Goal: Feedback & Contribution: Submit feedback/report problem

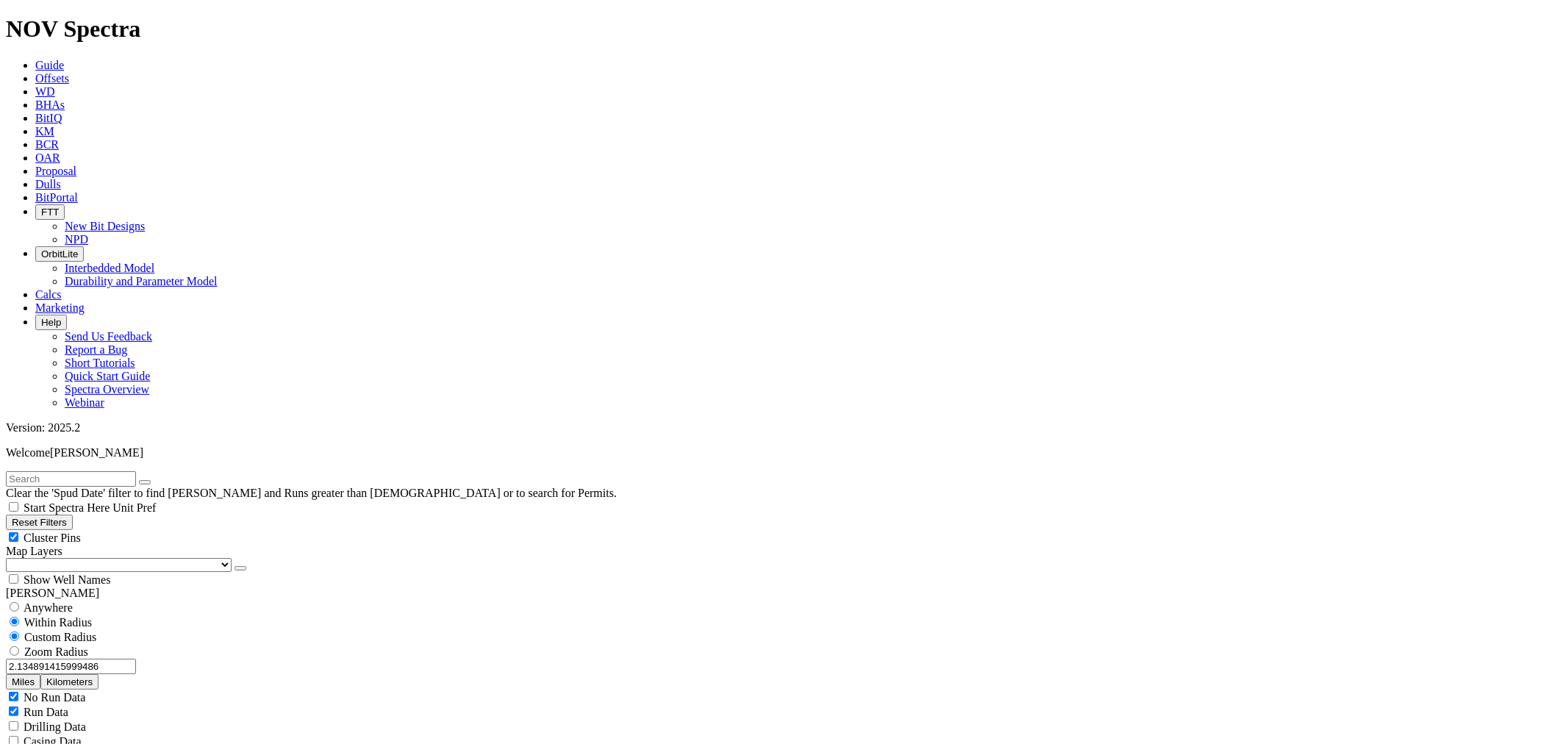
scroll to position [36817, 0]
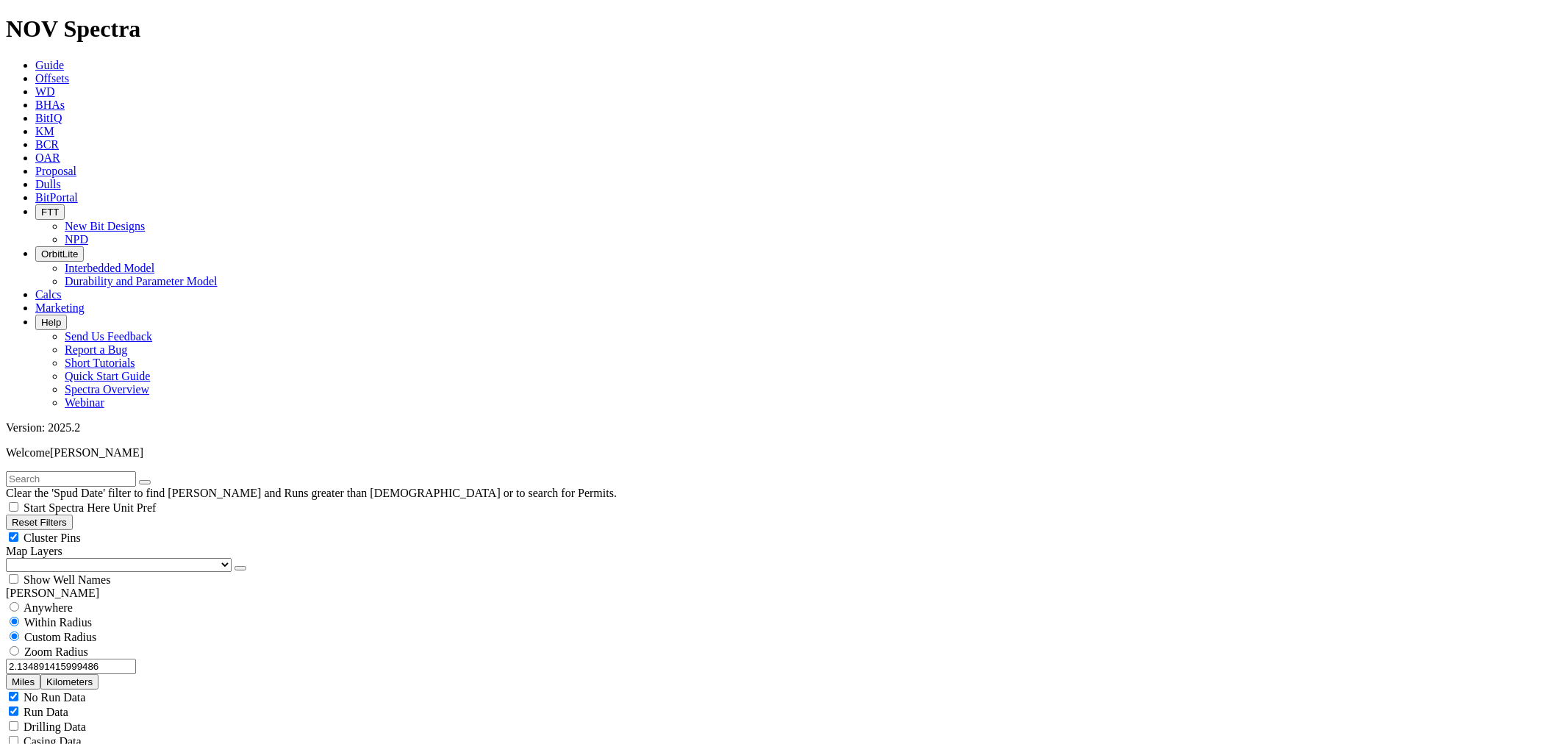
select select "7.875"
checkbox input "false"
select select "? number:7.875 ?"
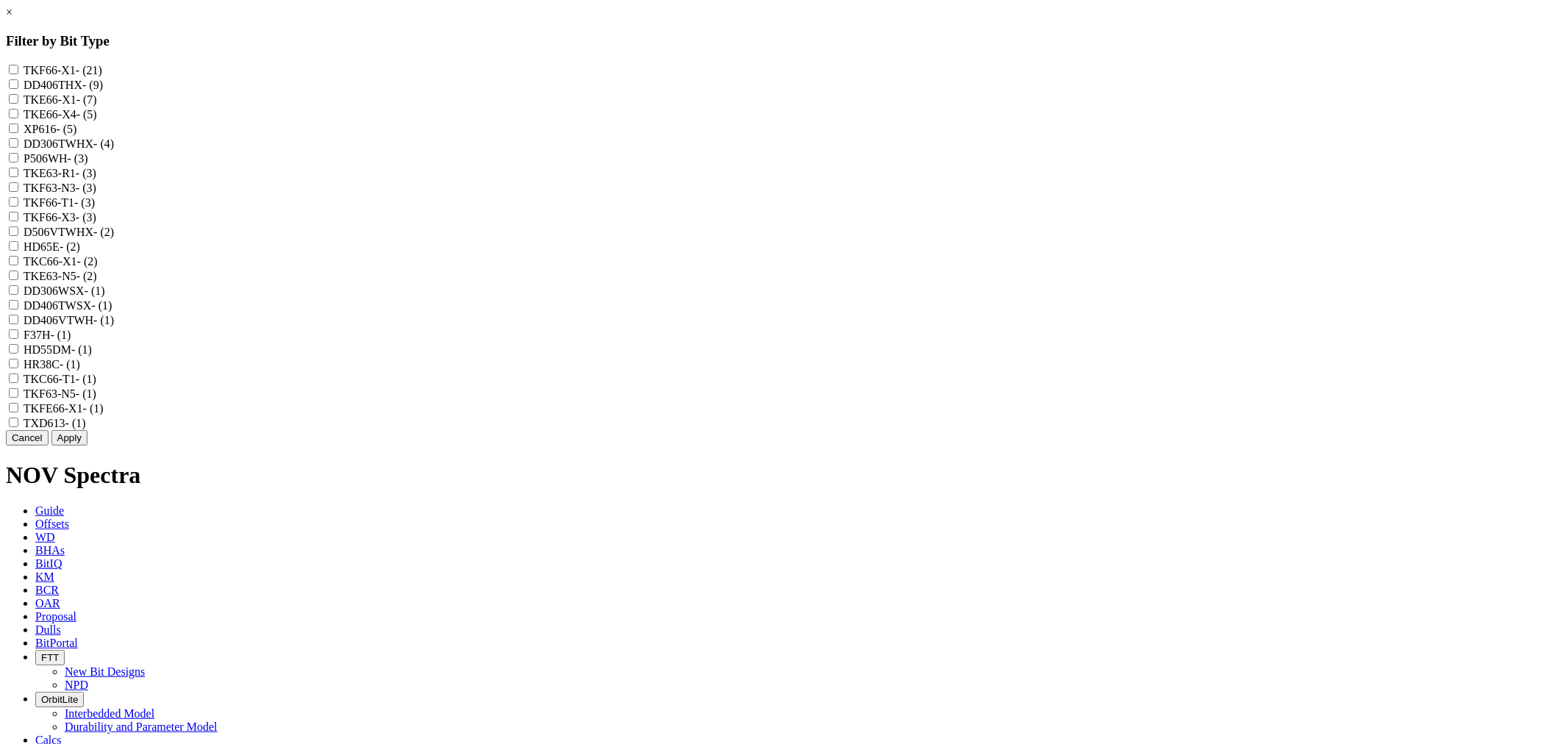
click at [18, 178] on input "TKE63-R1 - (3)" at bounding box center [14, 173] width 10 height 10
checkbox input "true"
click at [87, 445] on button "Apply" at bounding box center [69, 437] width 36 height 16
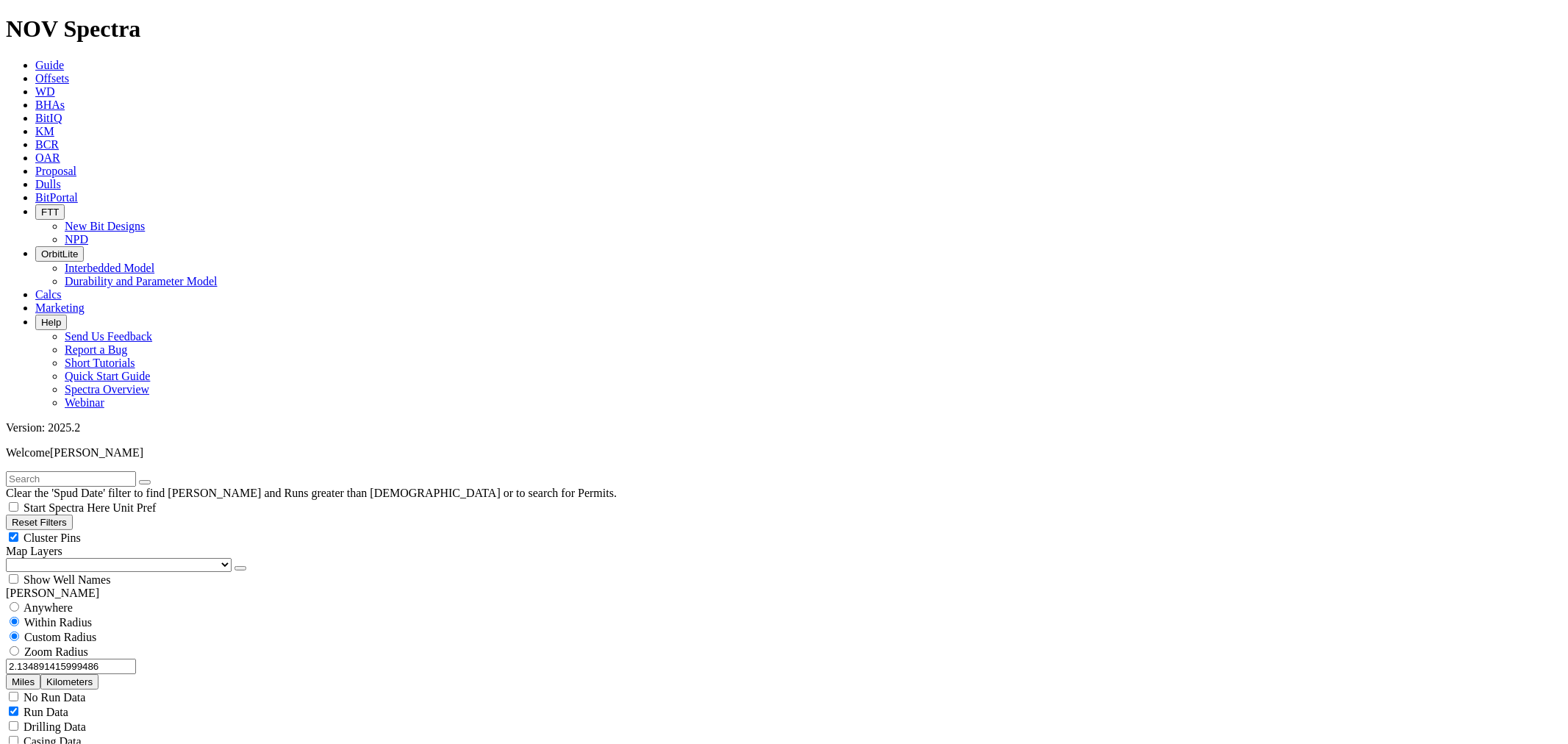
select select
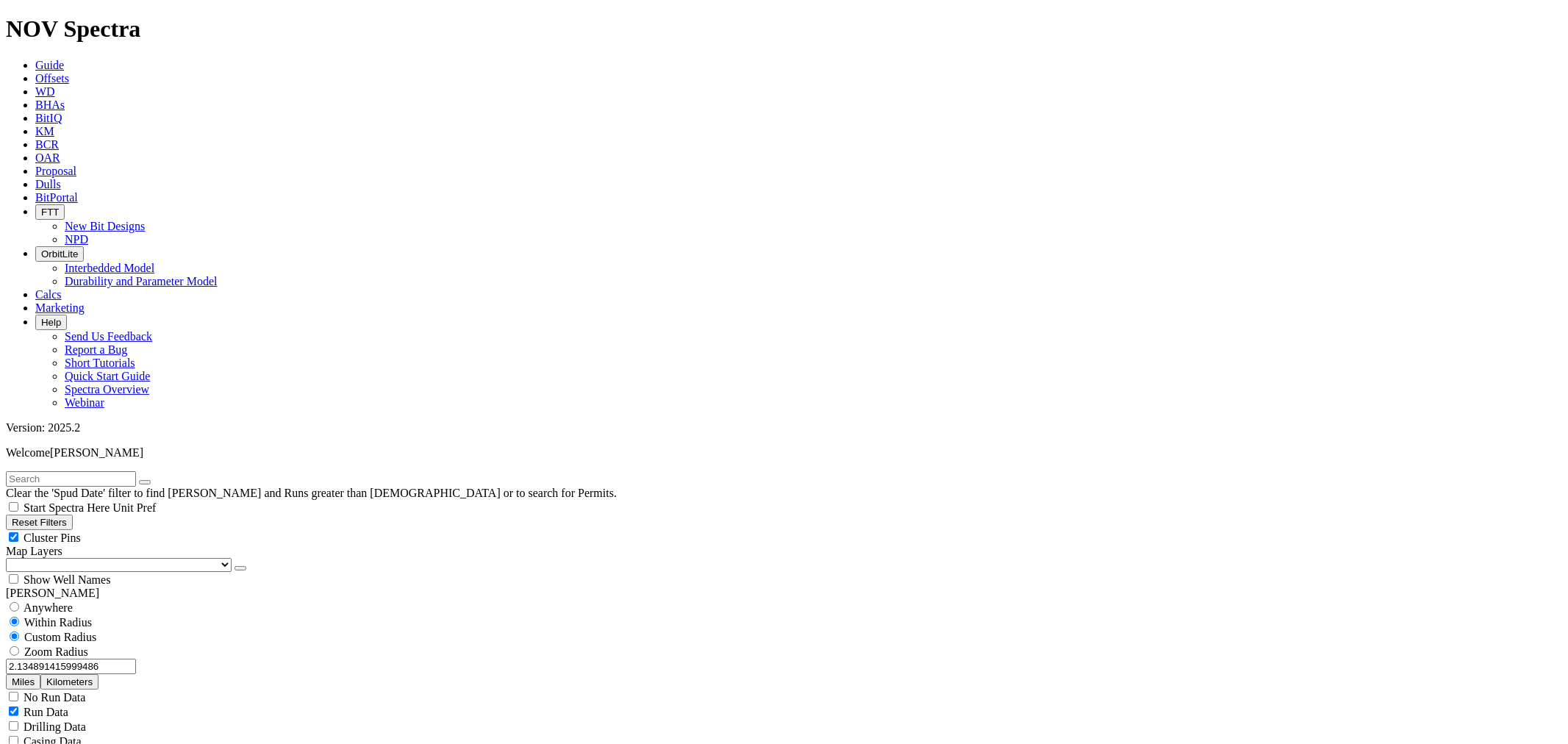
click at [41, 674] on button "Miles" at bounding box center [23, 682] width 35 height 16
drag, startPoint x: 31, startPoint y: 275, endPoint x: 152, endPoint y: 275, distance: 121.0
click at [152, 659] on div "2.134891415999486 Miles Kilometers" at bounding box center [784, 674] width 1556 height 31
type input "3"
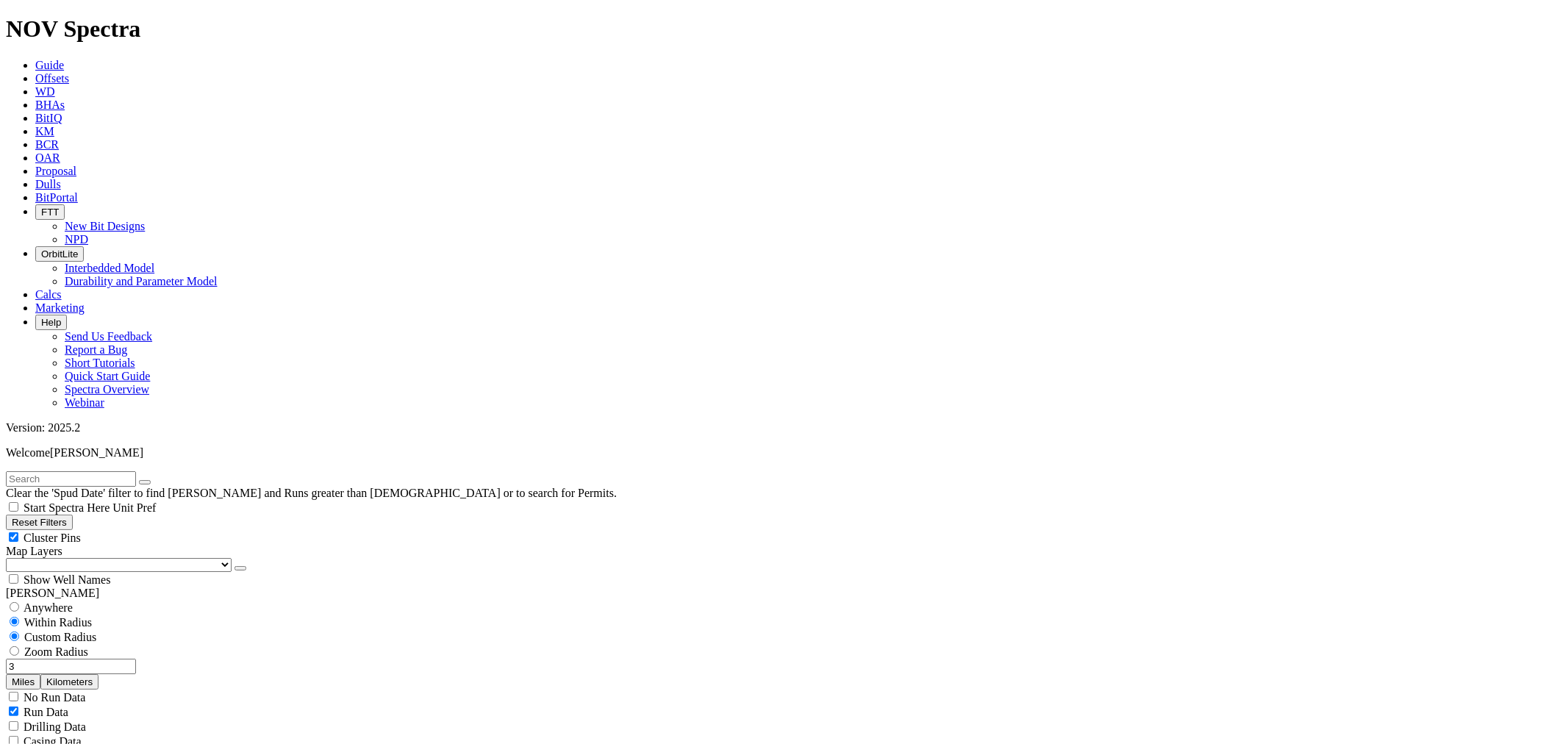
type input "10000"
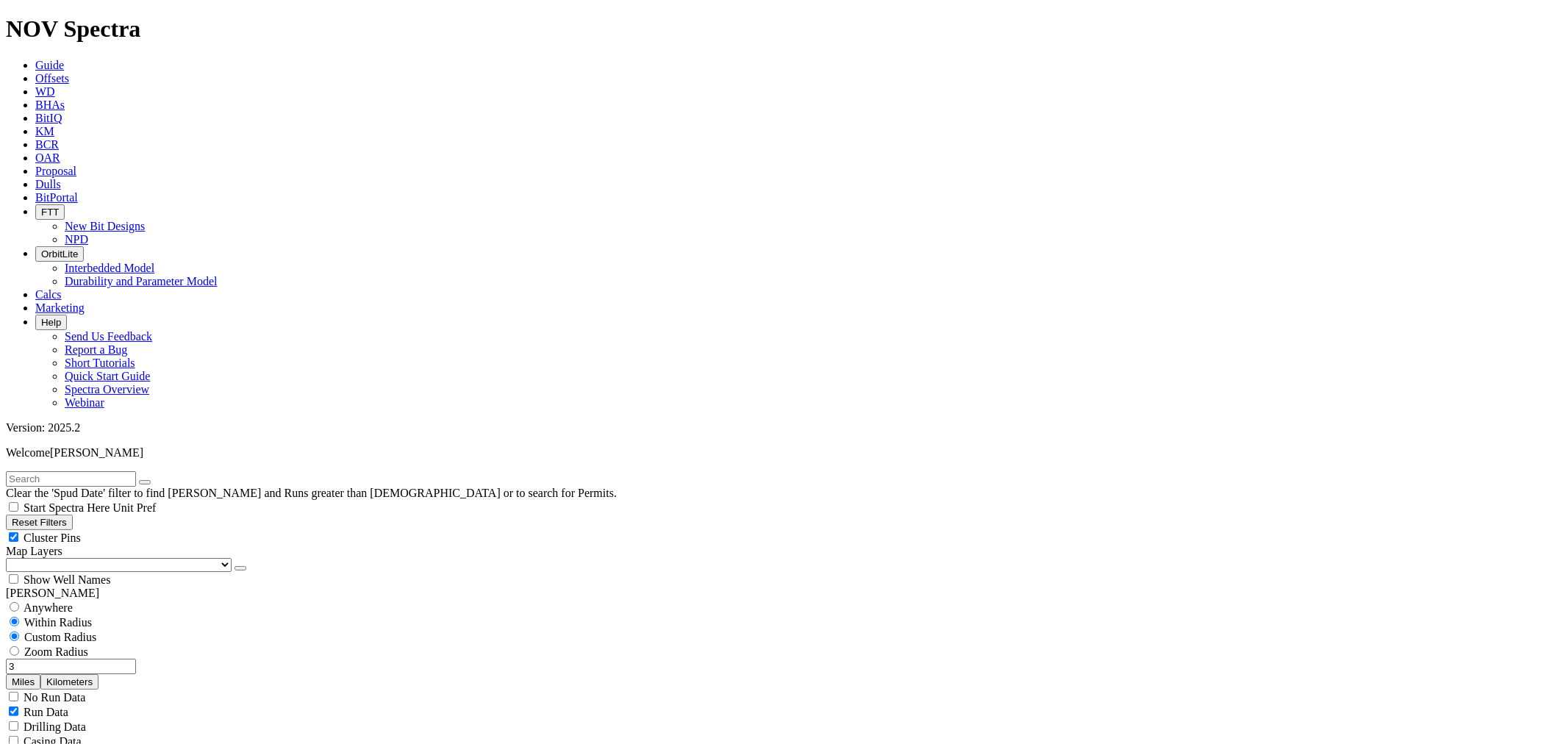
type input "4000"
drag, startPoint x: 185, startPoint y: 351, endPoint x: 196, endPoint y: 350, distance: 11.0
type input "6000"
drag, startPoint x: 78, startPoint y: 344, endPoint x: 175, endPoint y: 355, distance: 97.6
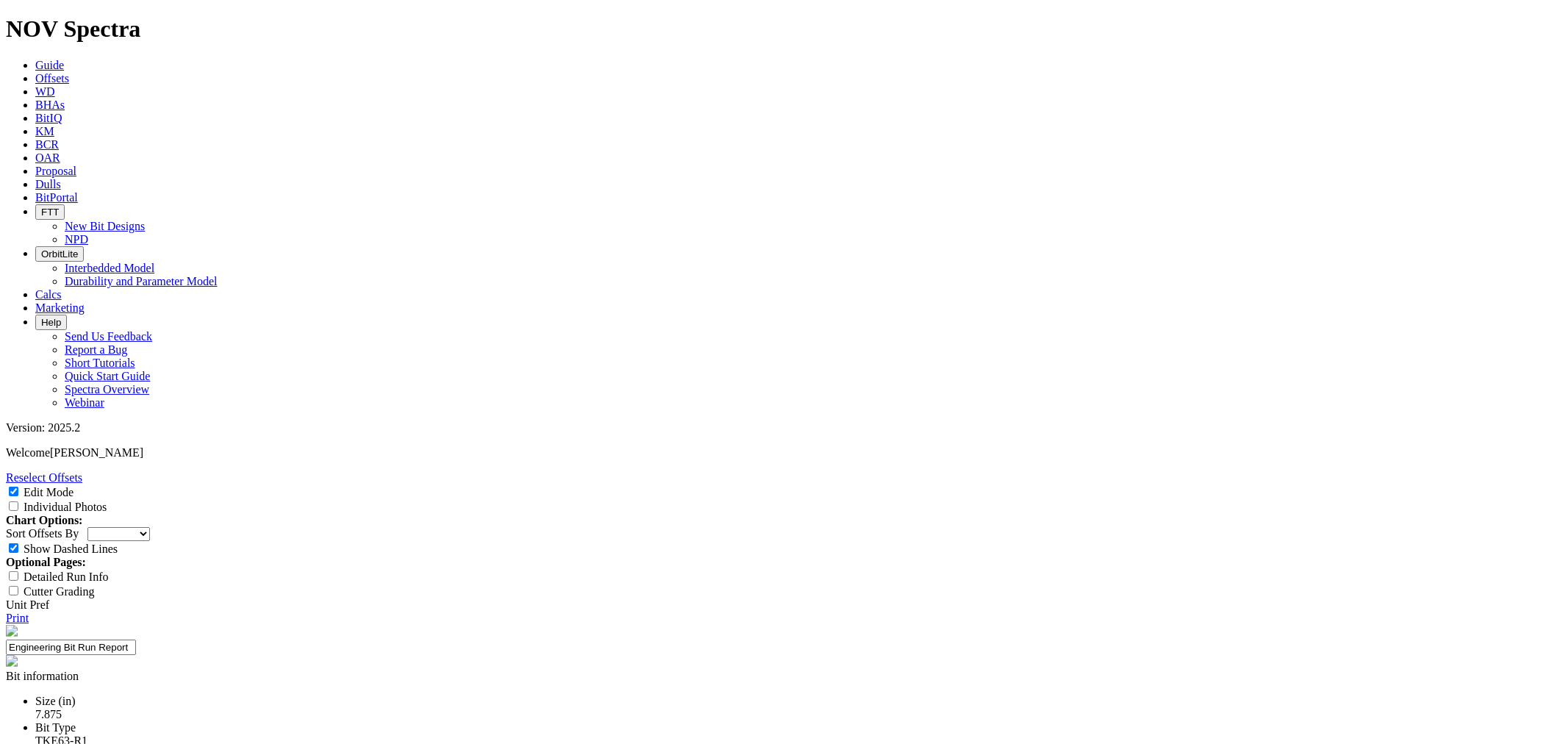
select select "New Bit Design"
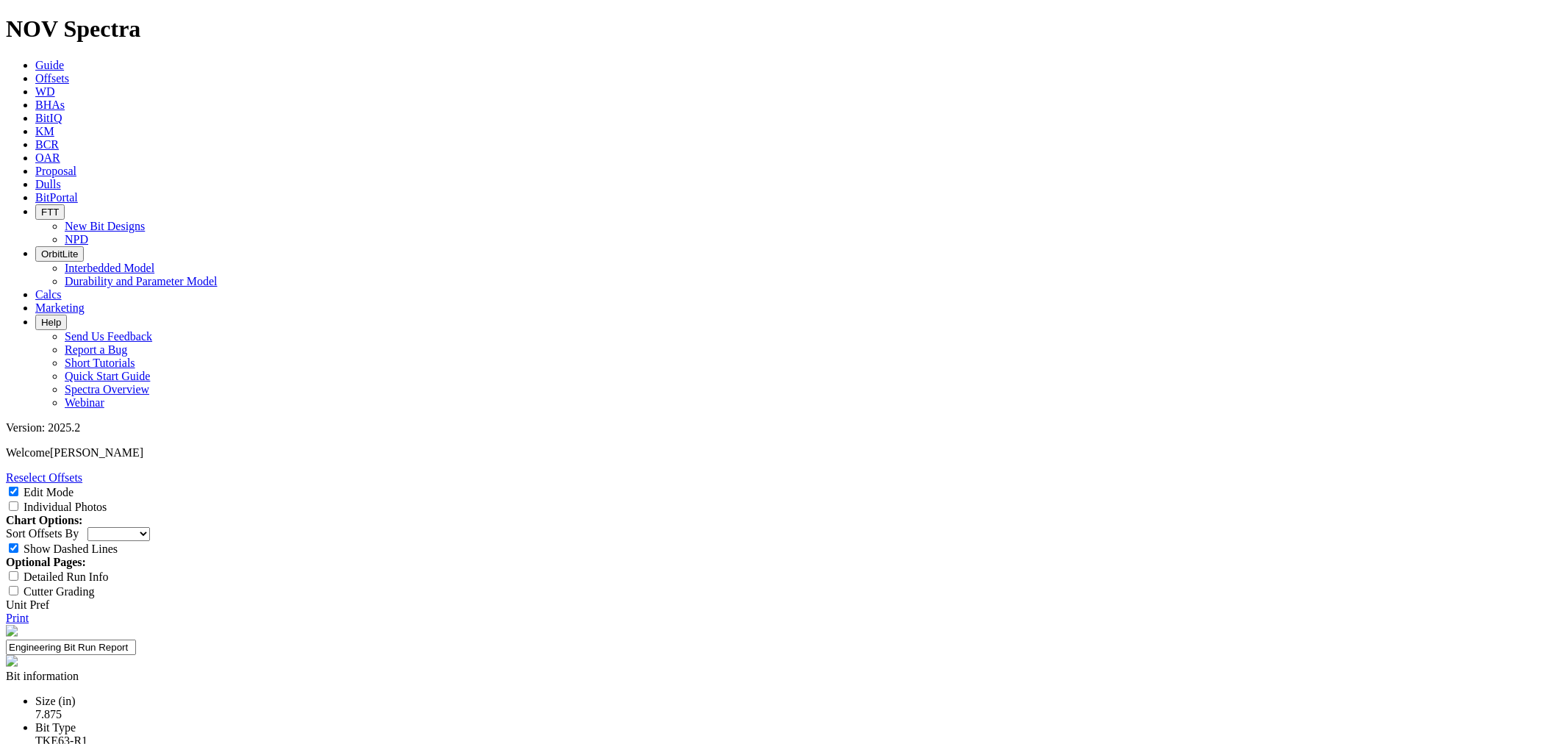
paste input "7.875" TK63-R1"
type input "7.875" TK63-R1"
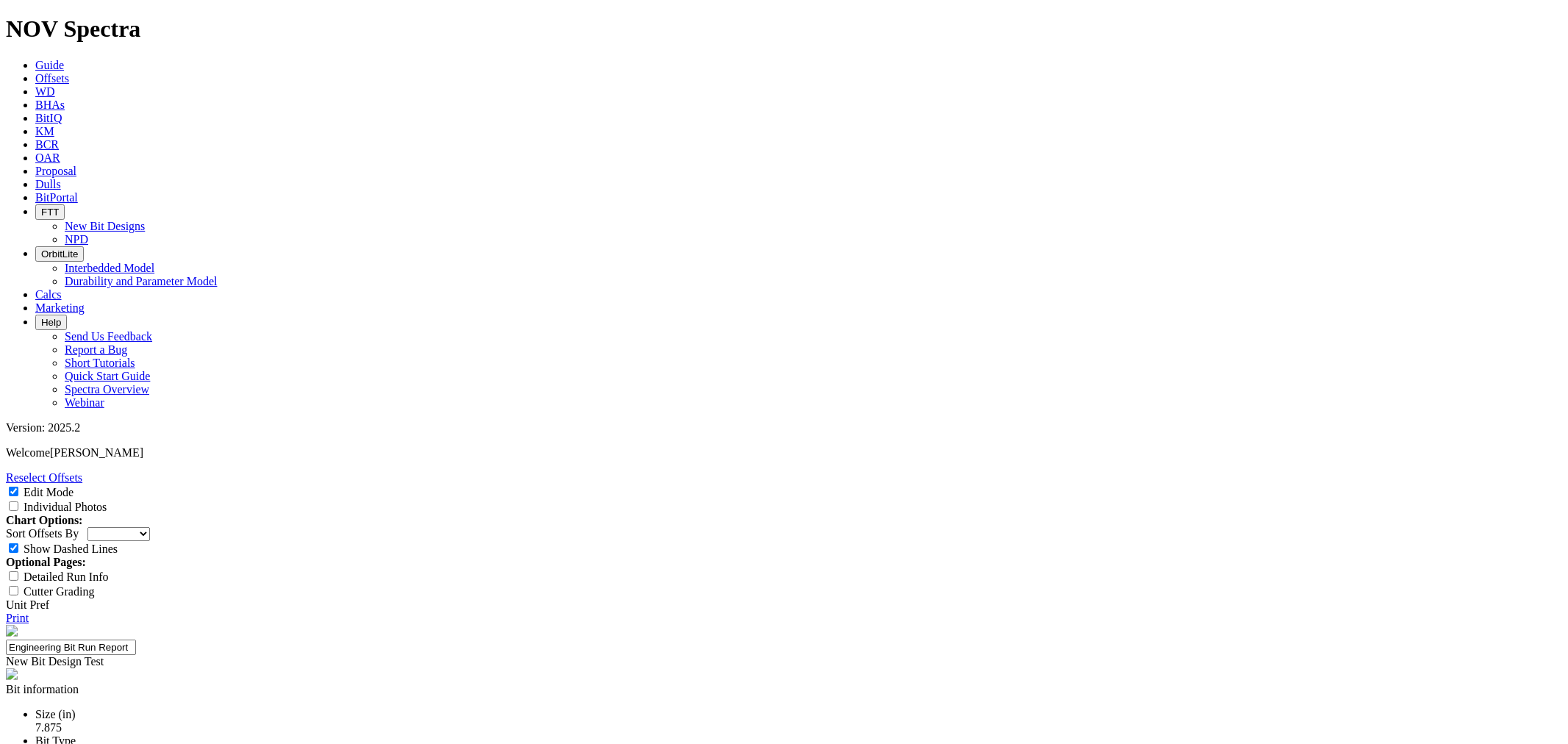
type input "24-0704"
paste textarea "Designed to increased directional capability compared to reference 7.875 TK66-X…"
type textarea "Designed to increased directional capability compared to reference 7.875 TK66-X…"
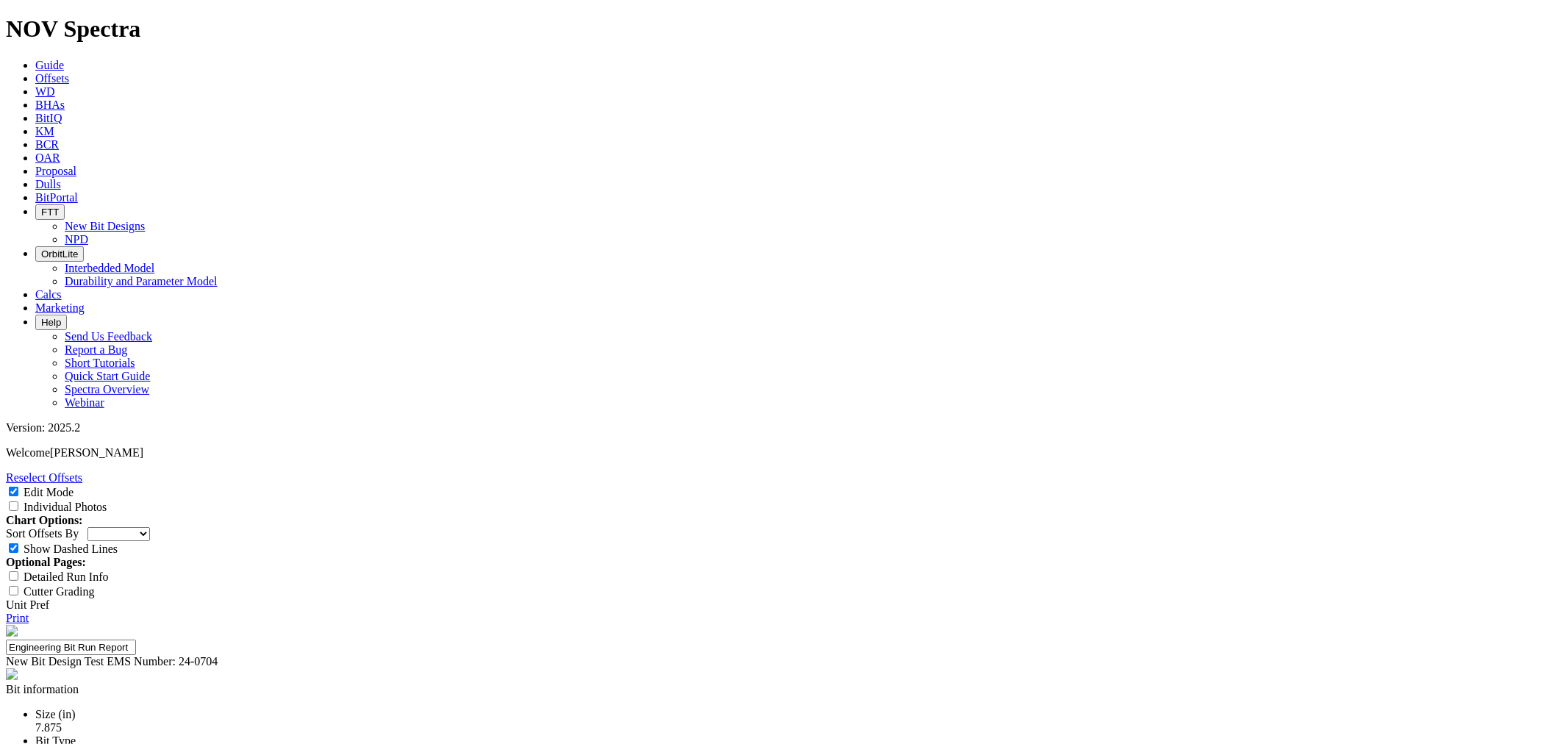
paste input "Curve Build Rate"
type input "Curve Build Rate"
paste input "Inst. Vertical ROP"
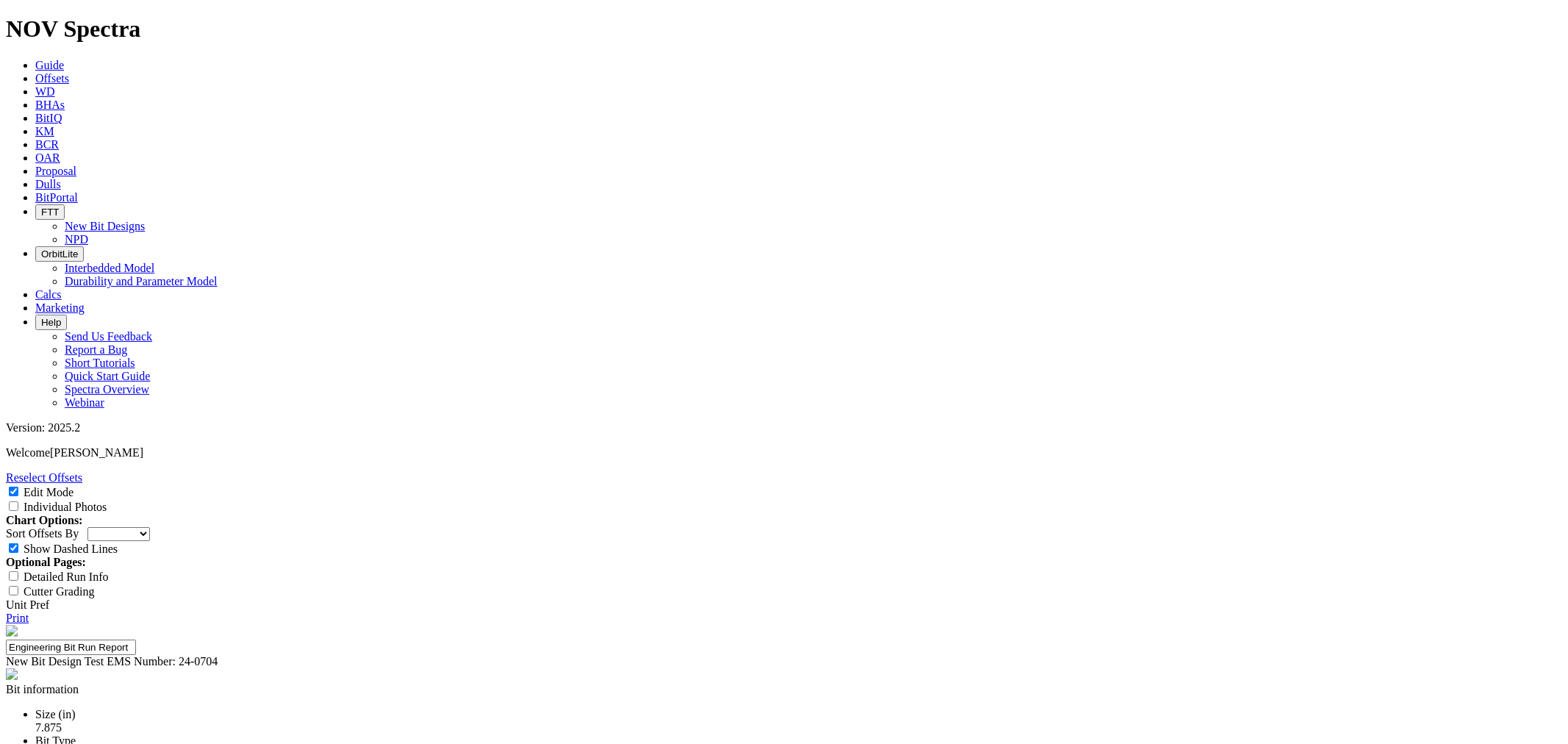
type input "Inst. Vertical ROP"
paste input "Inst. Lateral ROP"
type input "Inst. Lateral ROP"
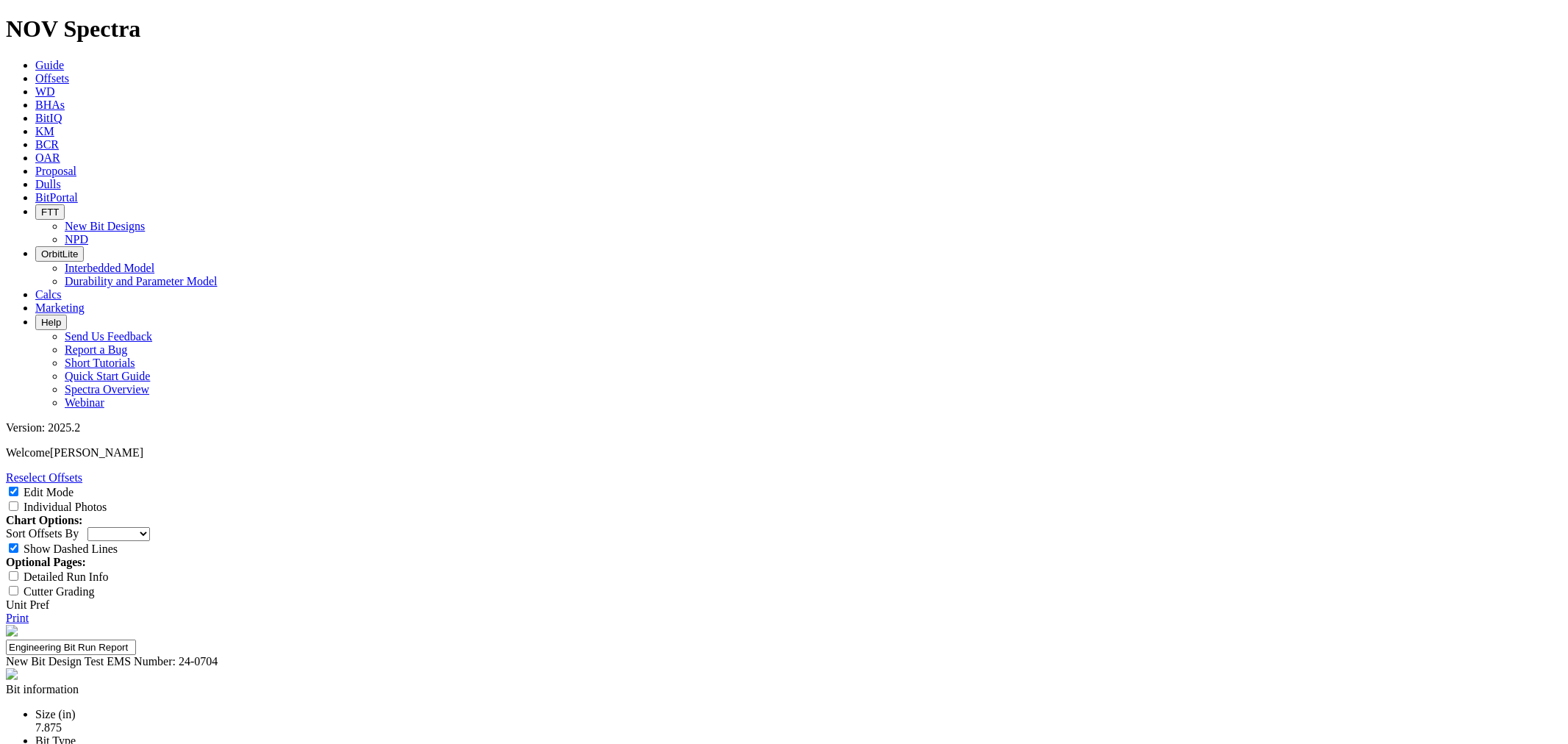
paste input "Dull Condition"
type input "Dull Condition"
paste input "11°/100 ft"
type input "11°/100 ft"
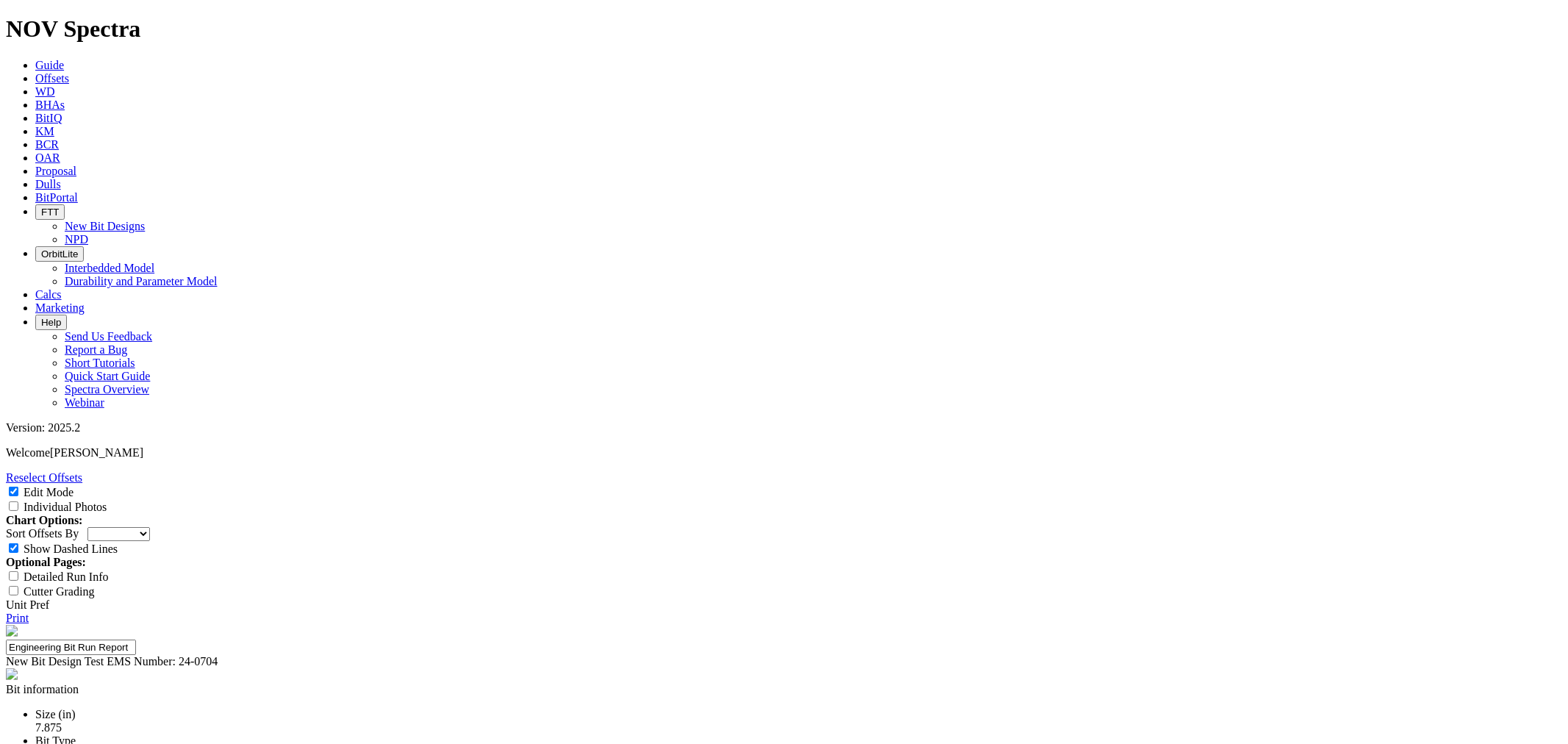
paste input "440 ft/hr"
type input "440 ft/hr"
paste input "Leonard: 160 | 1 BS: 160 | 2 BS: 200 ft/hr"
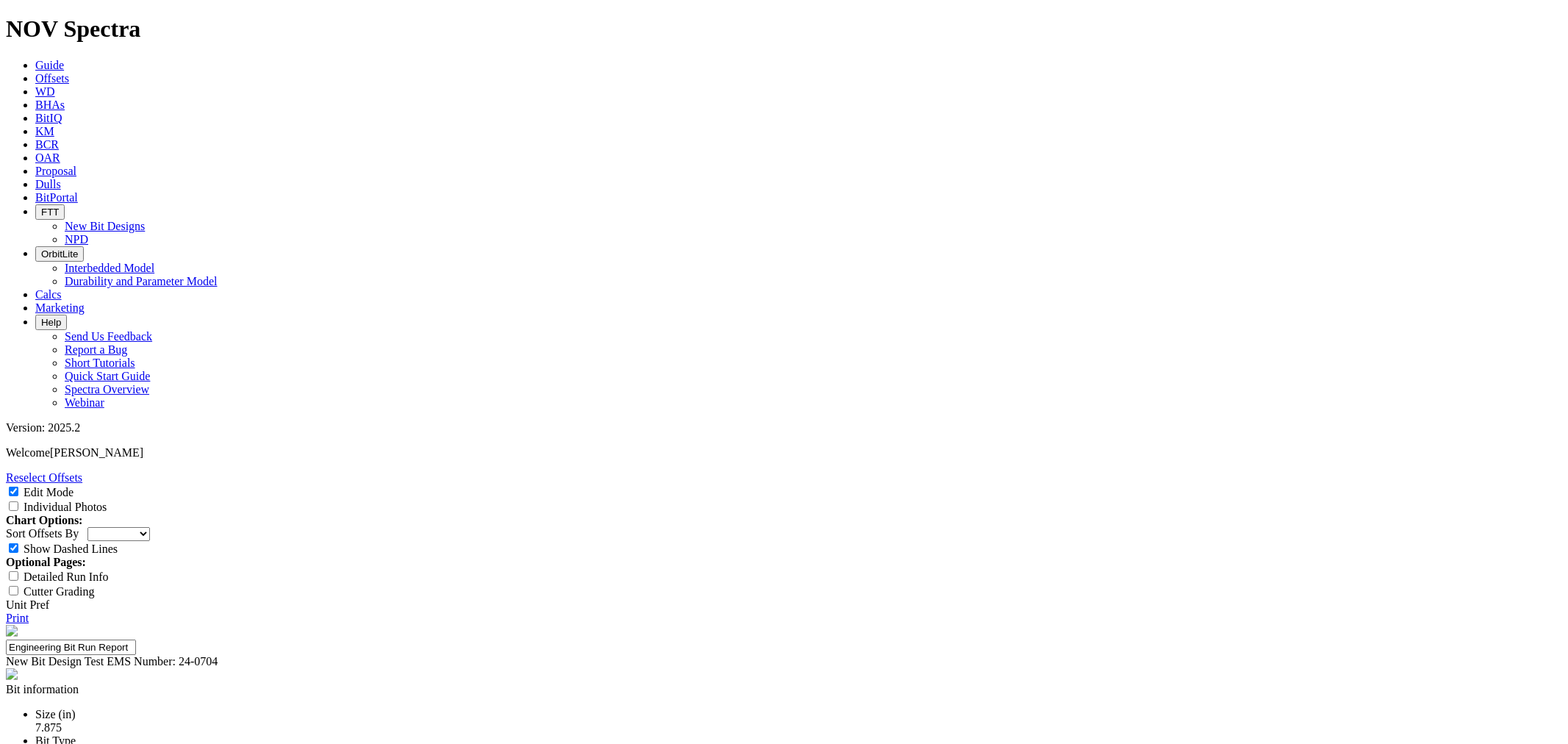
type input "Leonard: 160 | 1 BS: 160 | 2 BS: 200 ft/hr"
paste input "Repairable at TD"
type input "Repairable at TD"
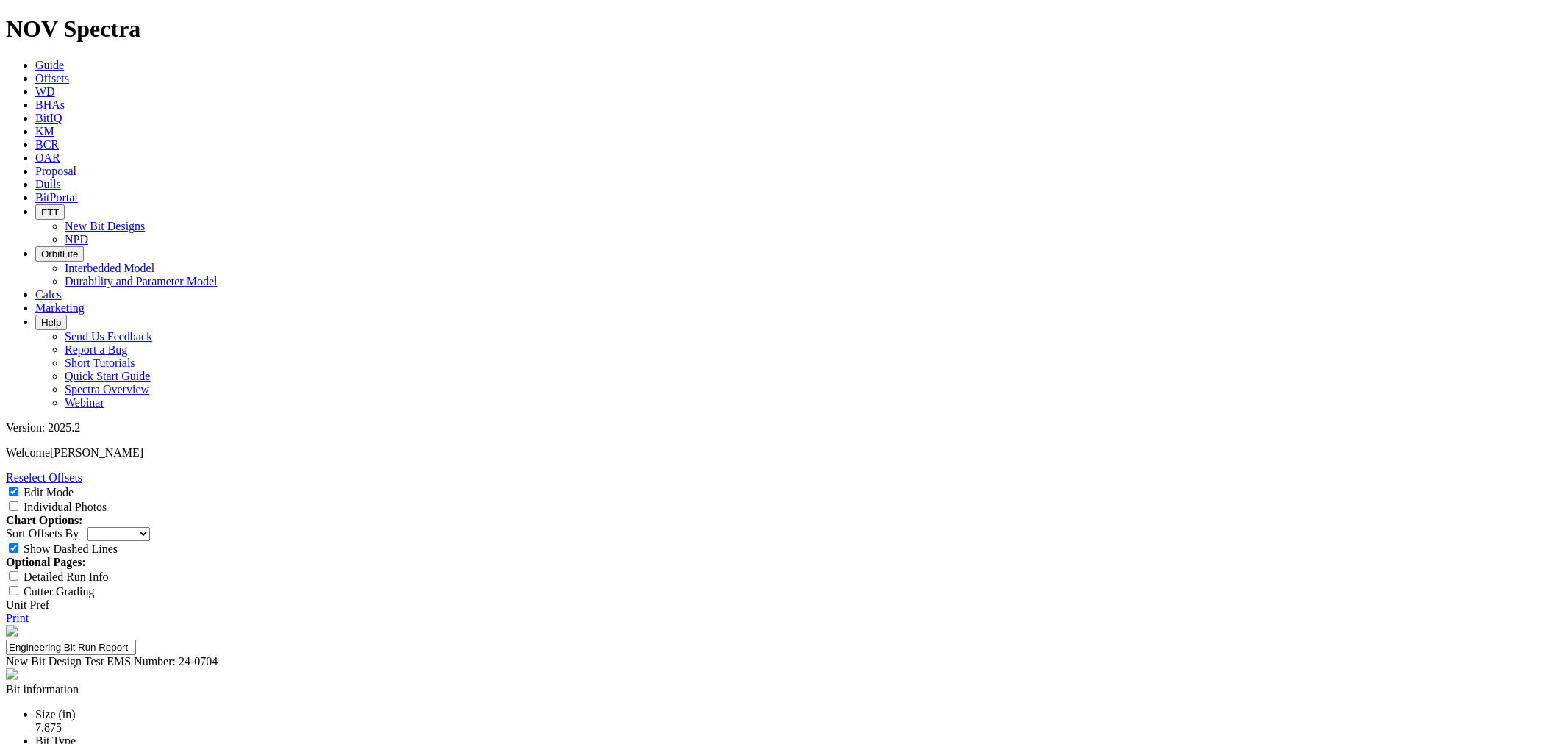
type input "Clint Tippy"
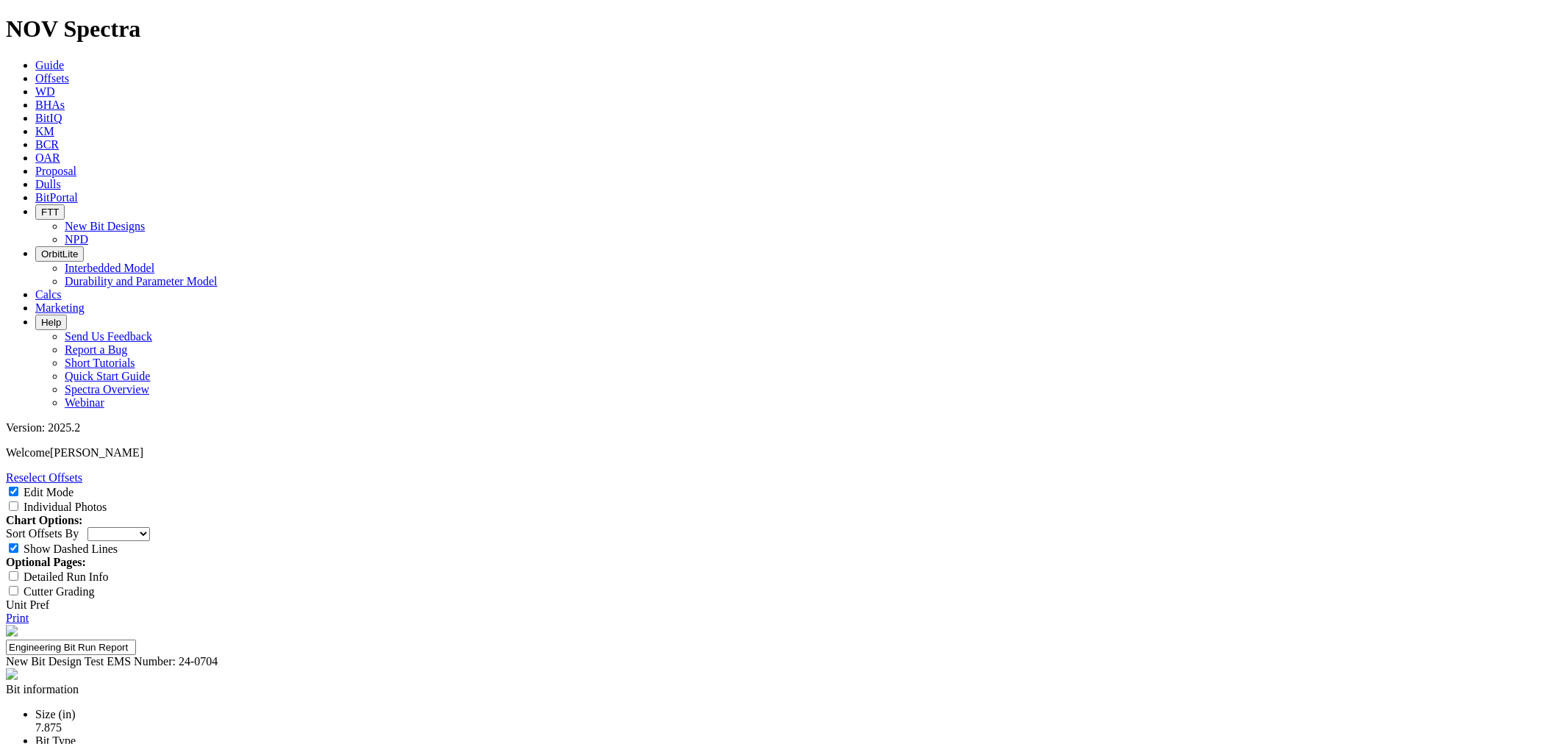
select select "string:BT"
select select "string:N"
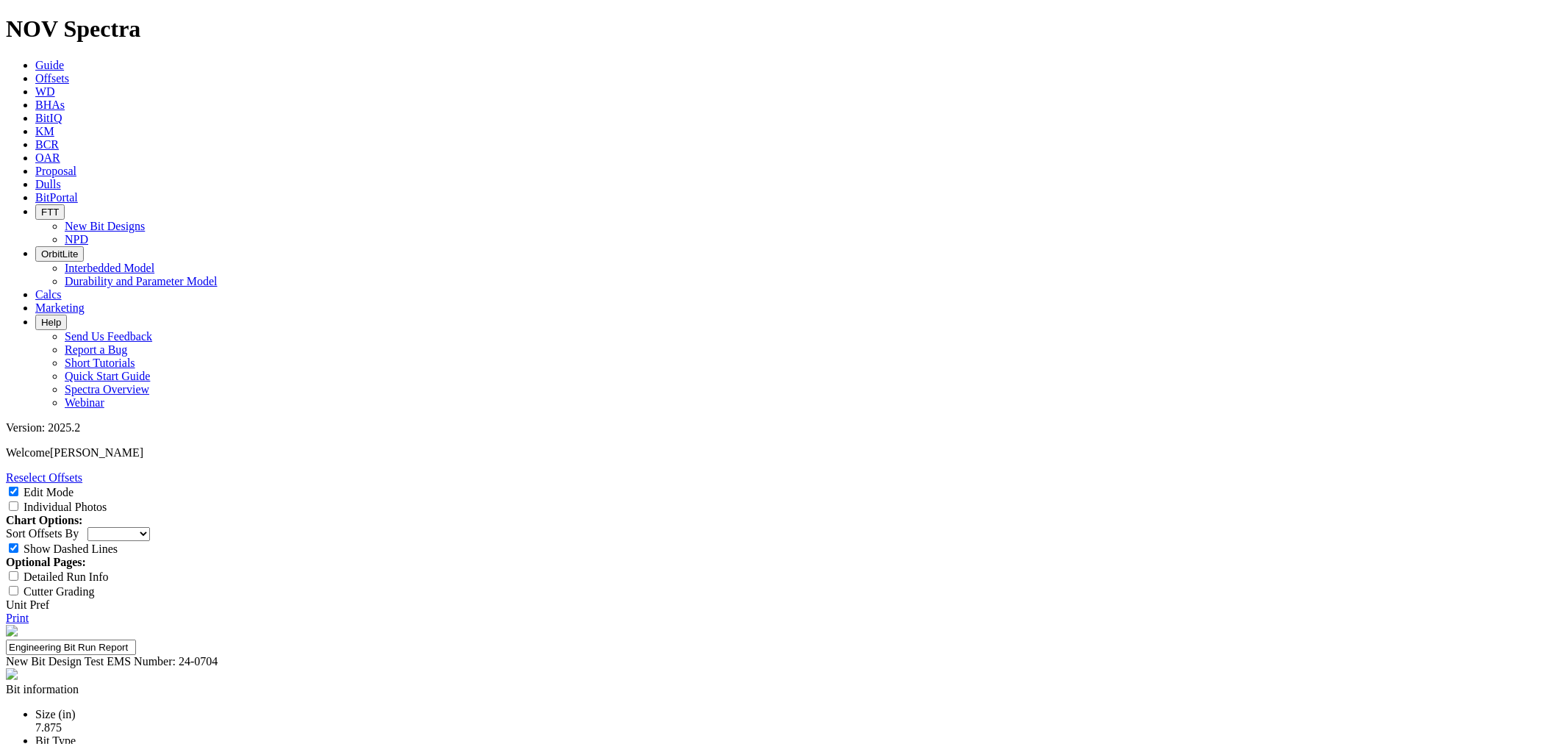
select select "string:N"
select select "string:I"
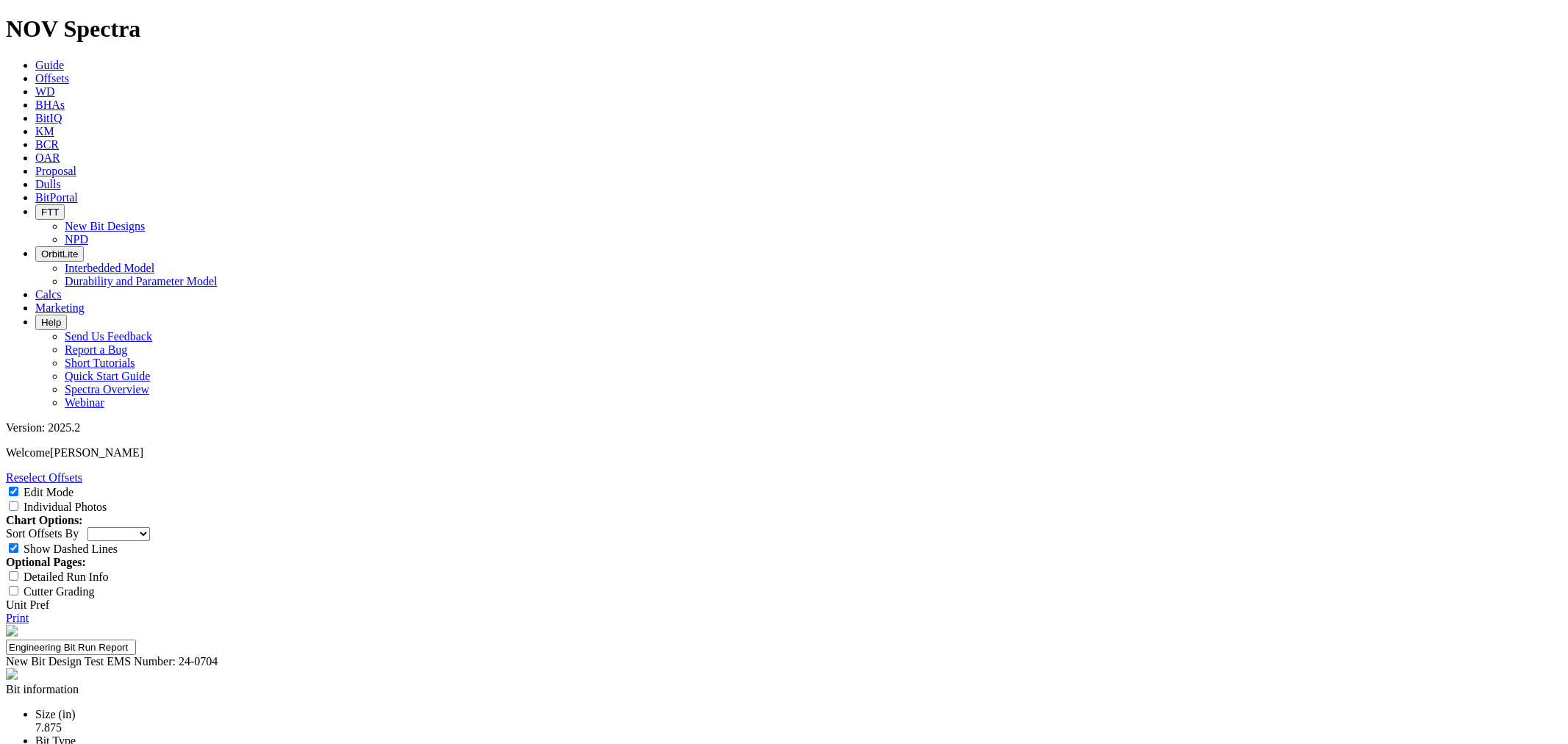
select select "string:I"
type textarea "r"
drag, startPoint x: 863, startPoint y: 598, endPoint x: 895, endPoint y: 603, distance: 32.4
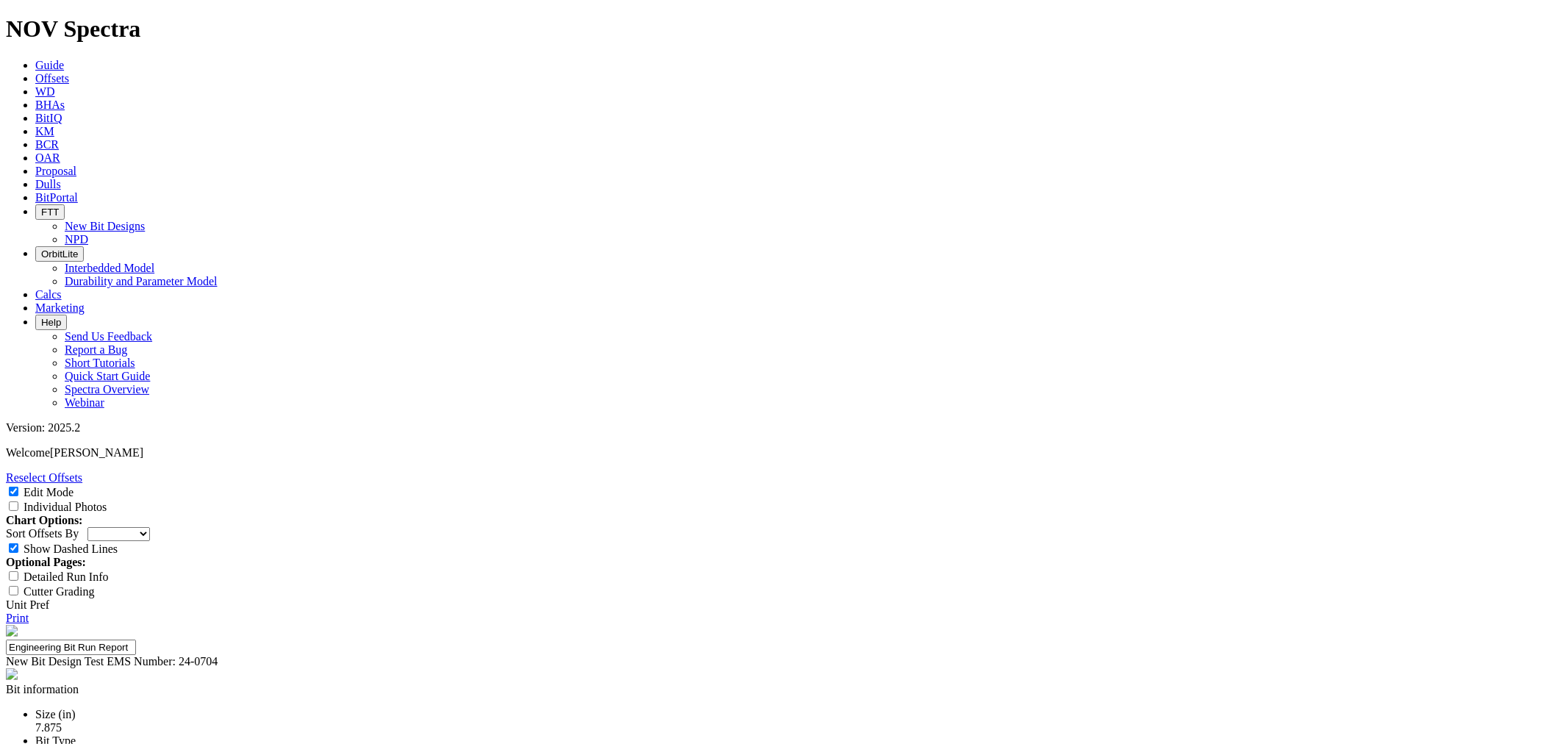
type textarea "The bit was able to drill the VCL to TD from drill-out for an overall distance …"
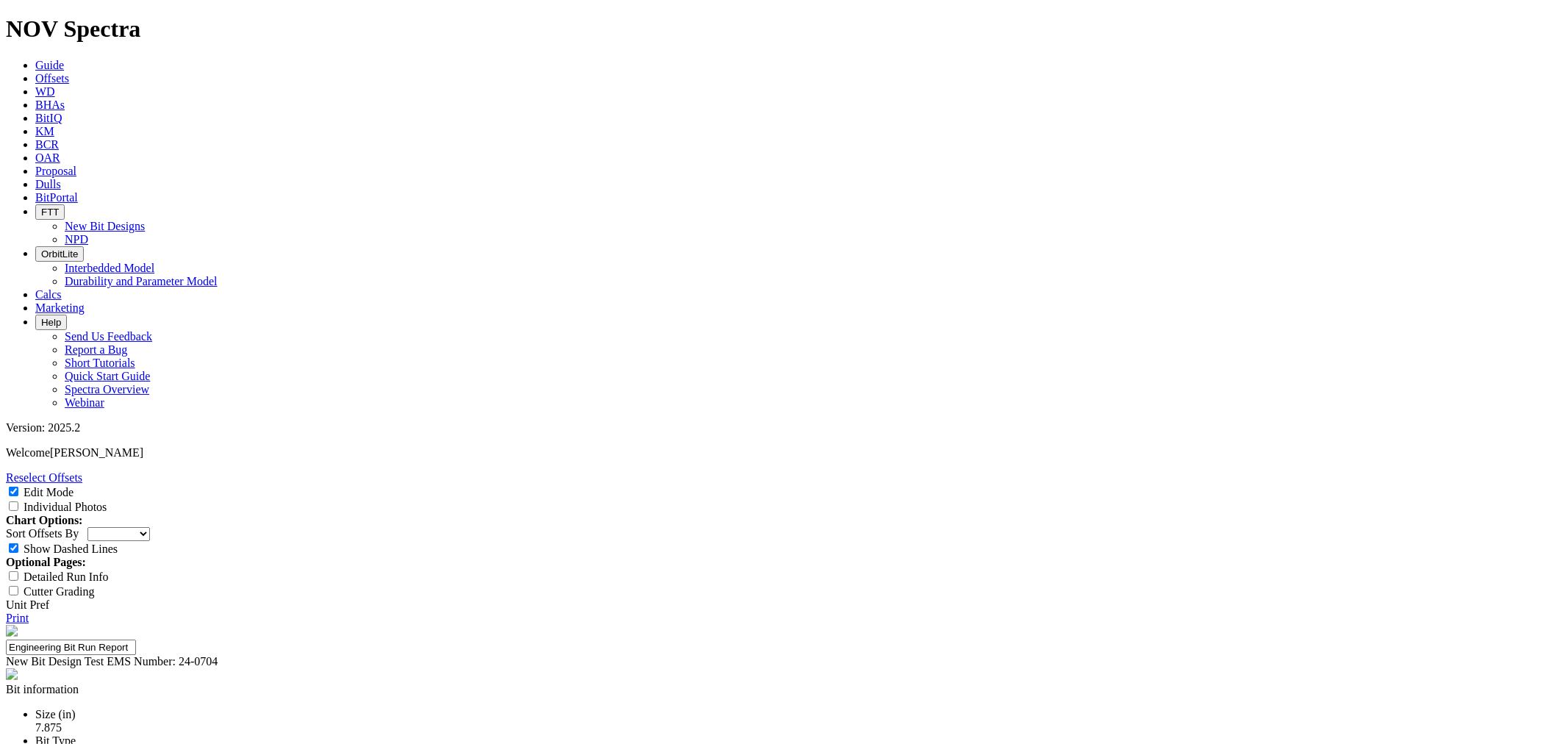
type textarea "P"
type textarea "One broken cone cutter with two broken nose cutters"
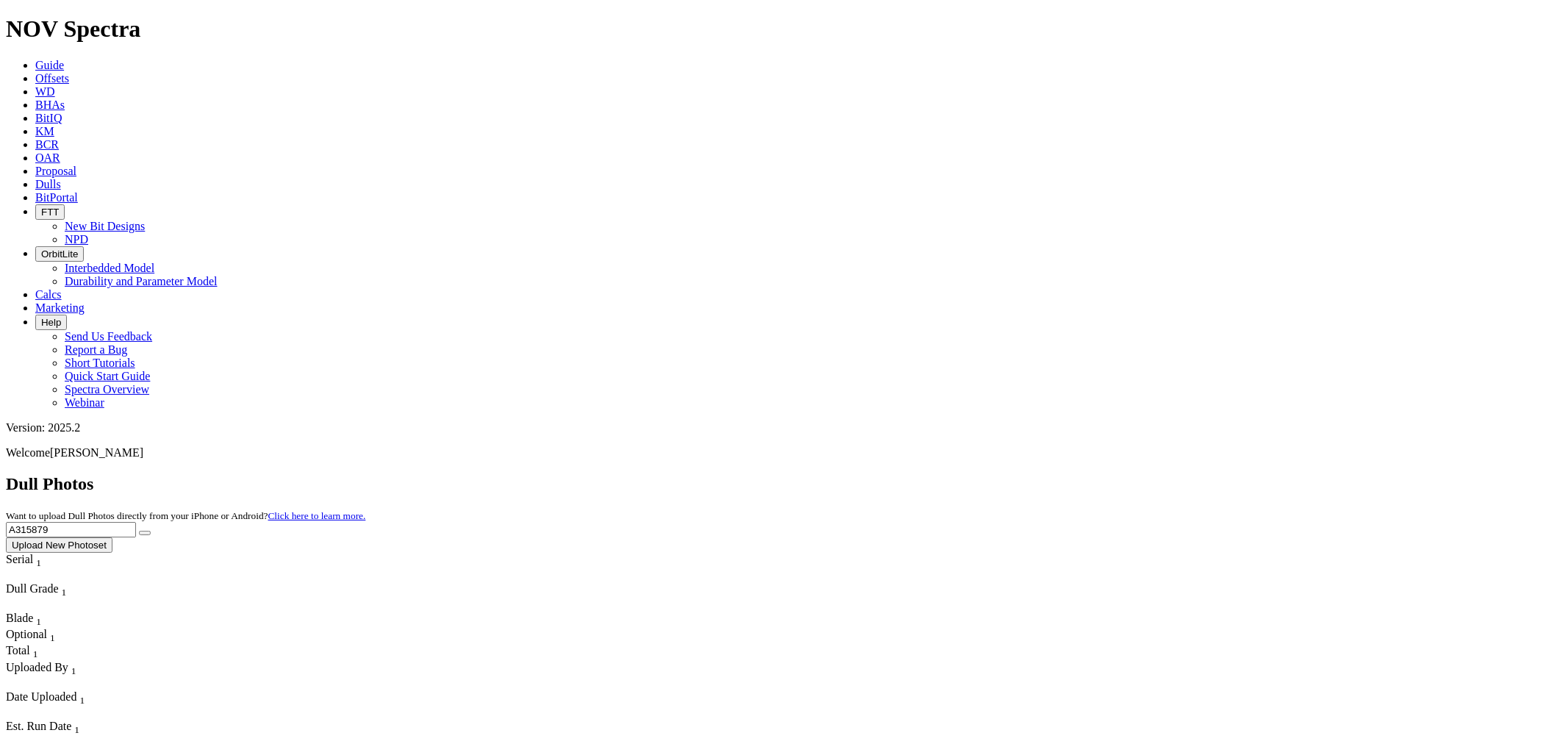
drag, startPoint x: 1253, startPoint y: 64, endPoint x: 1269, endPoint y: 66, distance: 16.1
click at [136, 522] on input "A315879" at bounding box center [71, 530] width 130 height 16
click at [139, 531] on button "submit" at bounding box center [144, 533] width 12 height 5
drag, startPoint x: 1238, startPoint y: 62, endPoint x: 1062, endPoint y: 75, distance: 176.5
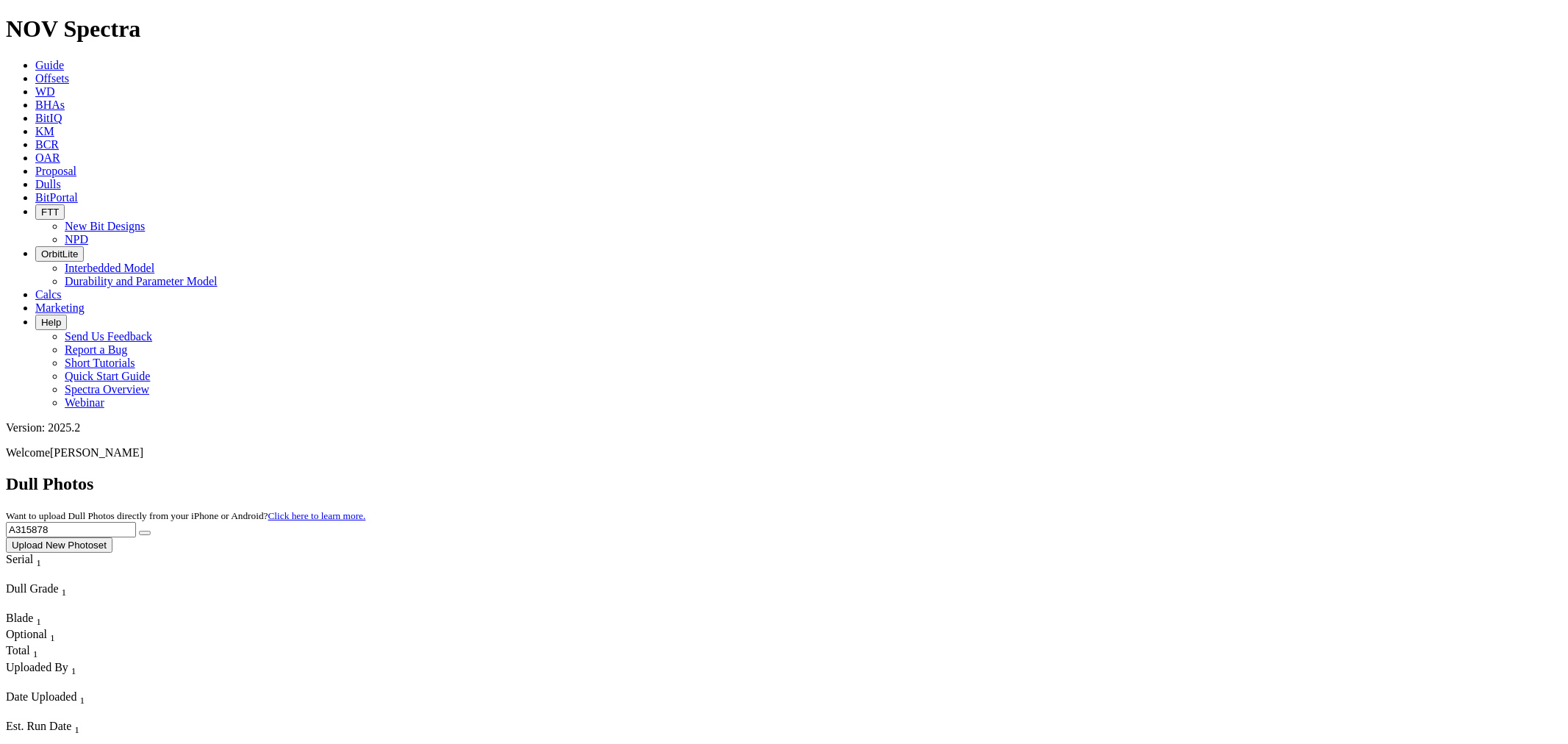
click at [1068, 474] on div "Dull Photos Want to upload Dull Photos directly from your iPhone or Android? Cl…" at bounding box center [784, 513] width 1556 height 79
paste input "7113"
type input "A317113"
click at [150, 531] on button "submit" at bounding box center [144, 533] width 12 height 5
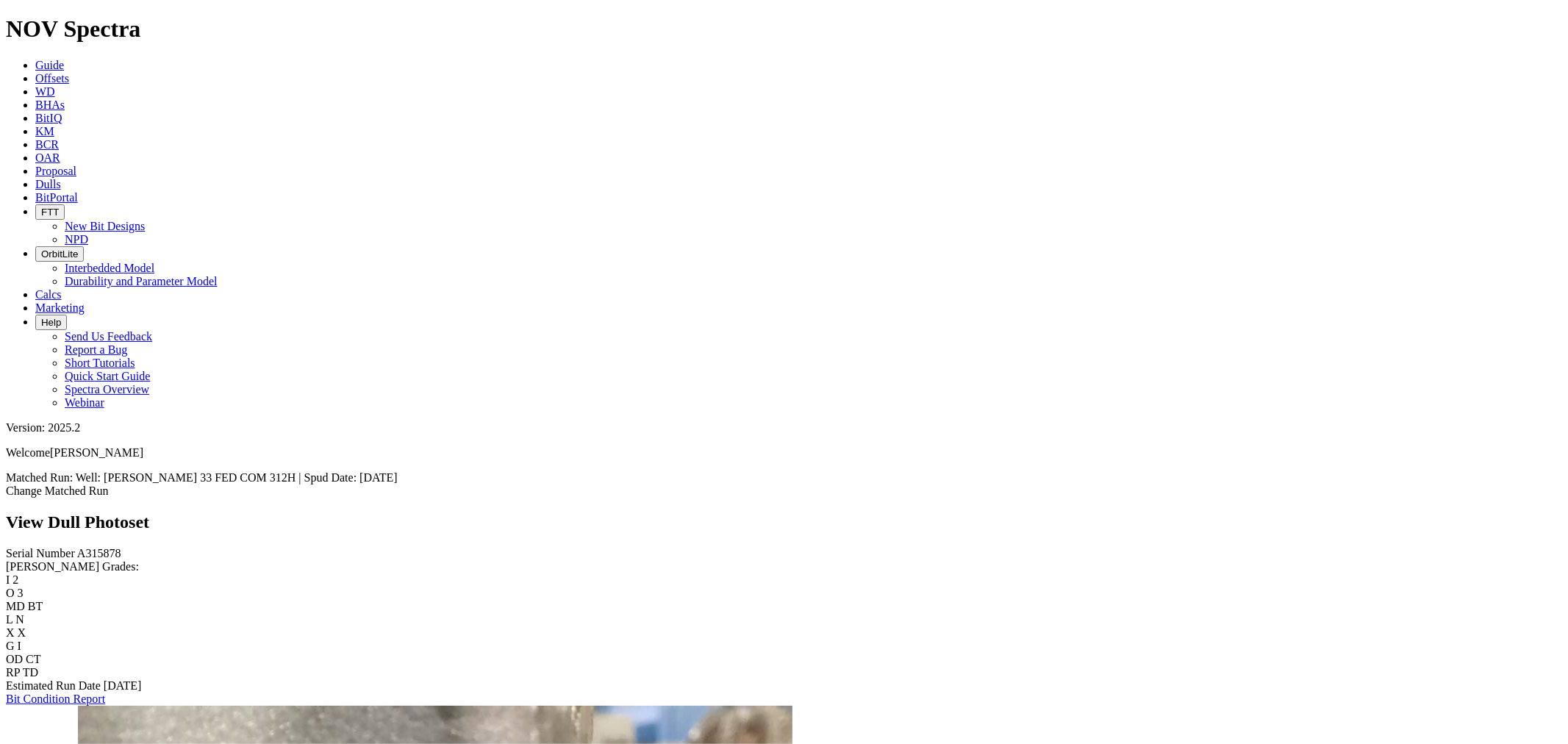
scroll to position [1960, 0]
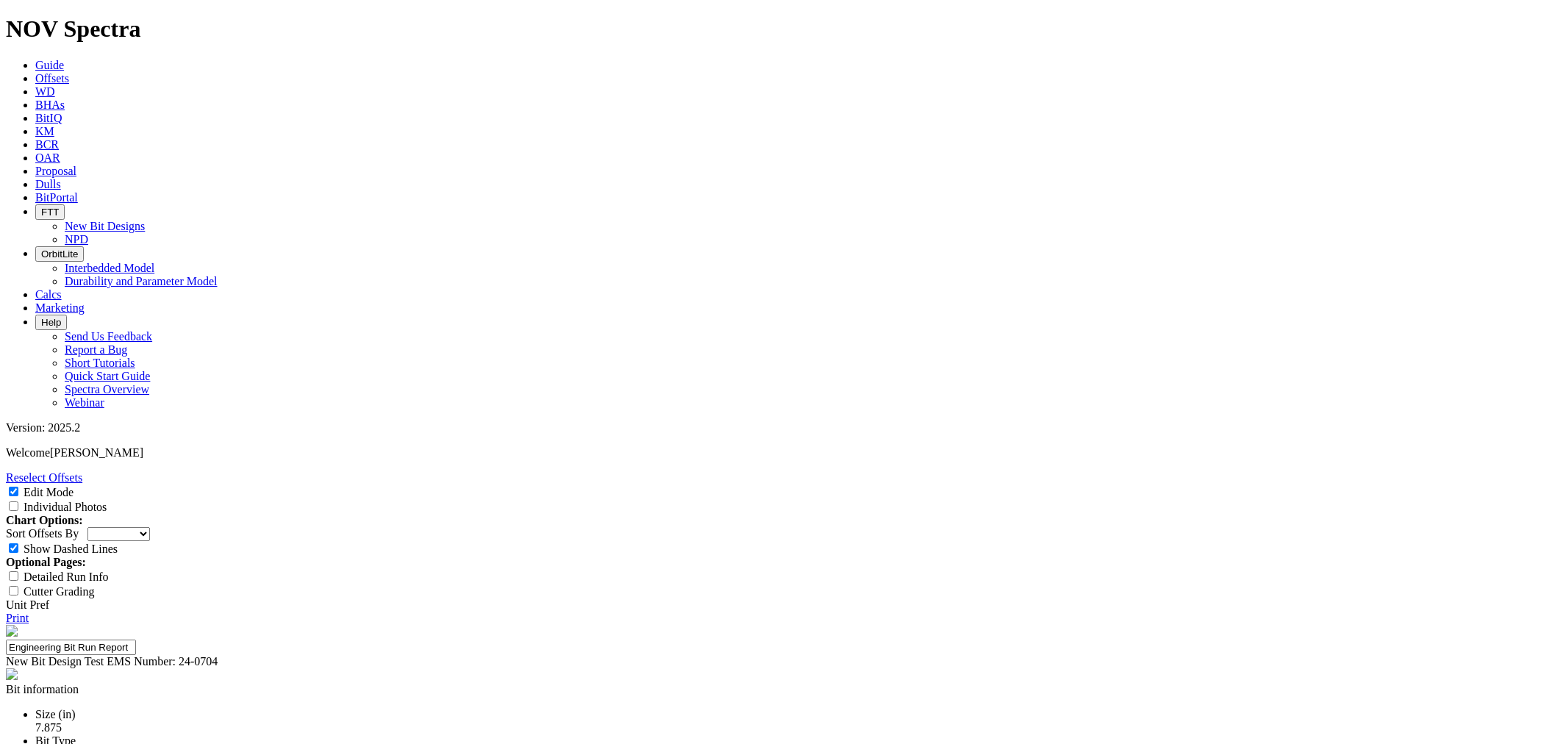
select select "New Bit Design"
select select "string:BT"
select select "string:N"
select select "string:I"
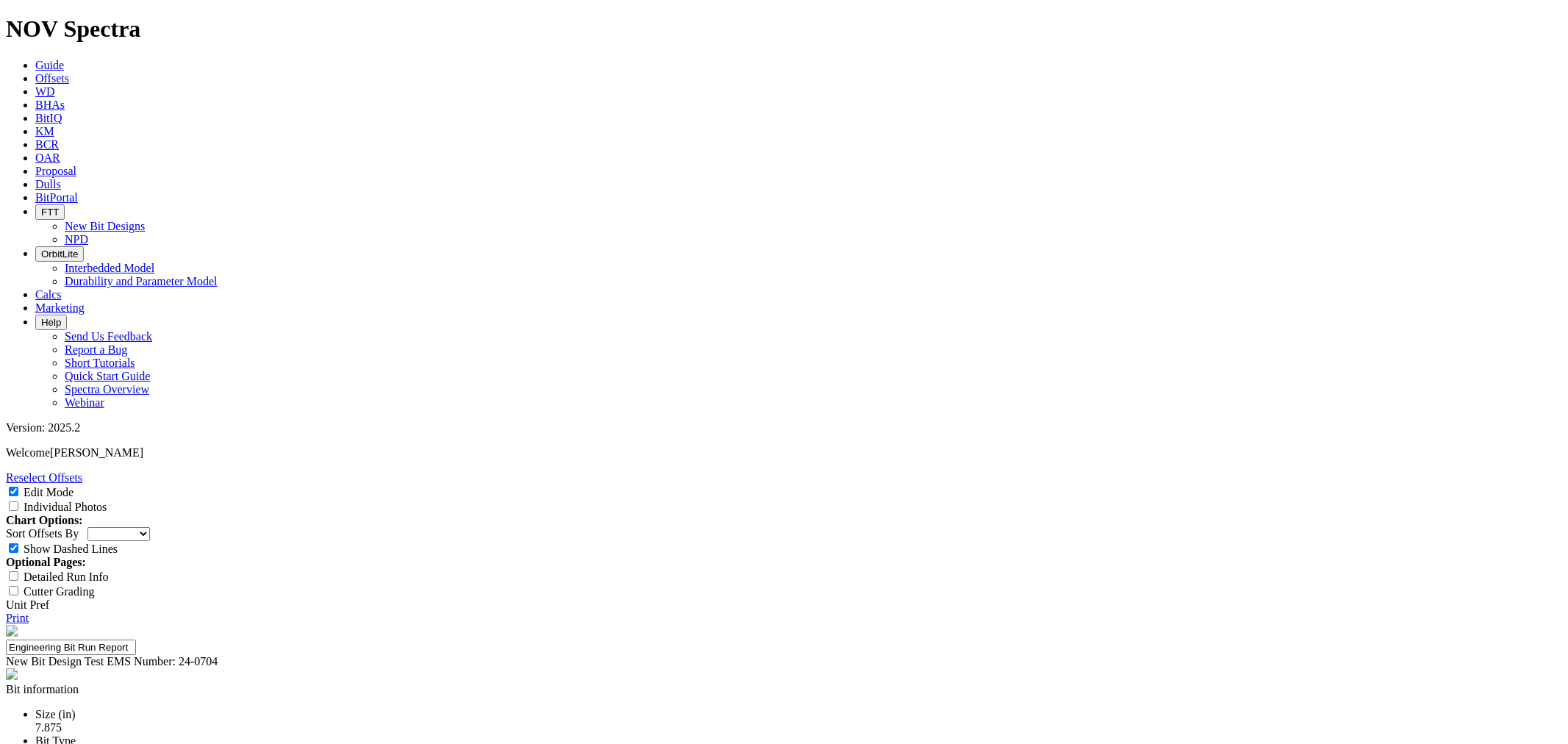
drag, startPoint x: 824, startPoint y: 406, endPoint x: 1002, endPoint y: 400, distance: 178.1
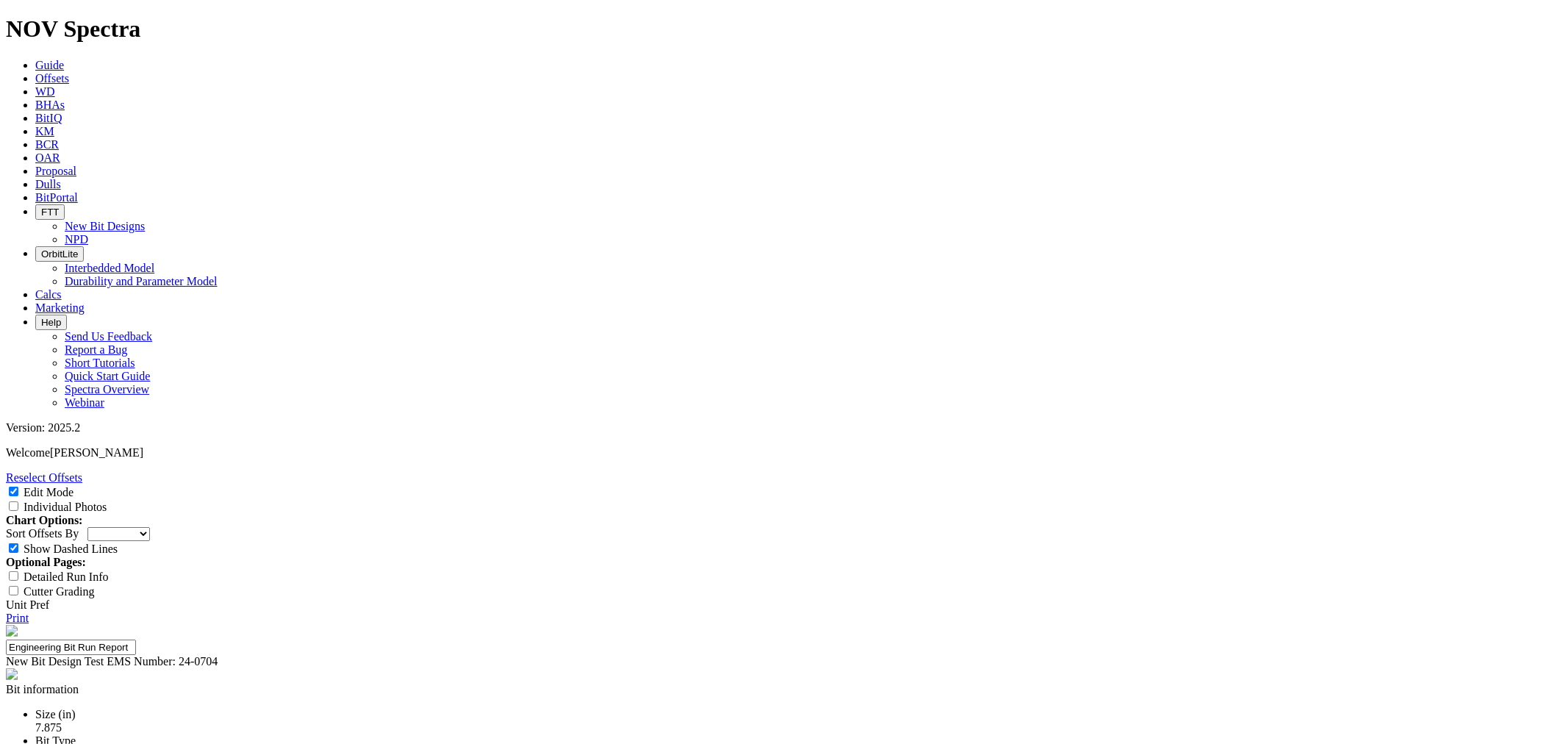
scroll to position [0, 0]
type textarea "The bit experienced one broken cone cutter with two broken nose cutters, with C…"
select select "number:2"
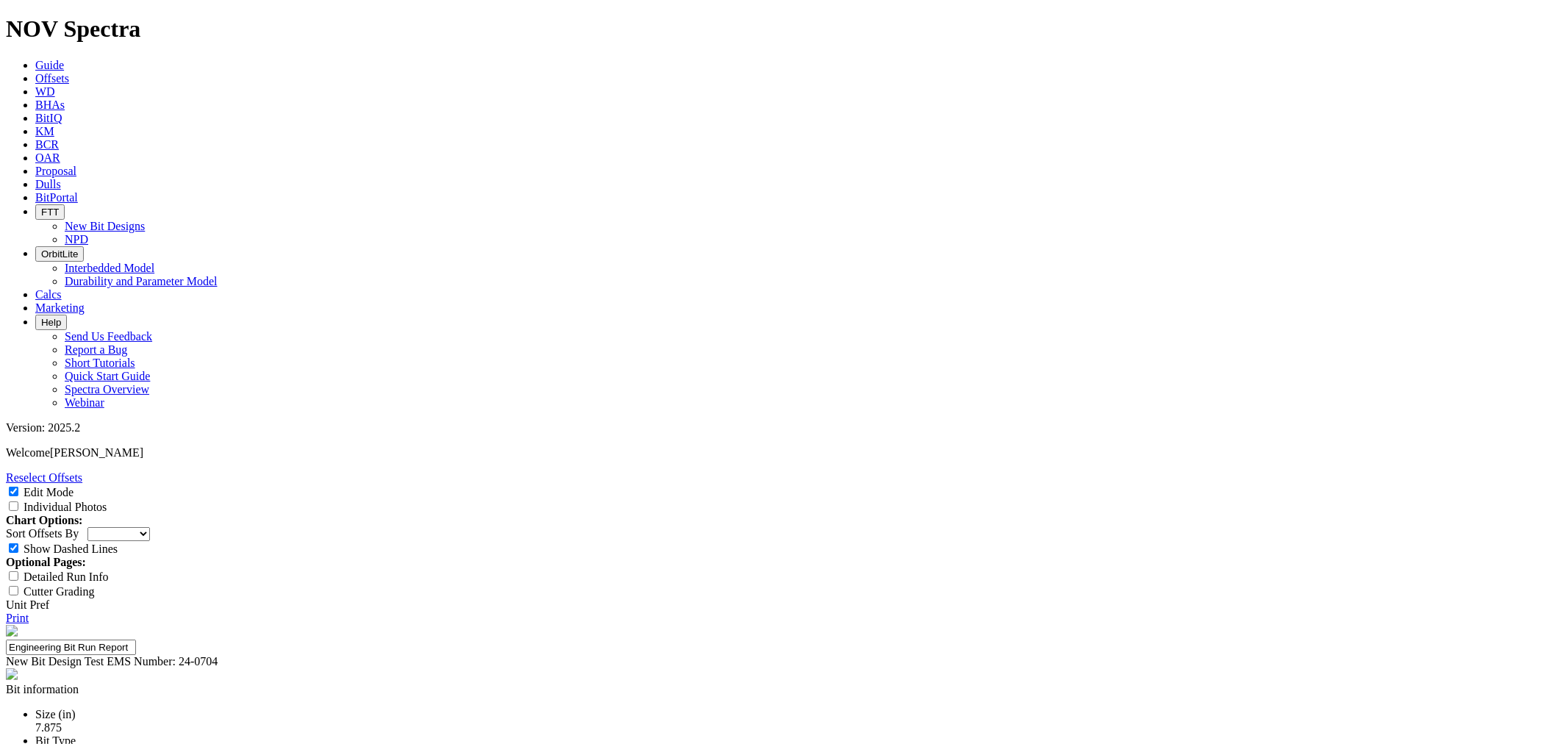
select select "number:2"
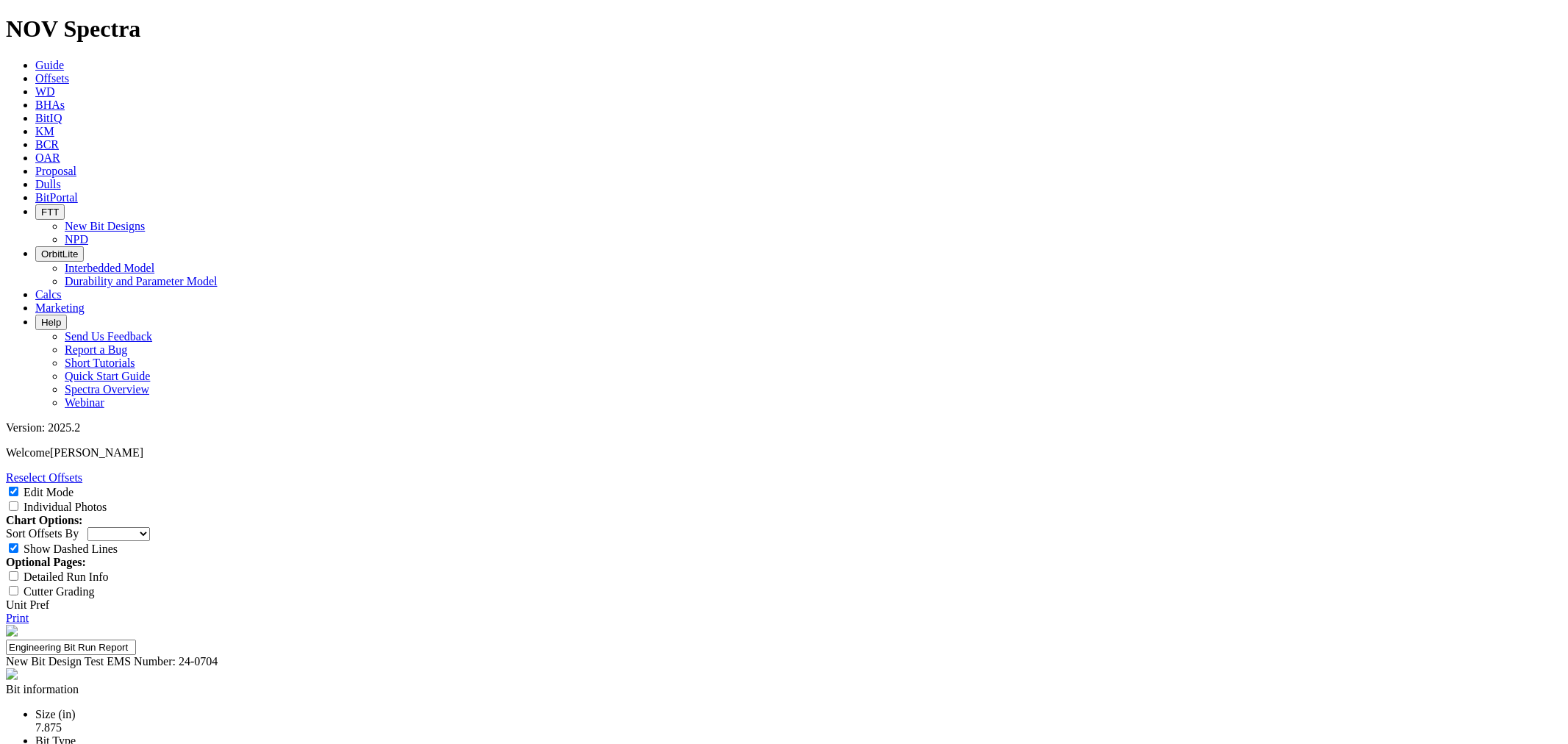
click at [150, 528] on select "Depth In Interval ROP Spud Date" at bounding box center [118, 534] width 62 height 14
select select "string:RunROP"
click at [150, 528] on select "Depth In Interval ROP Spud Date" at bounding box center [118, 534] width 62 height 14
click at [29, 612] on link "Print" at bounding box center [16, 618] width 22 height 13
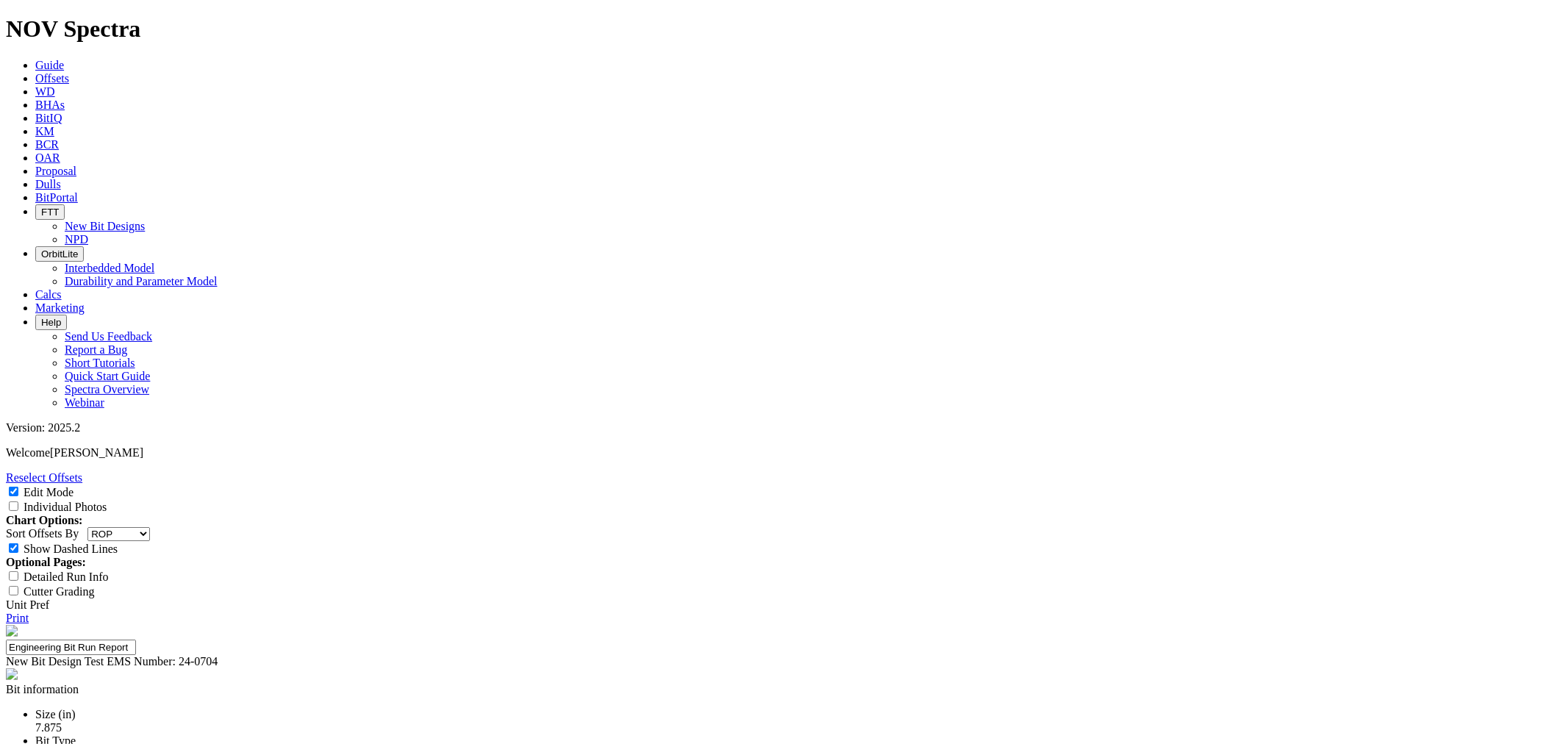
click at [82, 471] on link "Reselect Offsets" at bounding box center [44, 477] width 77 height 13
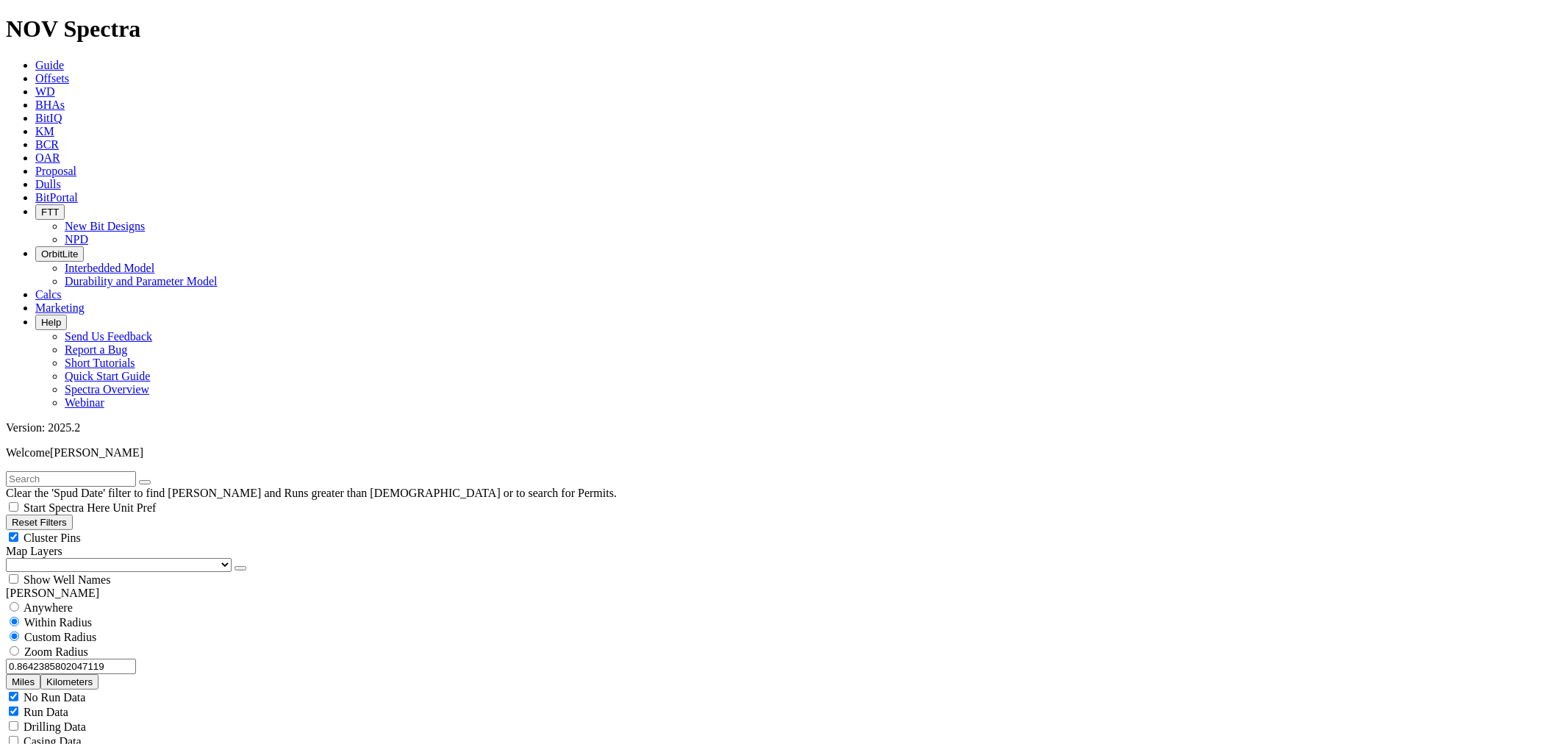
click at [41, 674] on button "Miles" at bounding box center [23, 682] width 35 height 16
drag, startPoint x: 16, startPoint y: 281, endPoint x: 163, endPoint y: 276, distance: 147.1
click at [163, 659] on div "0.864238580204712 Miles Kilometers" at bounding box center [784, 674] width 1556 height 31
type input "2"
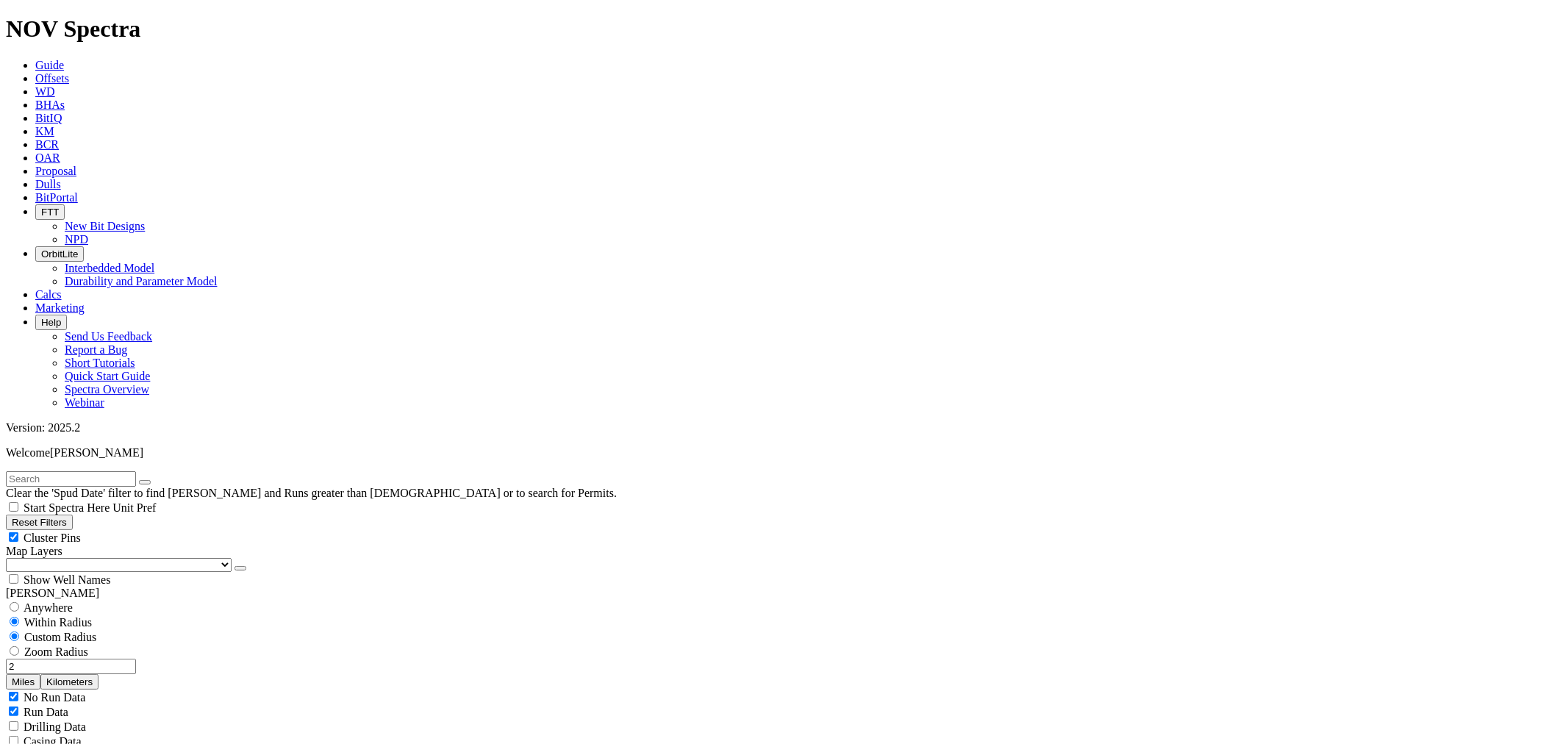
checkbox input "false"
click at [32, 690] on div "No Run Data" at bounding box center [784, 696] width 1556 height 15
checkbox input "false"
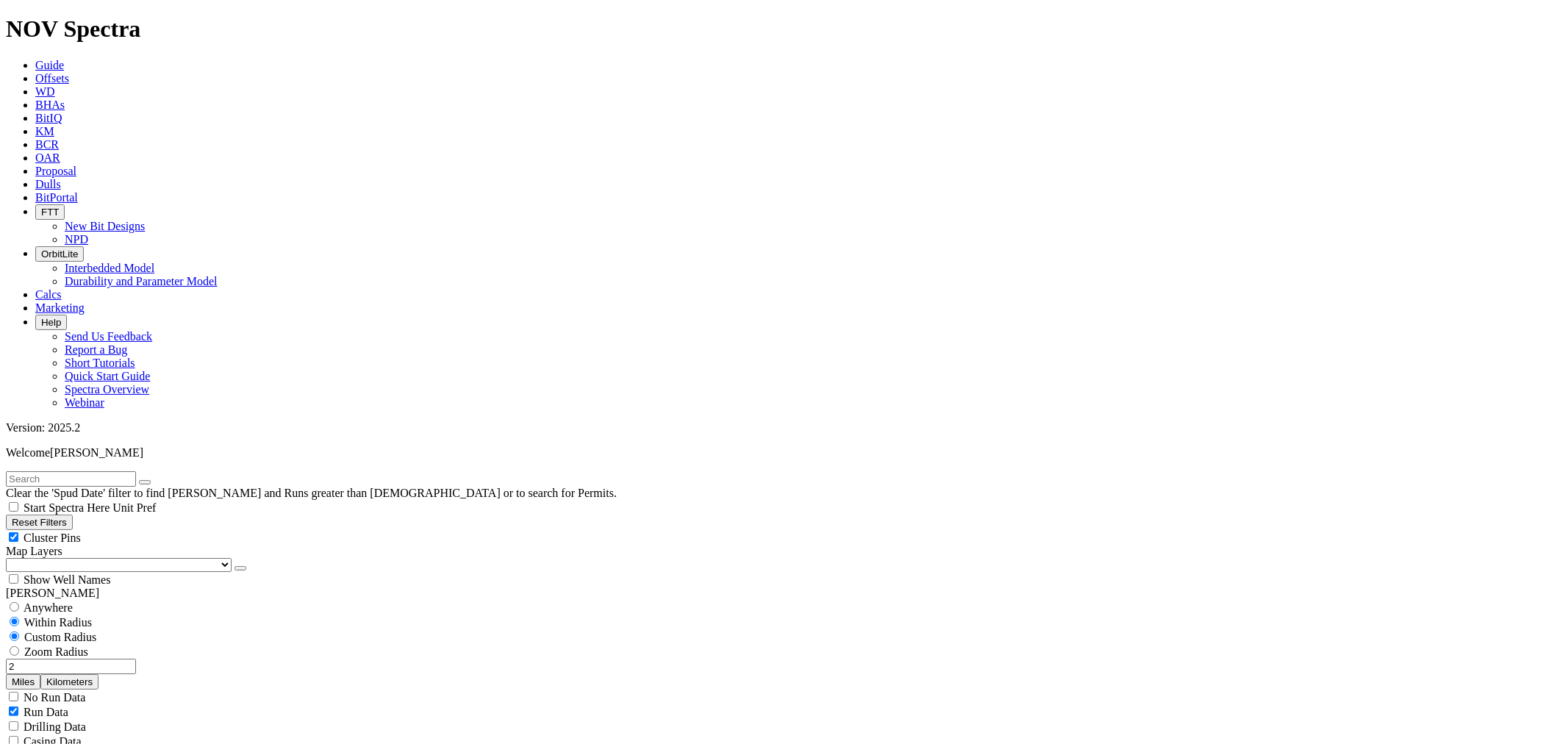
scroll to position [490, 0]
checkbox input "true"
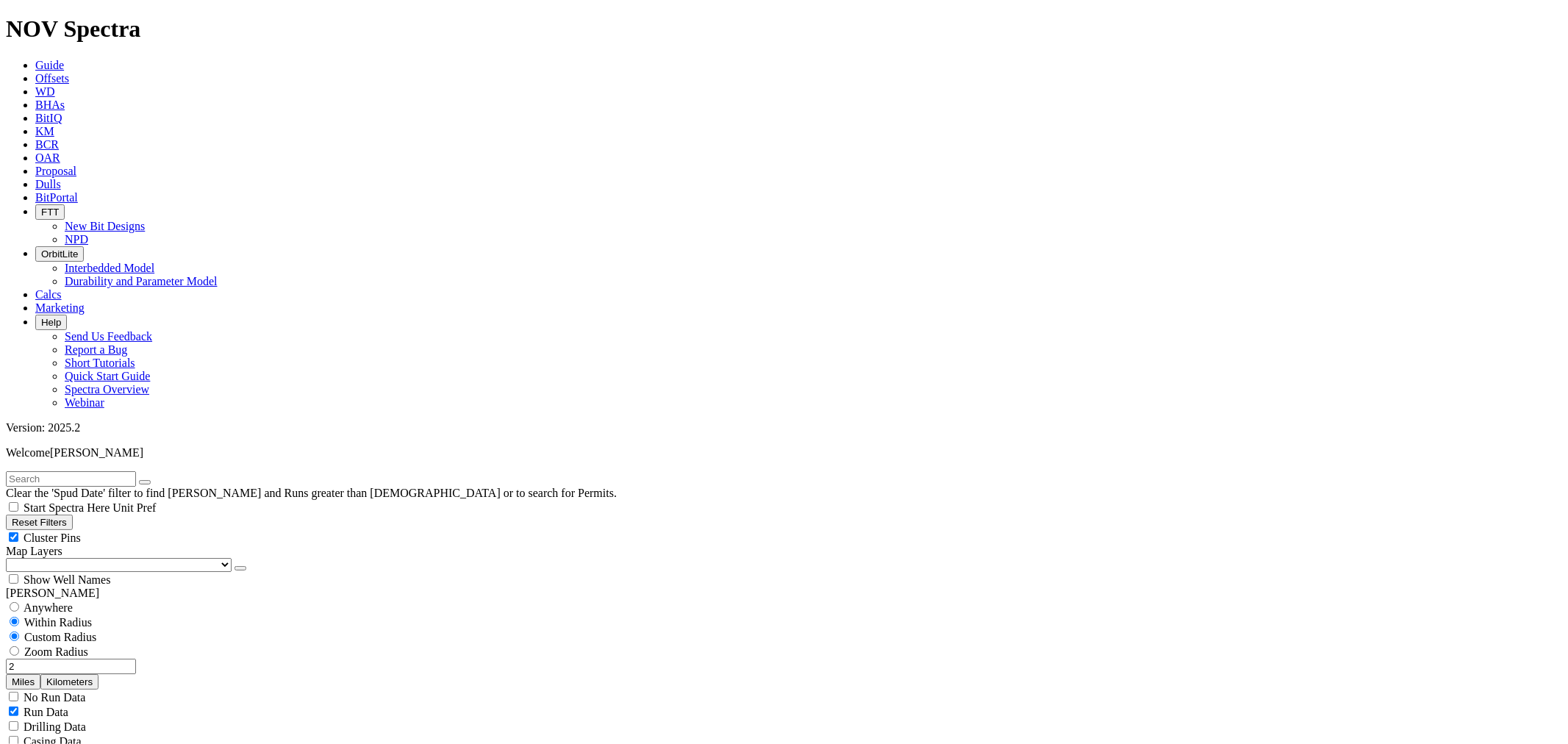
select select "7.875"
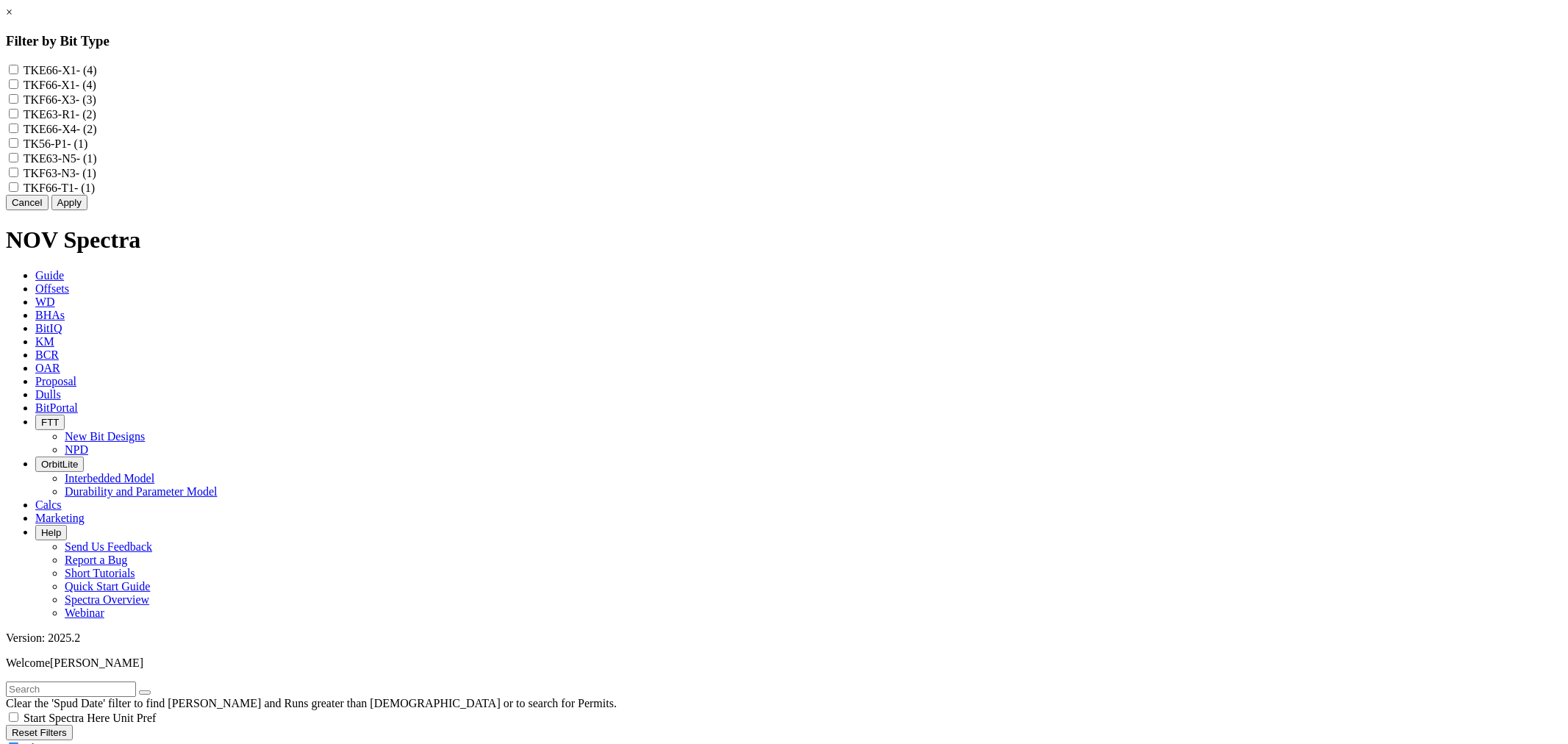
click at [96, 120] on label "TKE63-R1 - (2)" at bounding box center [59, 113] width 73 height 13
click at [18, 118] on input "TKE63-R1 - (2)" at bounding box center [14, 113] width 10 height 10
checkbox input "true"
drag, startPoint x: 855, startPoint y: 275, endPoint x: 844, endPoint y: 278, distance: 11.4
click at [87, 210] on button "Apply" at bounding box center [69, 203] width 36 height 16
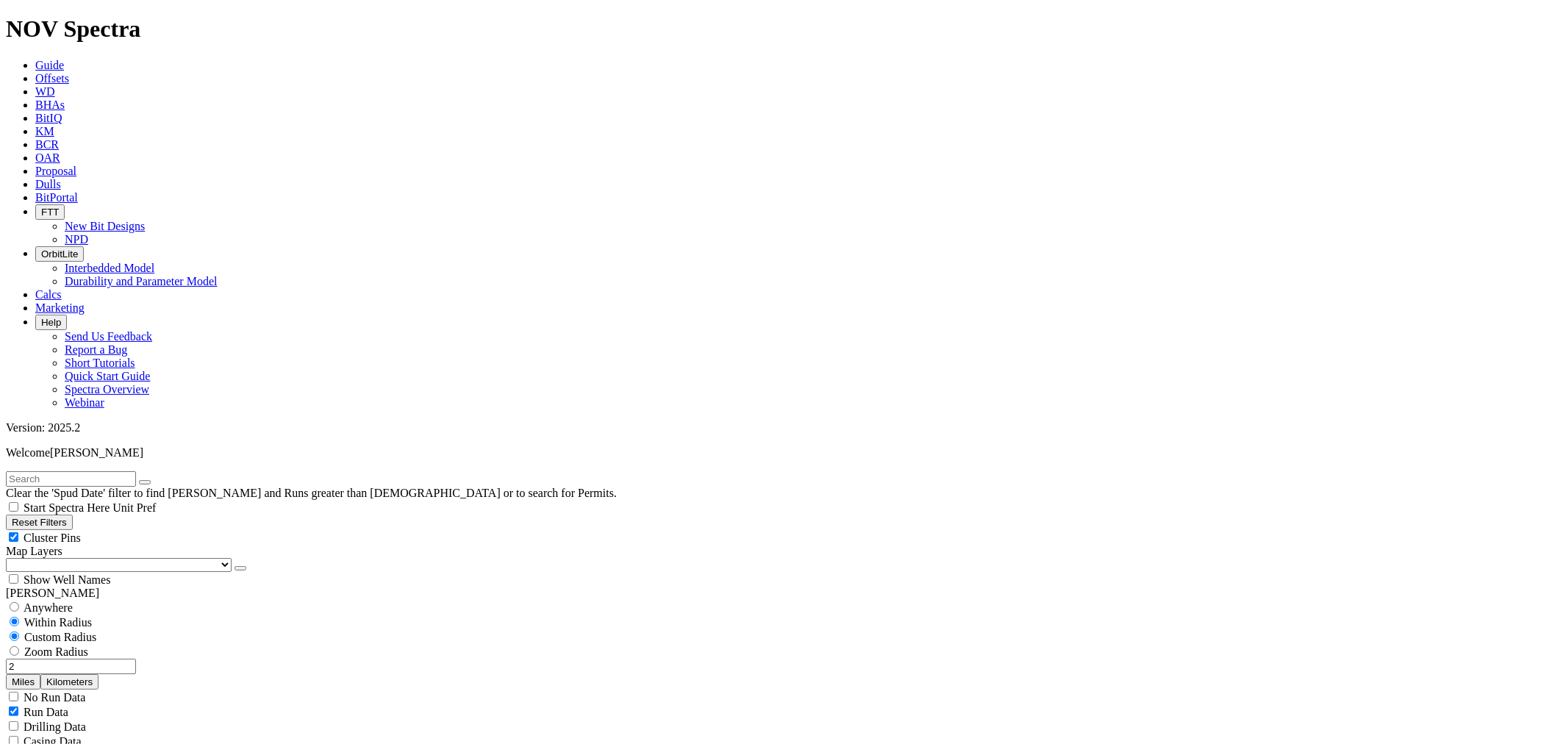
click at [38, 601] on span "Anywhere" at bounding box center [48, 607] width 49 height 13
radio input "true"
radio input "false"
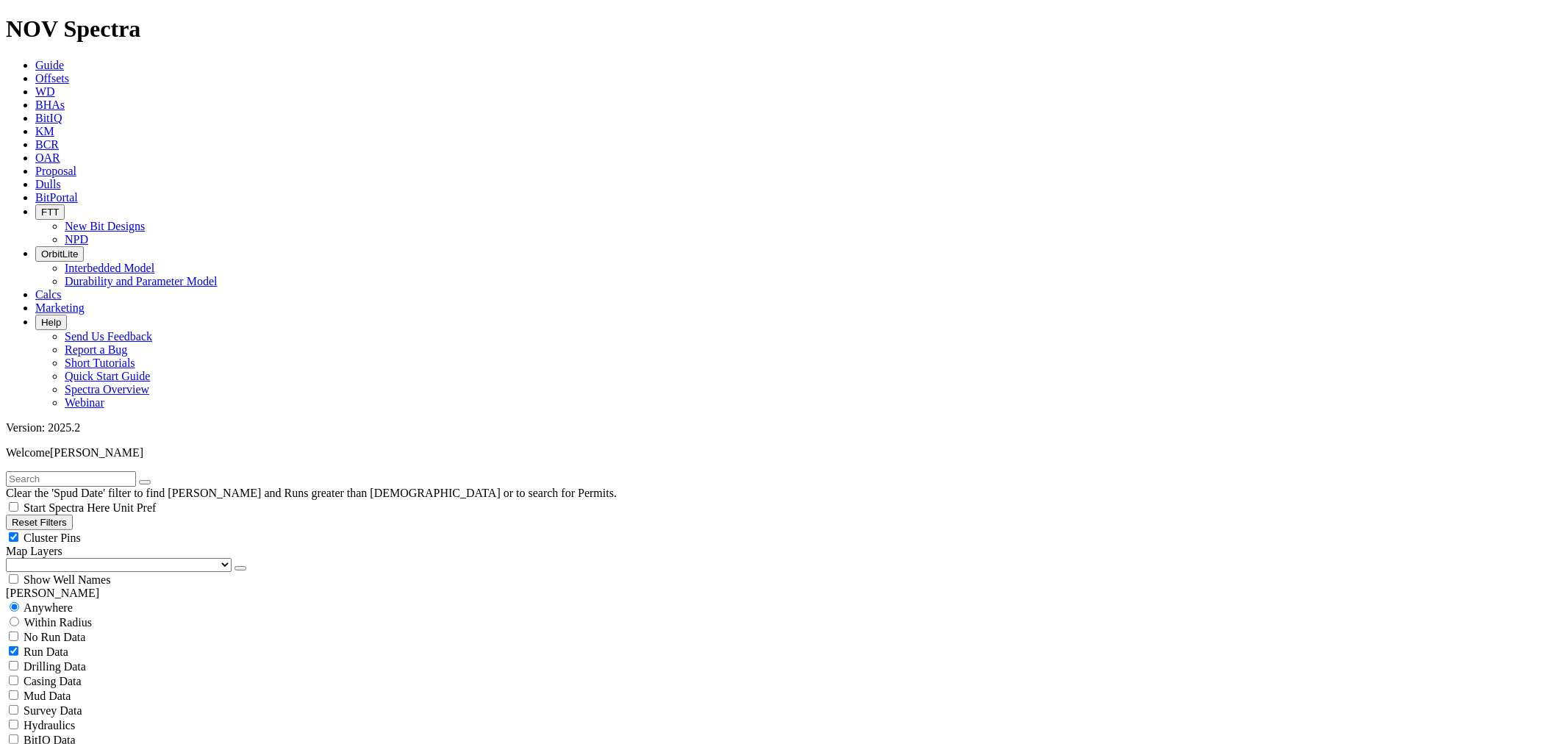
radio input "true"
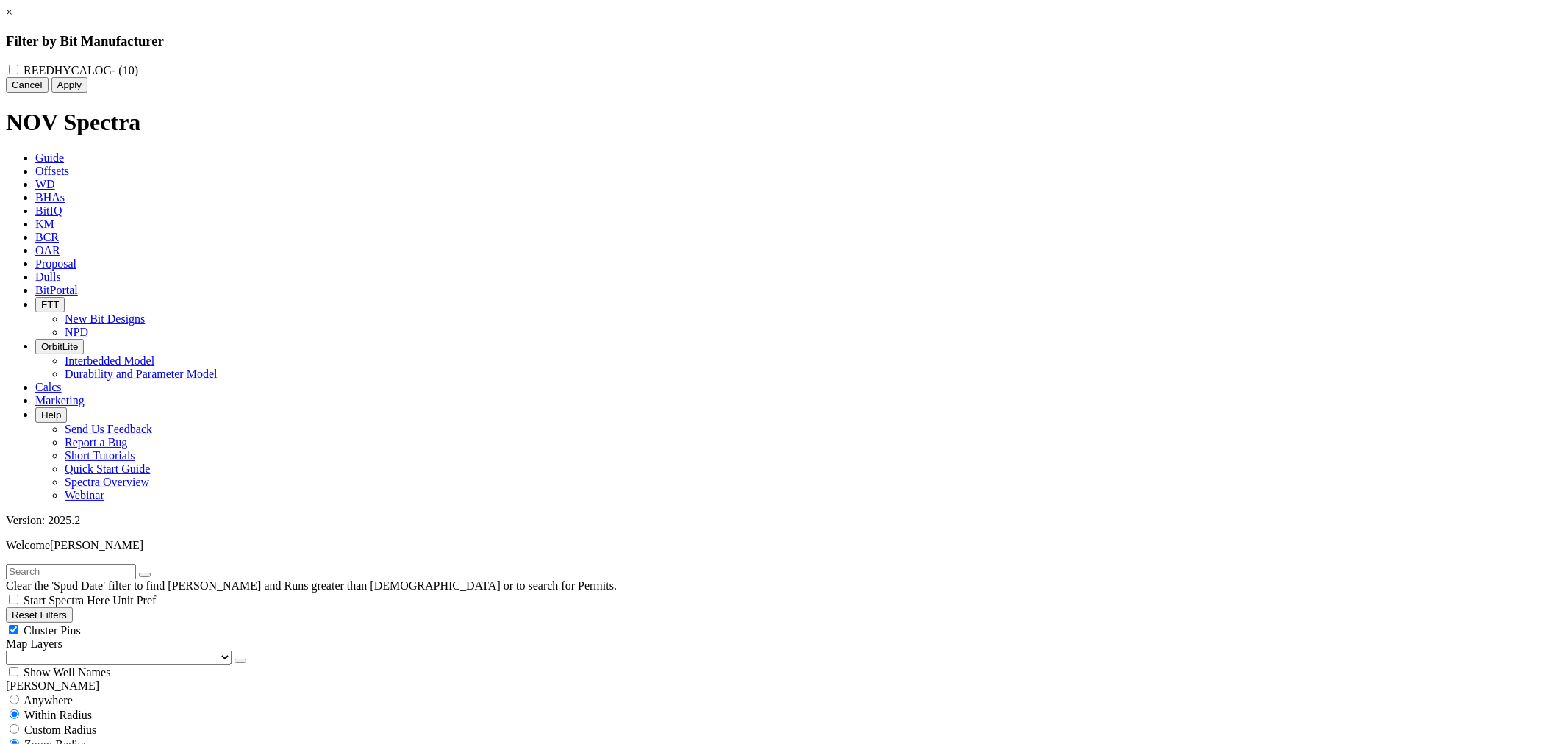
click at [139, 66] on span "- (10)" at bounding box center [124, 70] width 26 height 13
click at [18, 66] on input "REEDHYCALOG - (10)" at bounding box center [14, 70] width 10 height 10
checkbox input "true"
click at [87, 93] on button "Apply" at bounding box center [69, 85] width 36 height 16
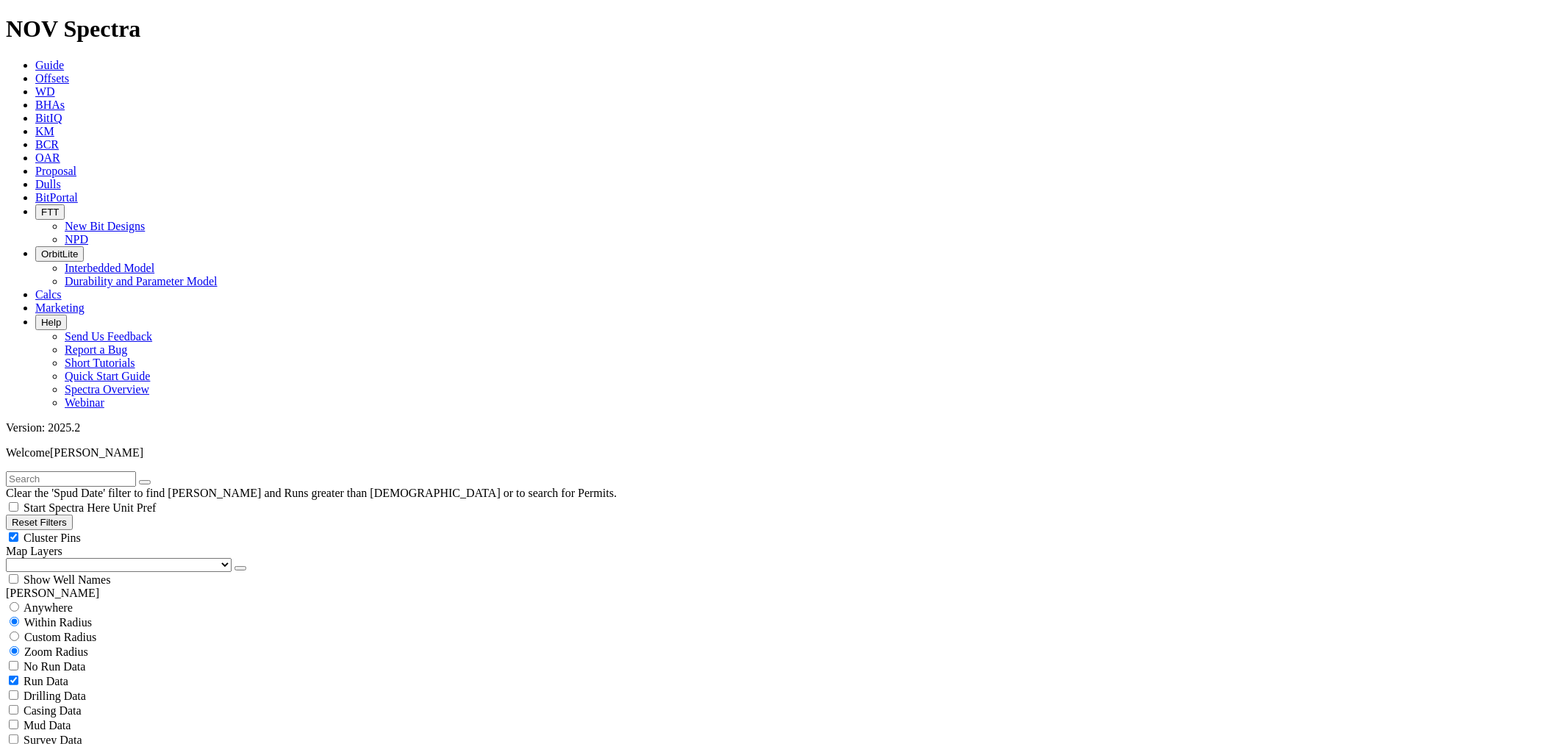
select select
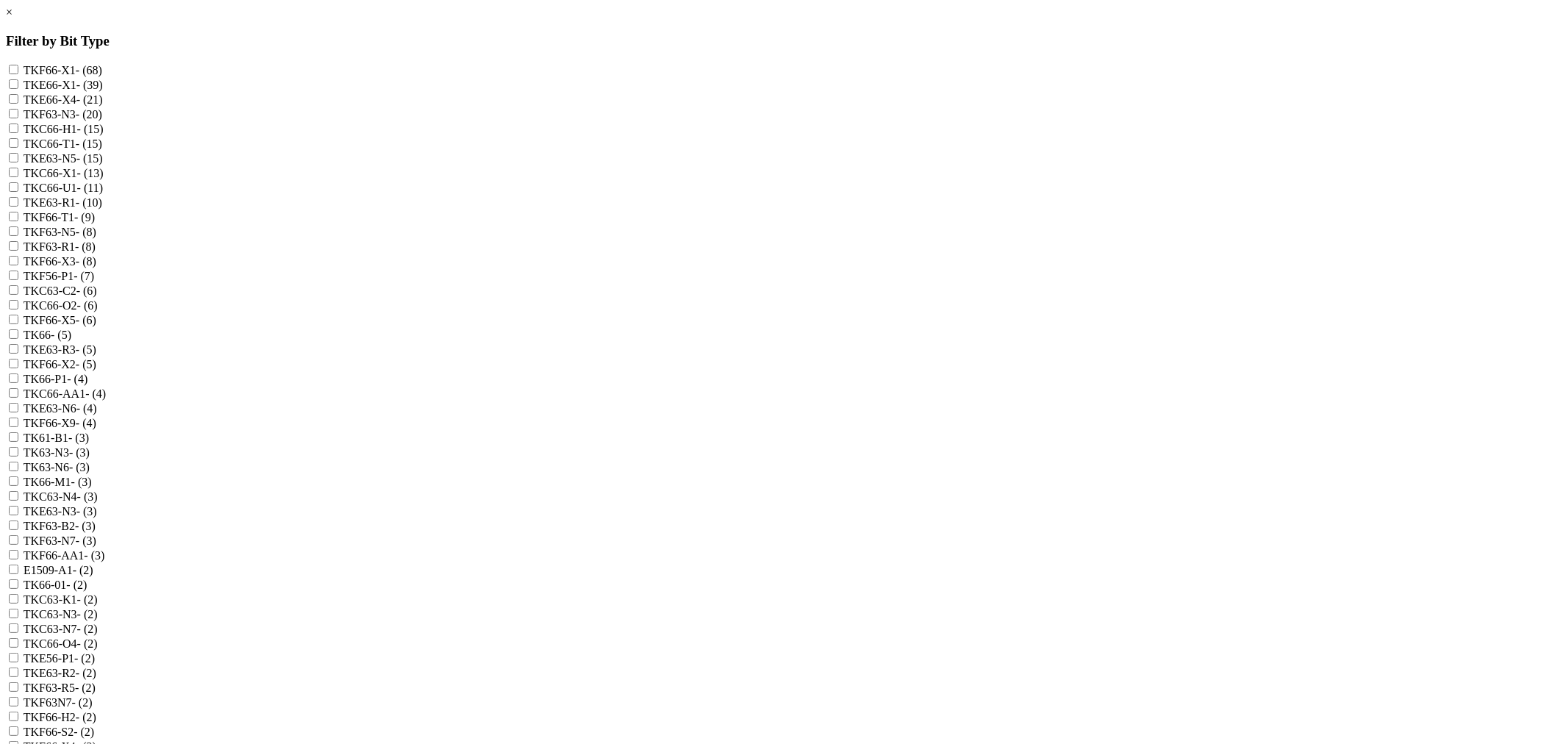
click at [18, 250] on input "TKF63-R1 - (8)" at bounding box center [14, 246] width 10 height 10
checkbox input "true"
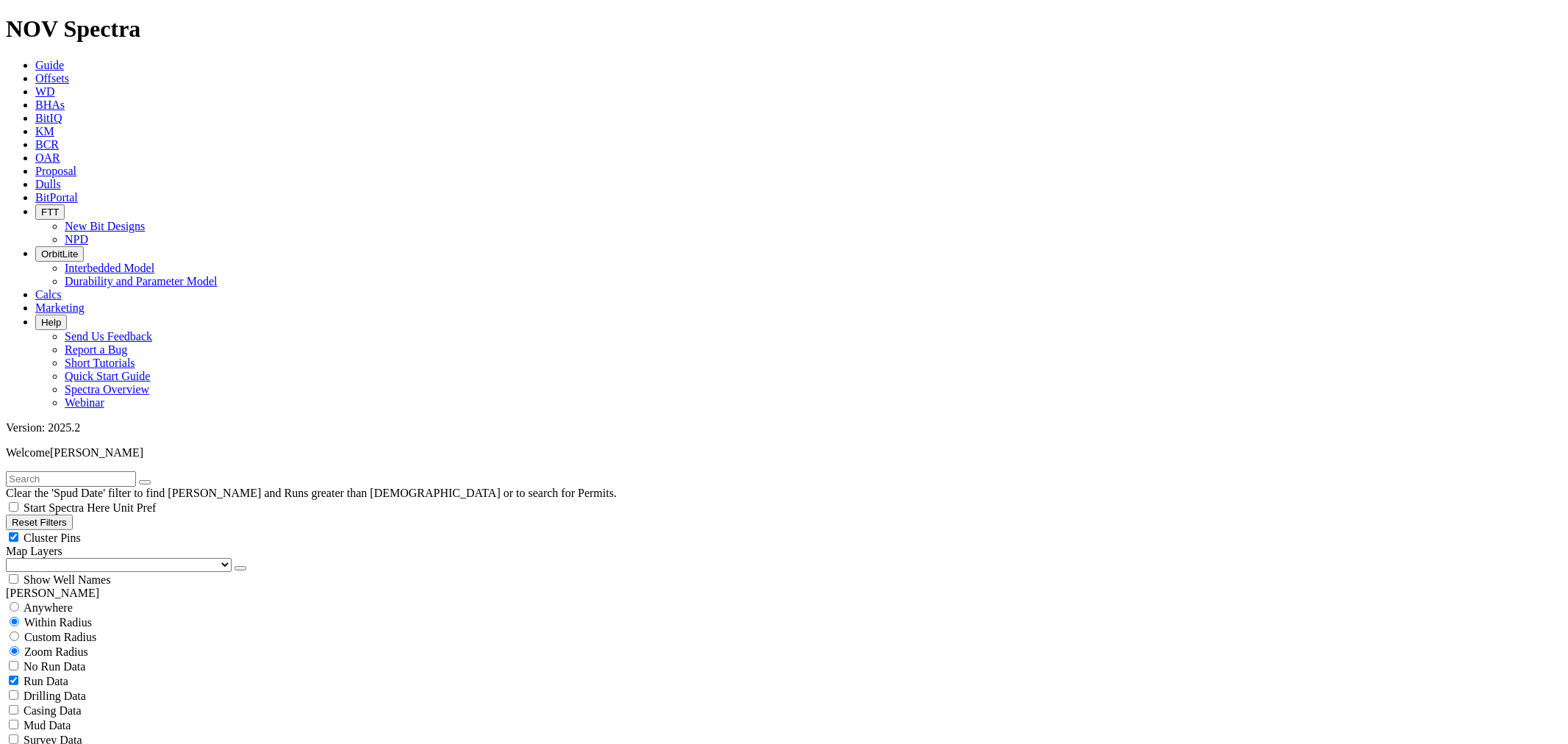
scroll to position [423, 0]
select select
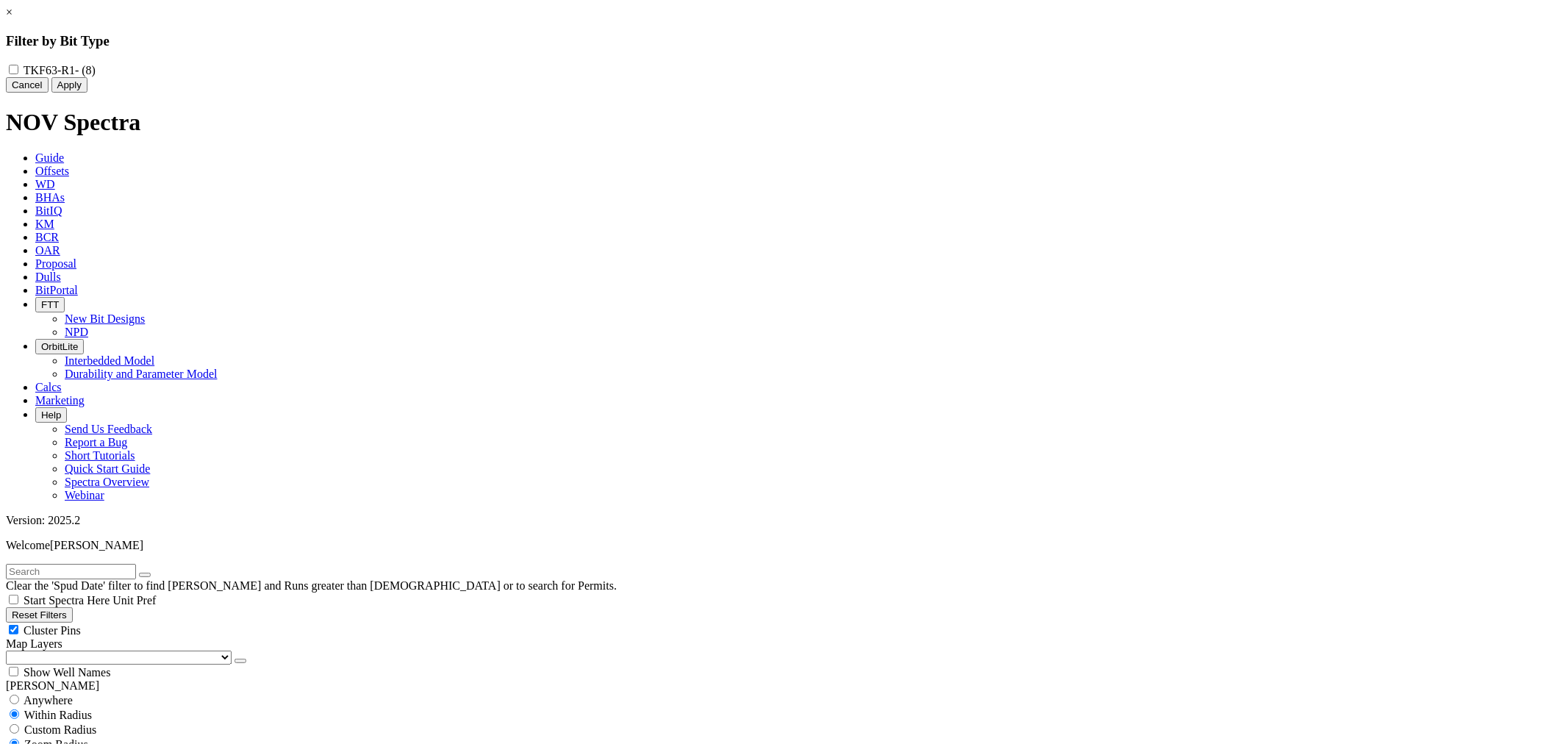
click at [229, 93] on div "× Filter by Bit Type TKF63-R1 - (8) Cancel Apply" at bounding box center [784, 49] width 1556 height 86
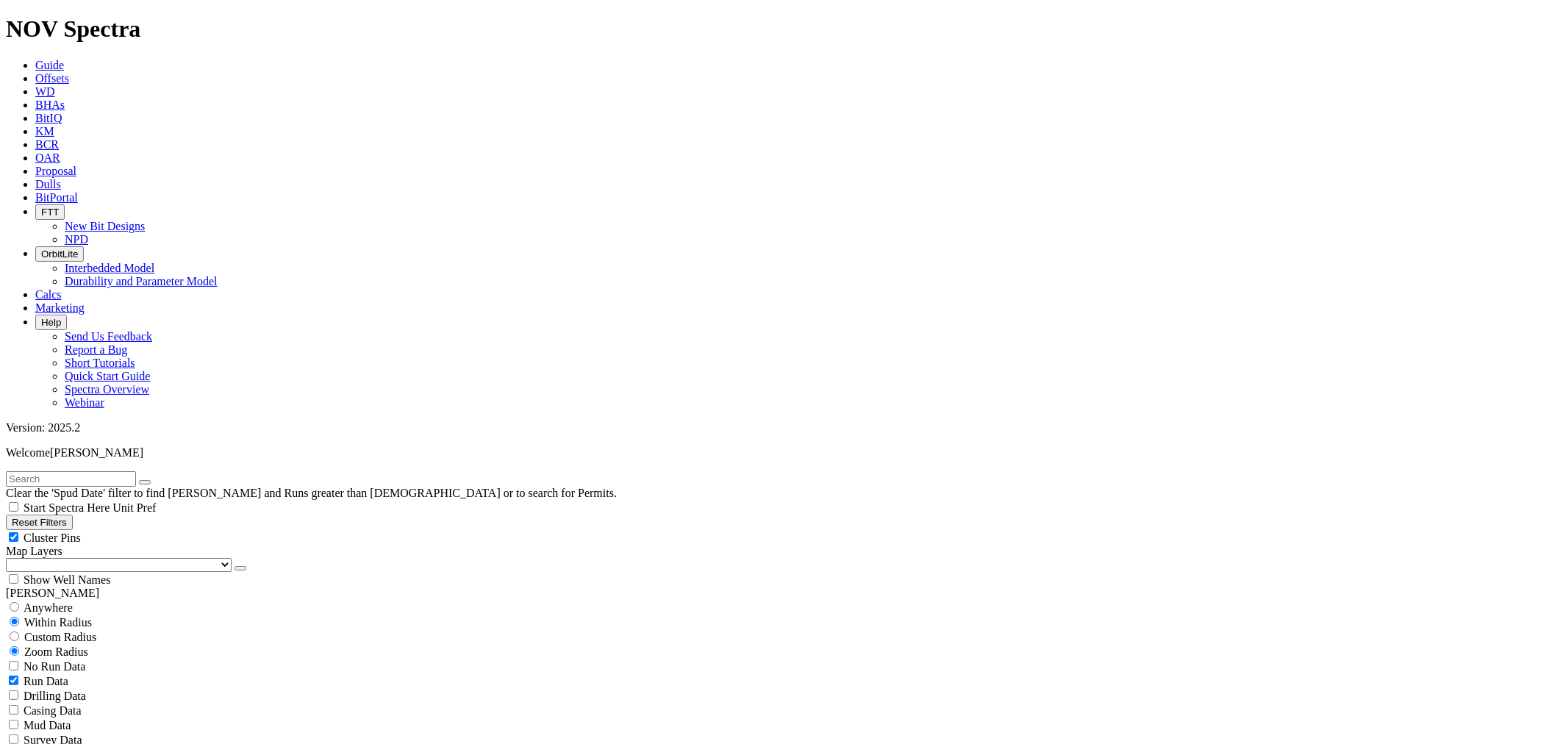
scroll to position [50346, 0]
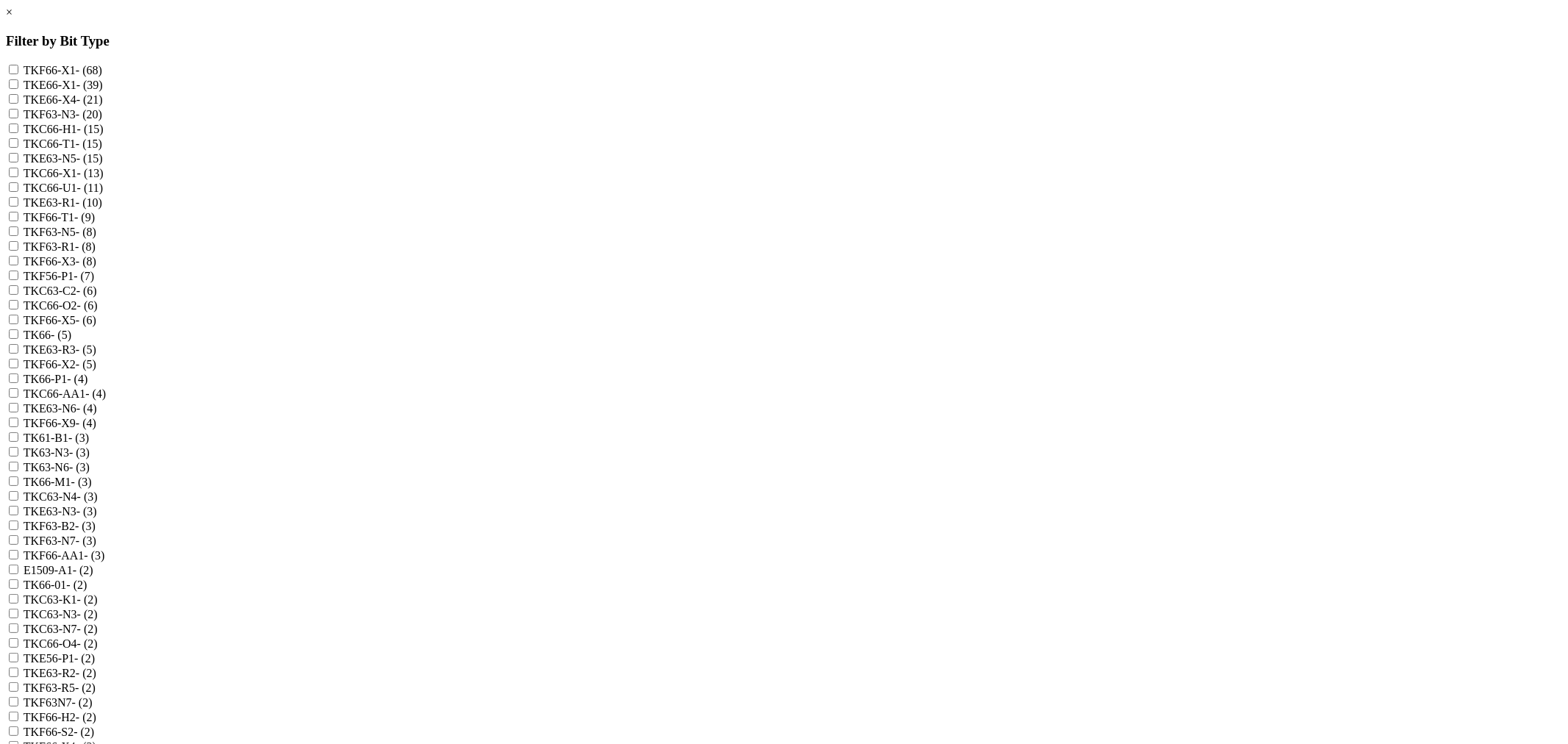
click at [18, 207] on input "TKE63-R1 - (10)" at bounding box center [14, 202] width 10 height 10
checkbox input "true"
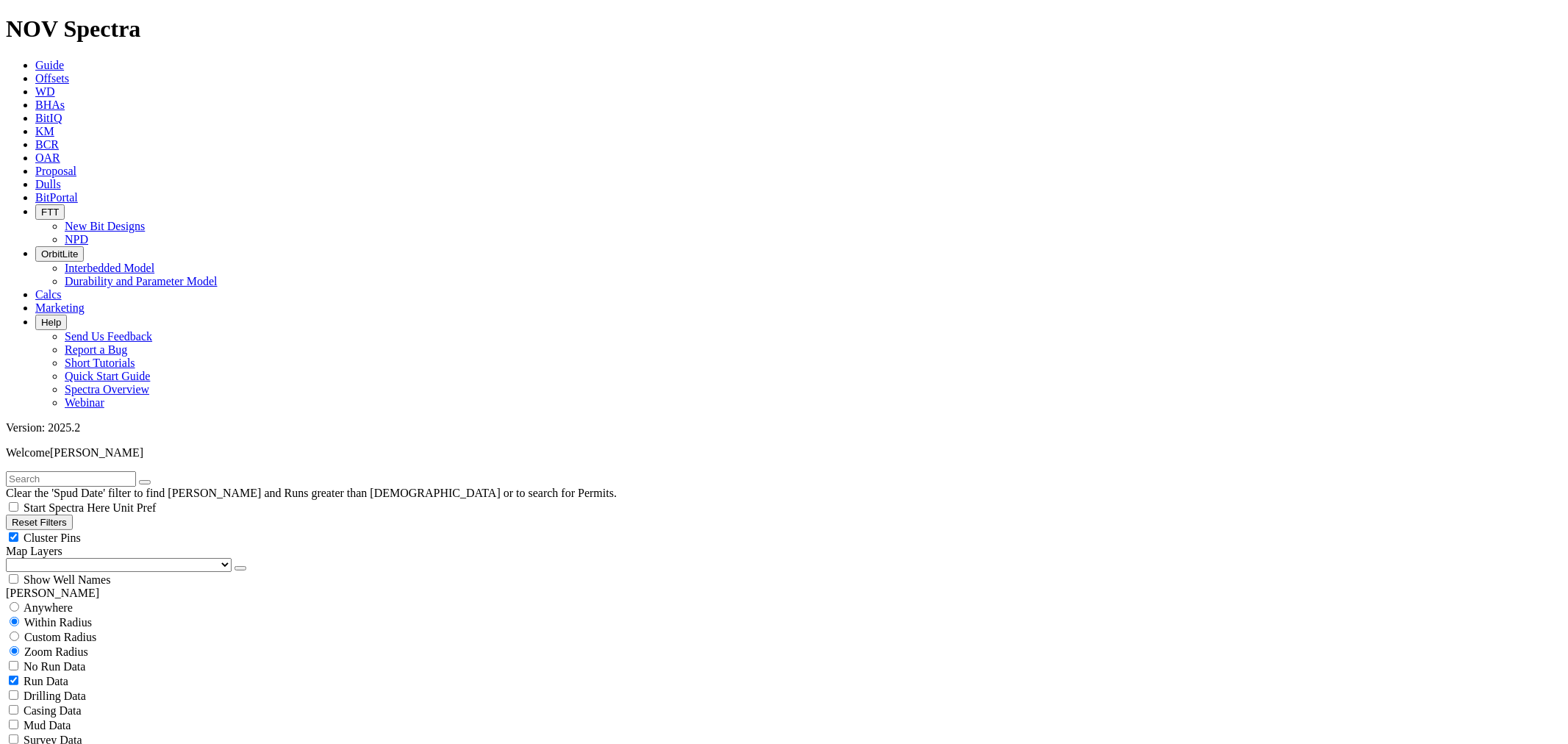
scroll to position [980, 0]
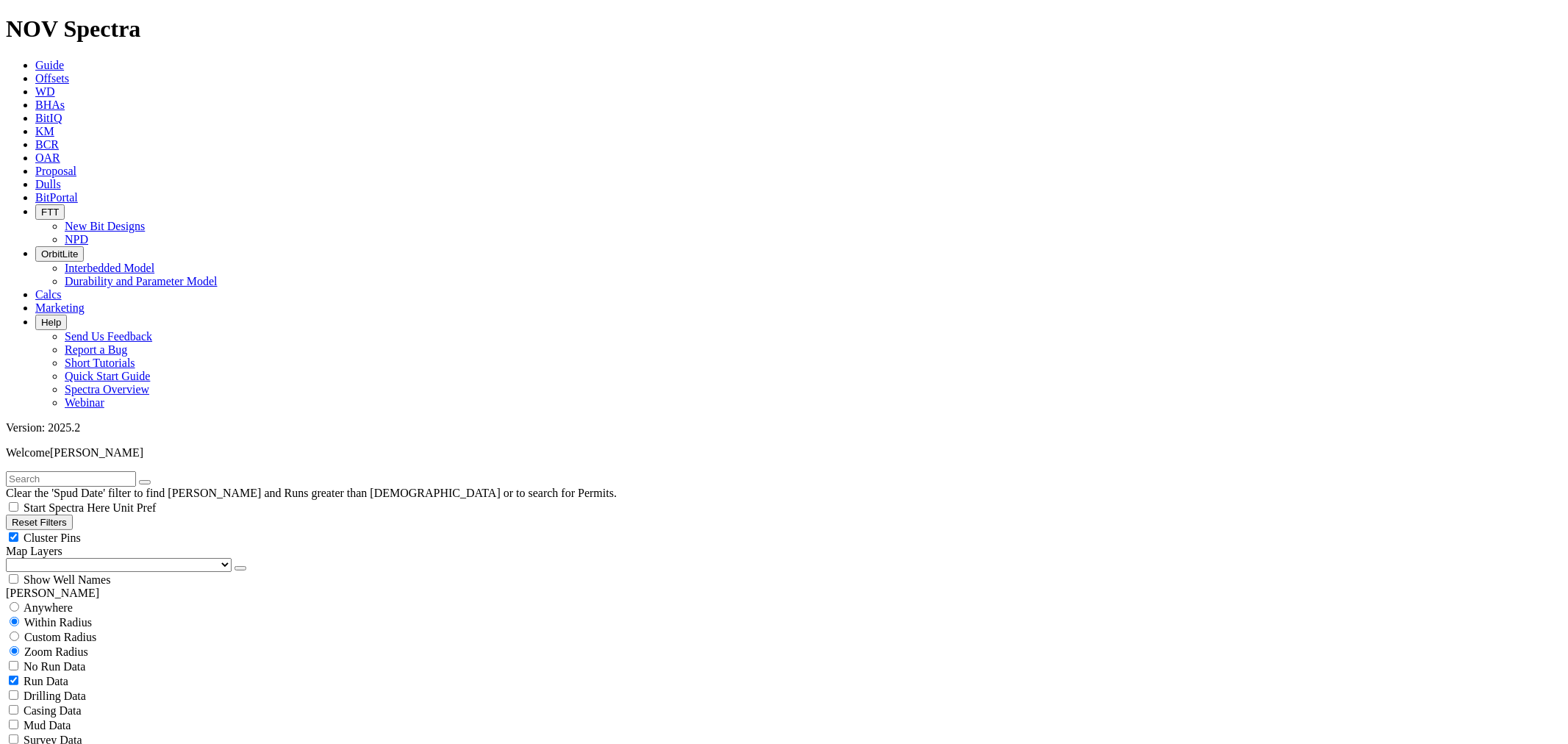
type input "10000"
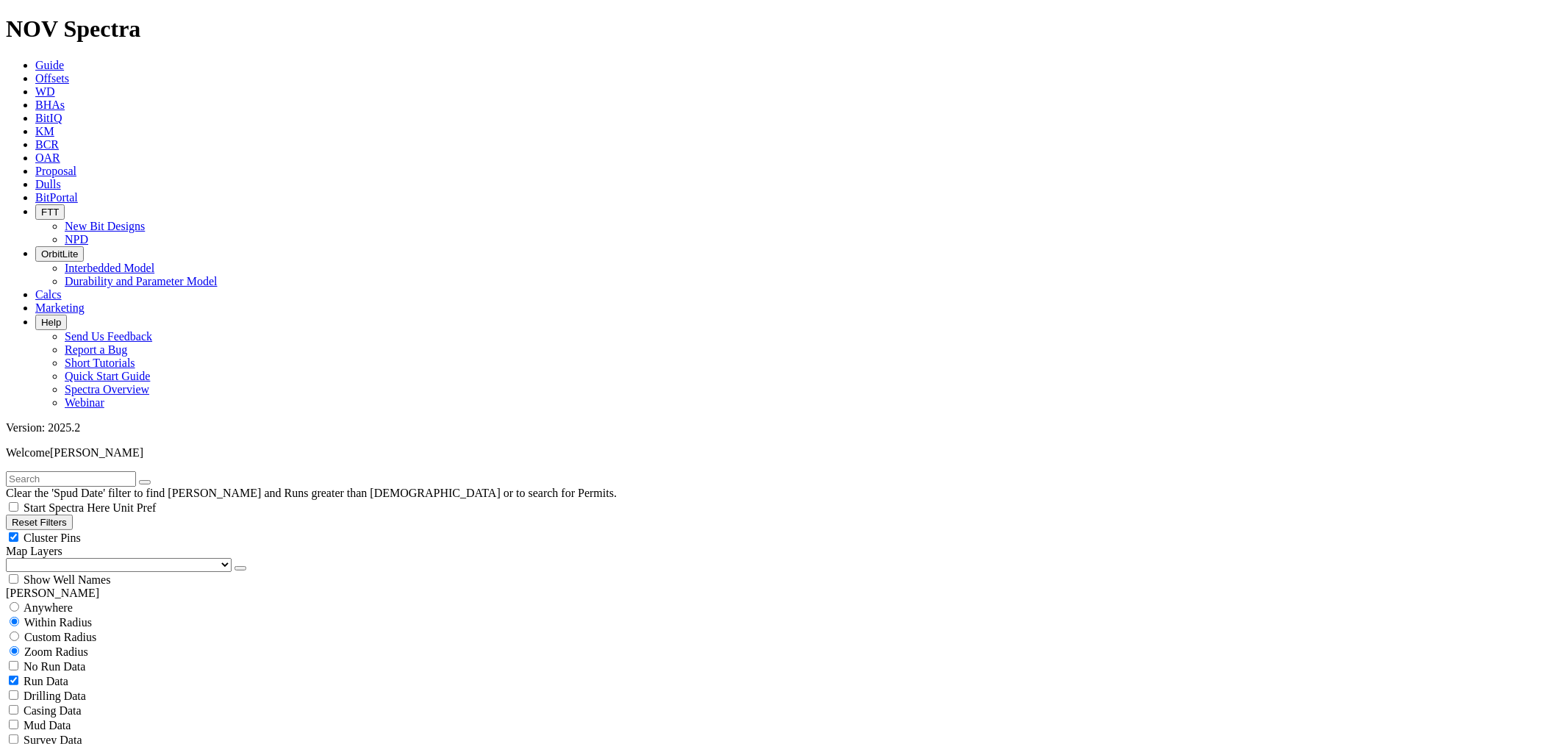
click at [80, 631] on span "Custom Radius" at bounding box center [60, 636] width 72 height 13
radio input "true"
radio input "false"
click at [41, 674] on button "Miles" at bounding box center [23, 682] width 35 height 16
click at [108, 659] on input "number" at bounding box center [71, 666] width 130 height 16
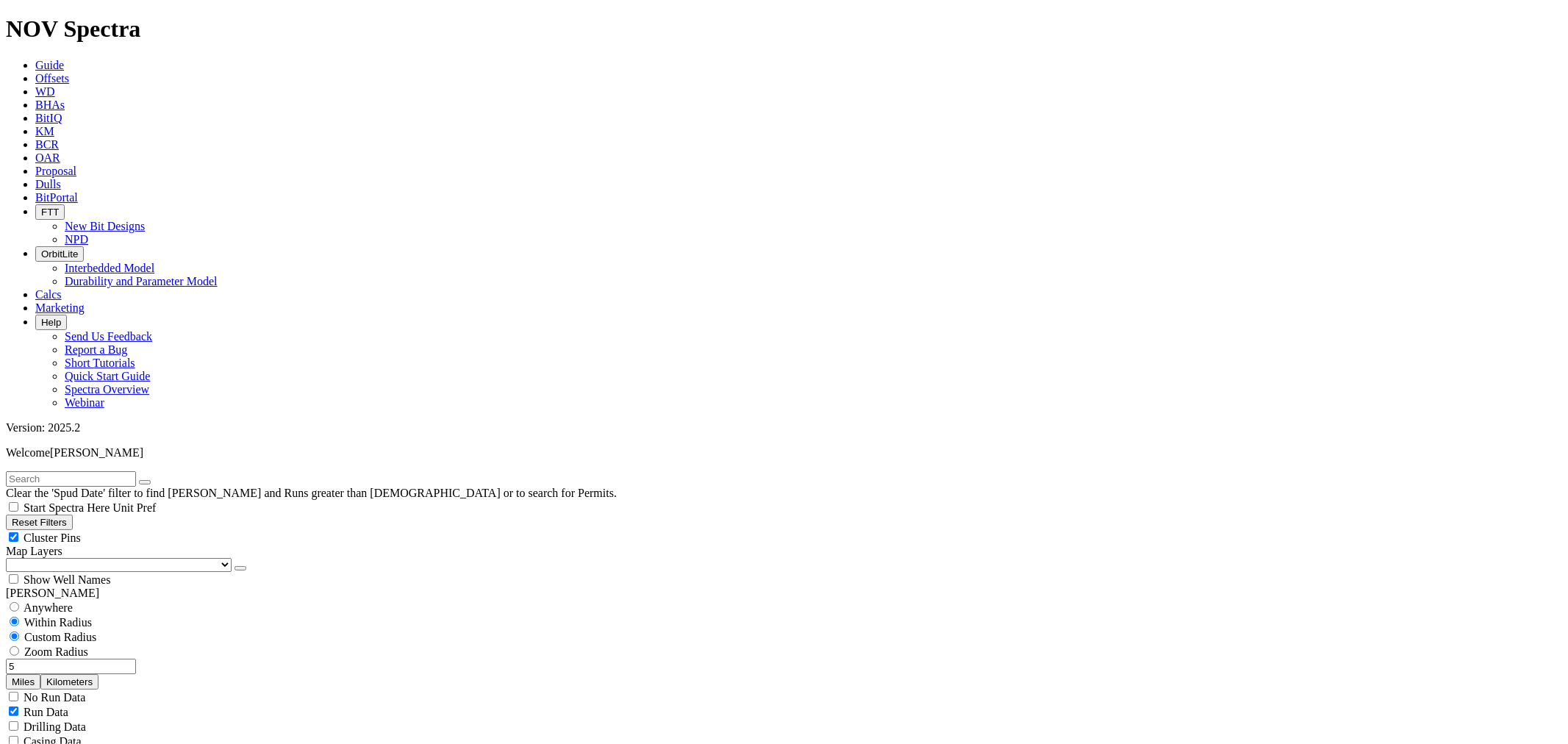
type input "5"
select select
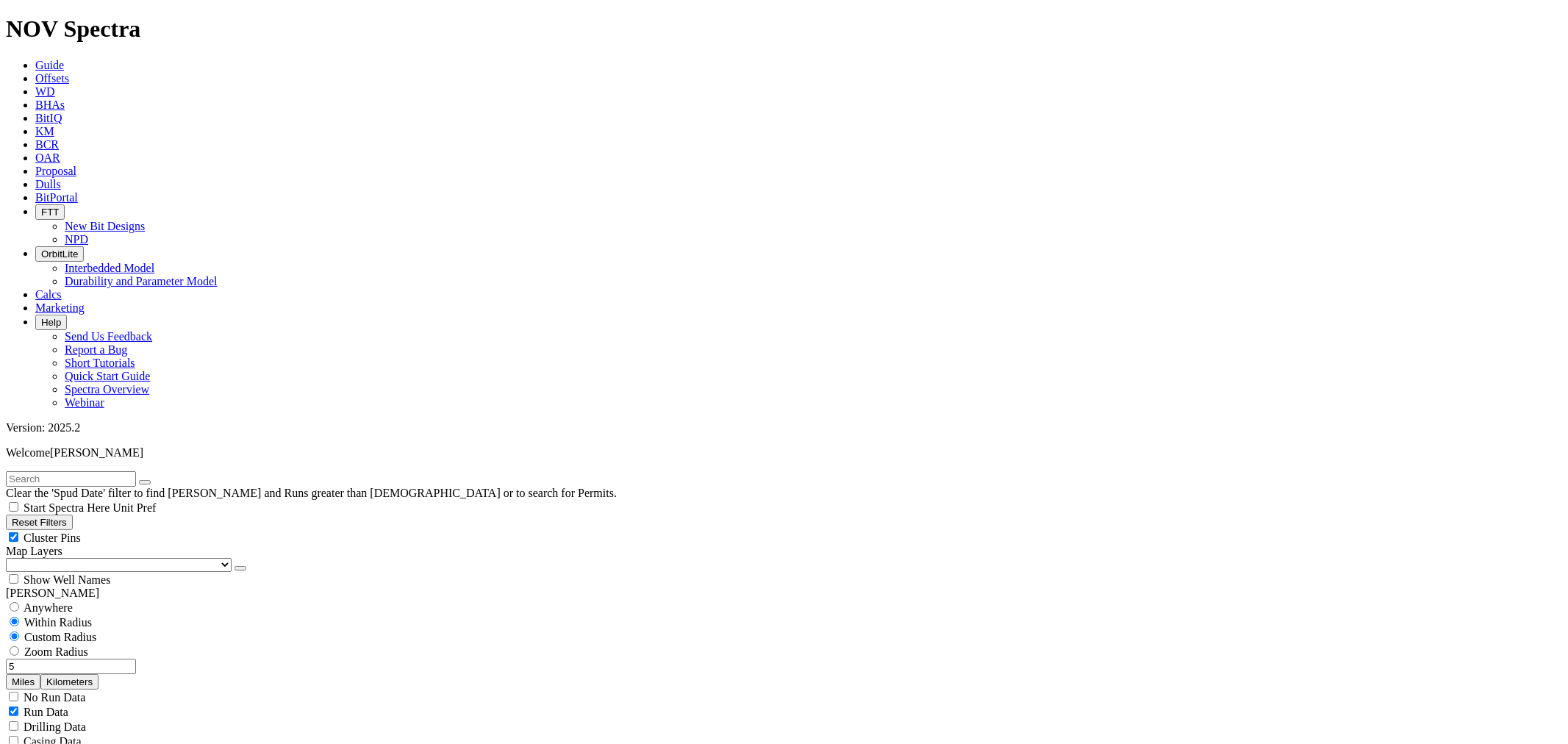
select select
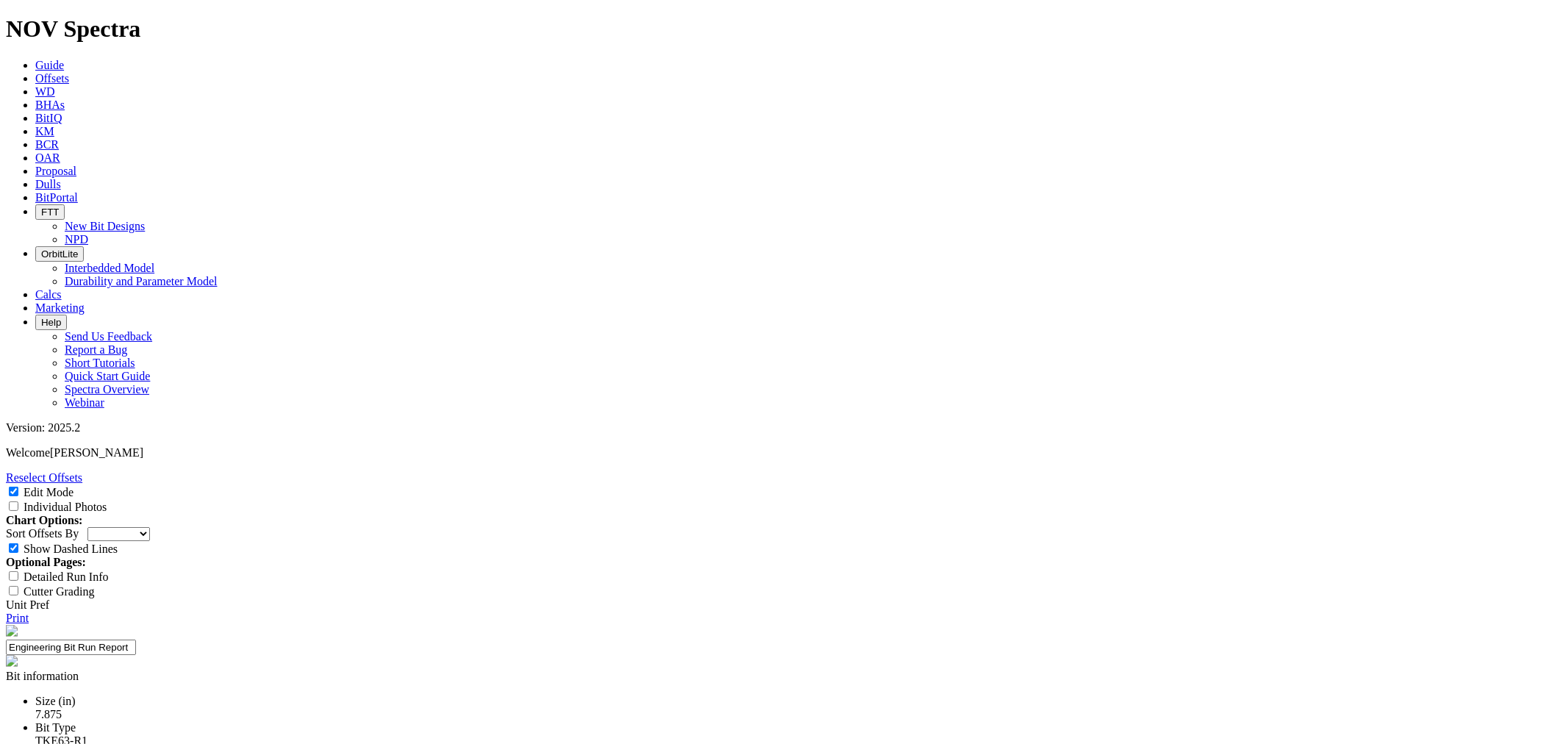
select select "New Bit Design"
paste input "7.875" TK63-R1"
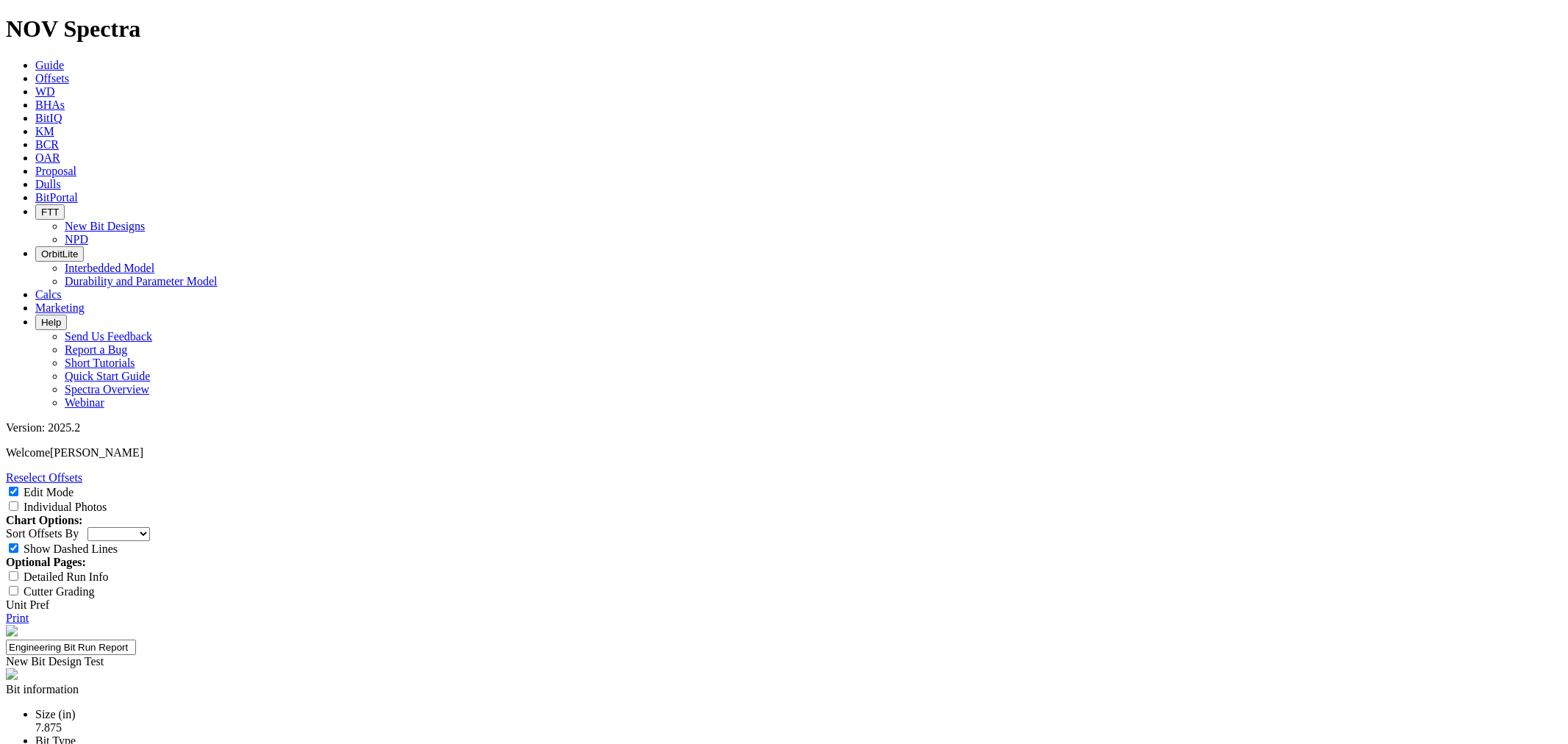
type input "7.875" TK63-R1"
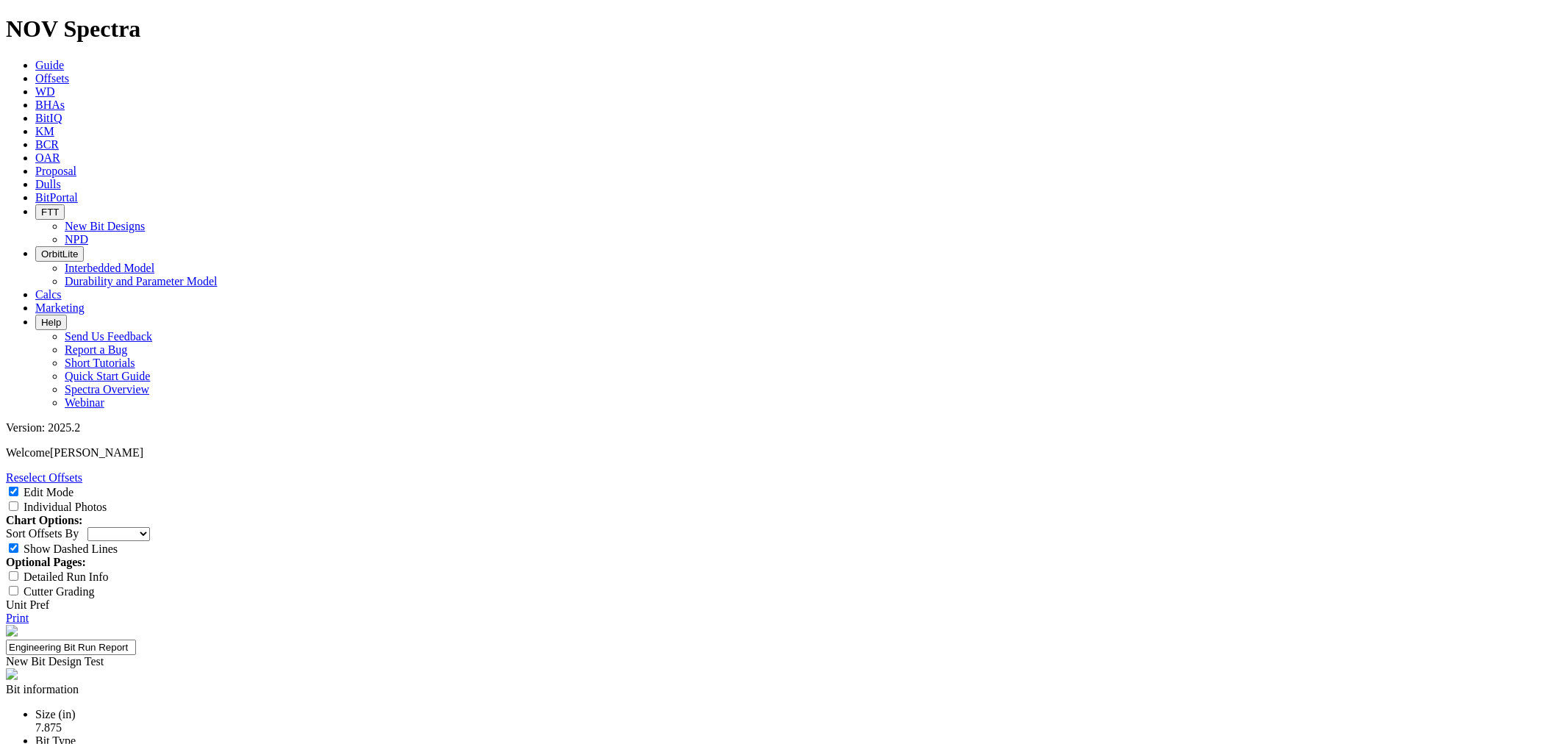
click at [82, 471] on link "Reselect Offsets" at bounding box center [44, 477] width 77 height 13
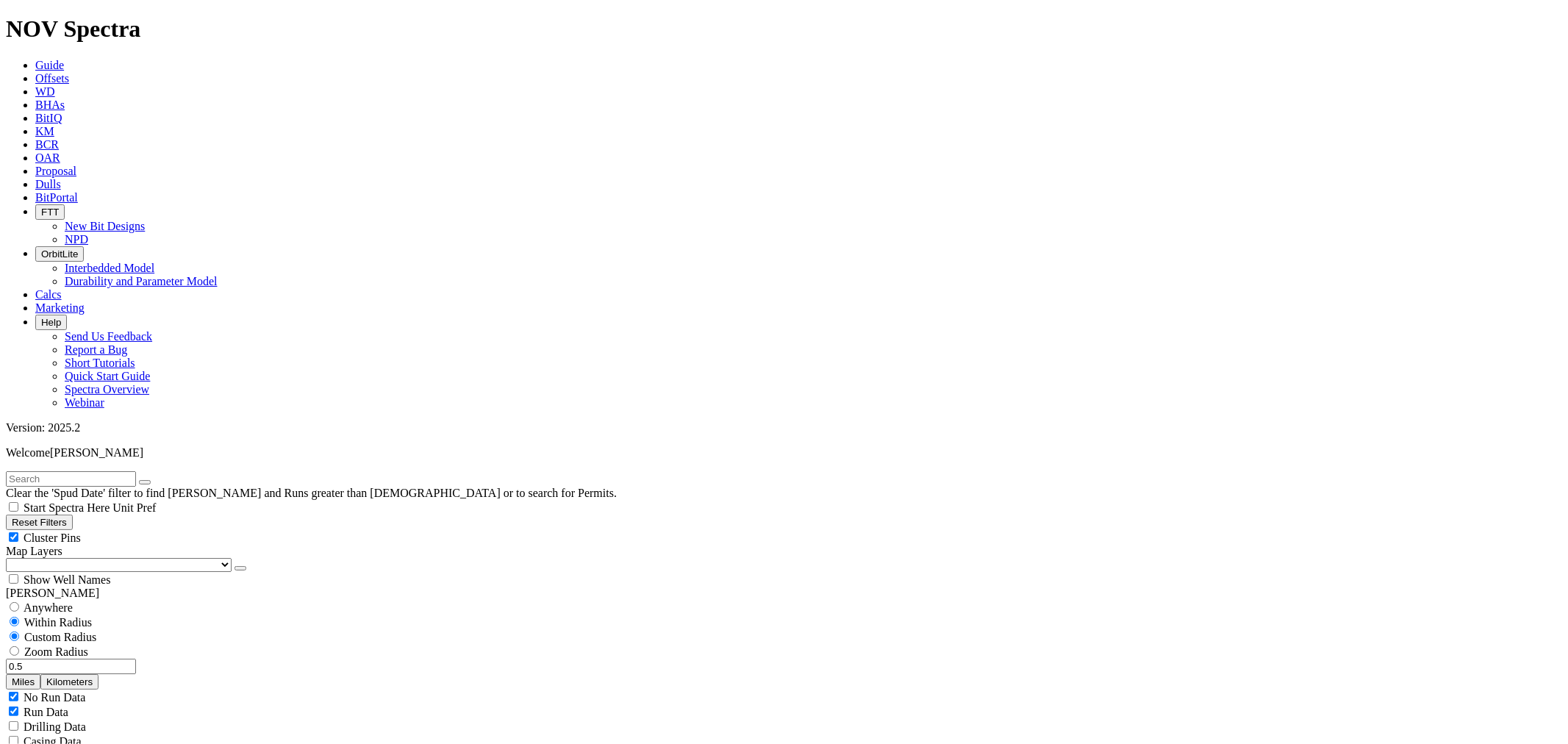
scroll to position [490, 0]
select select "7.875"
checkbox input "false"
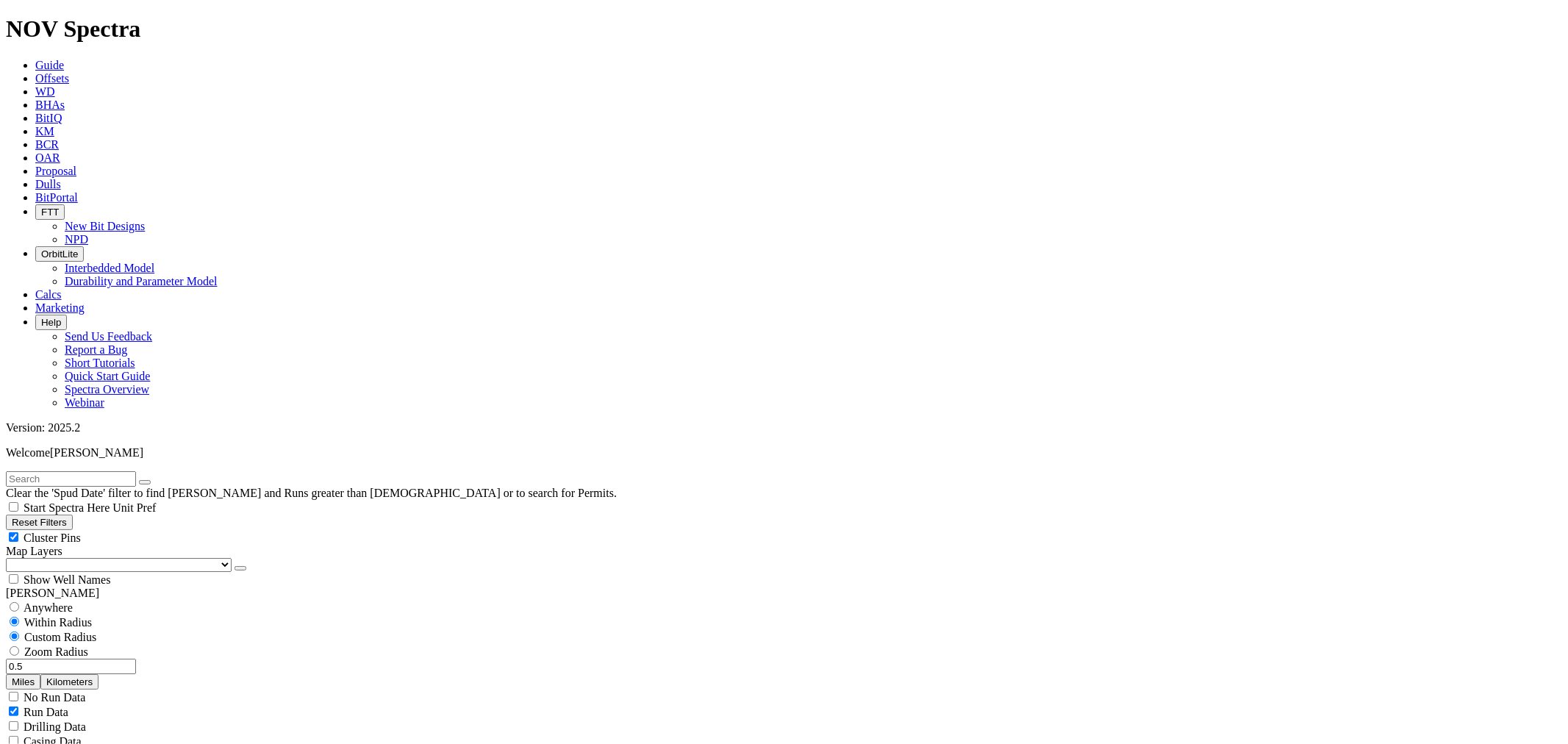
scroll to position [980, 0]
type input "5000"
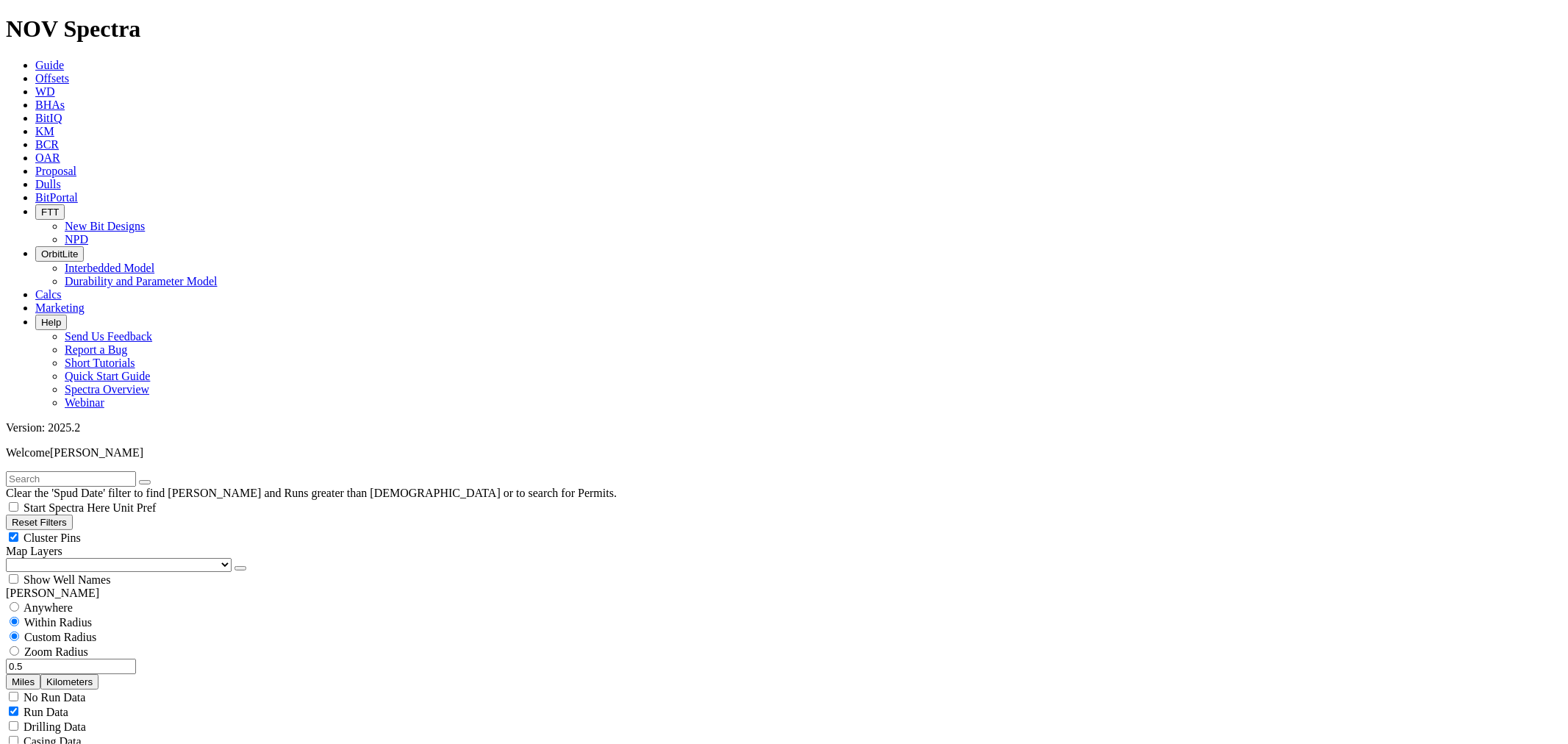
drag, startPoint x: 1507, startPoint y: 105, endPoint x: 1497, endPoint y: 108, distance: 10.4
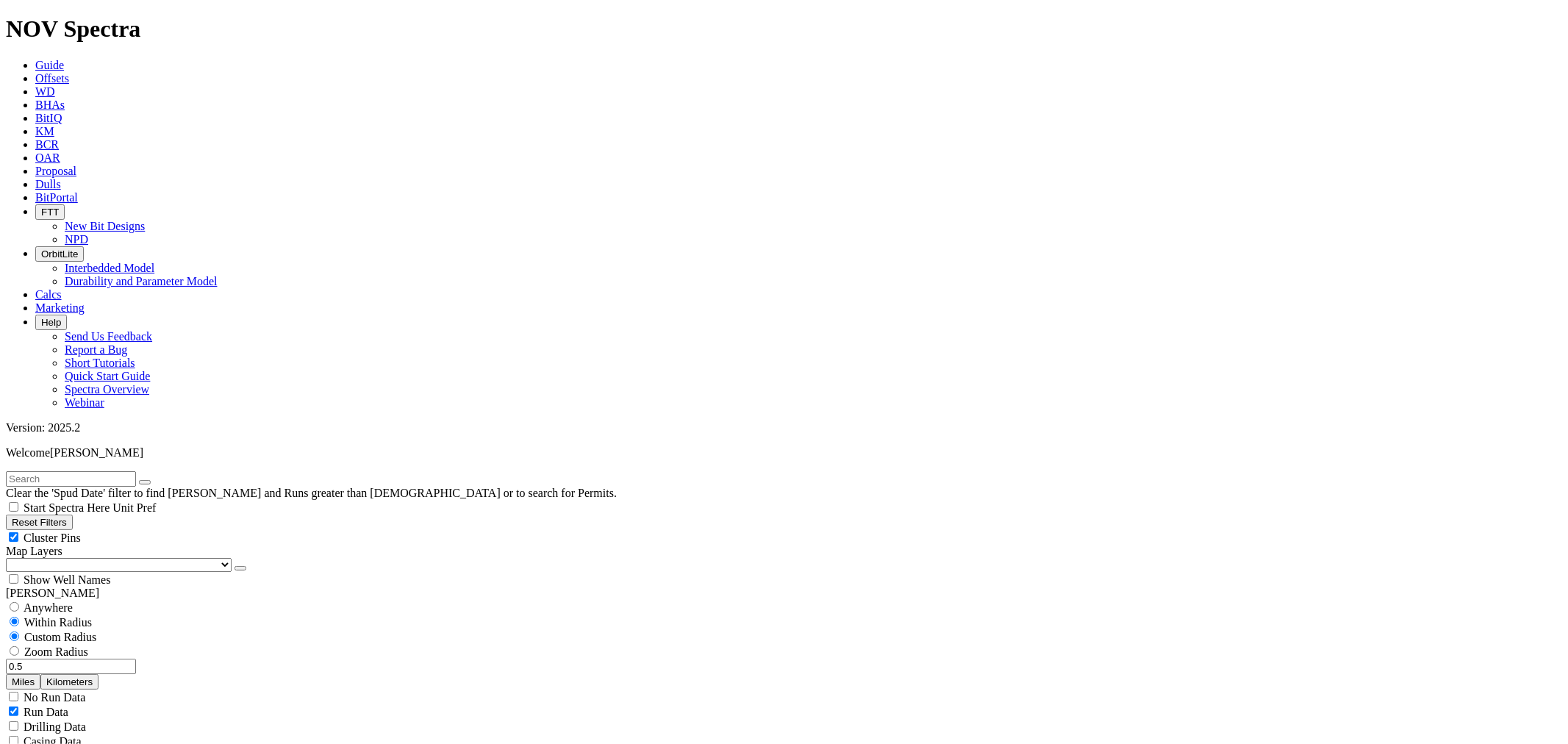
drag, startPoint x: 177, startPoint y: 532, endPoint x: 241, endPoint y: 534, distance: 64.0
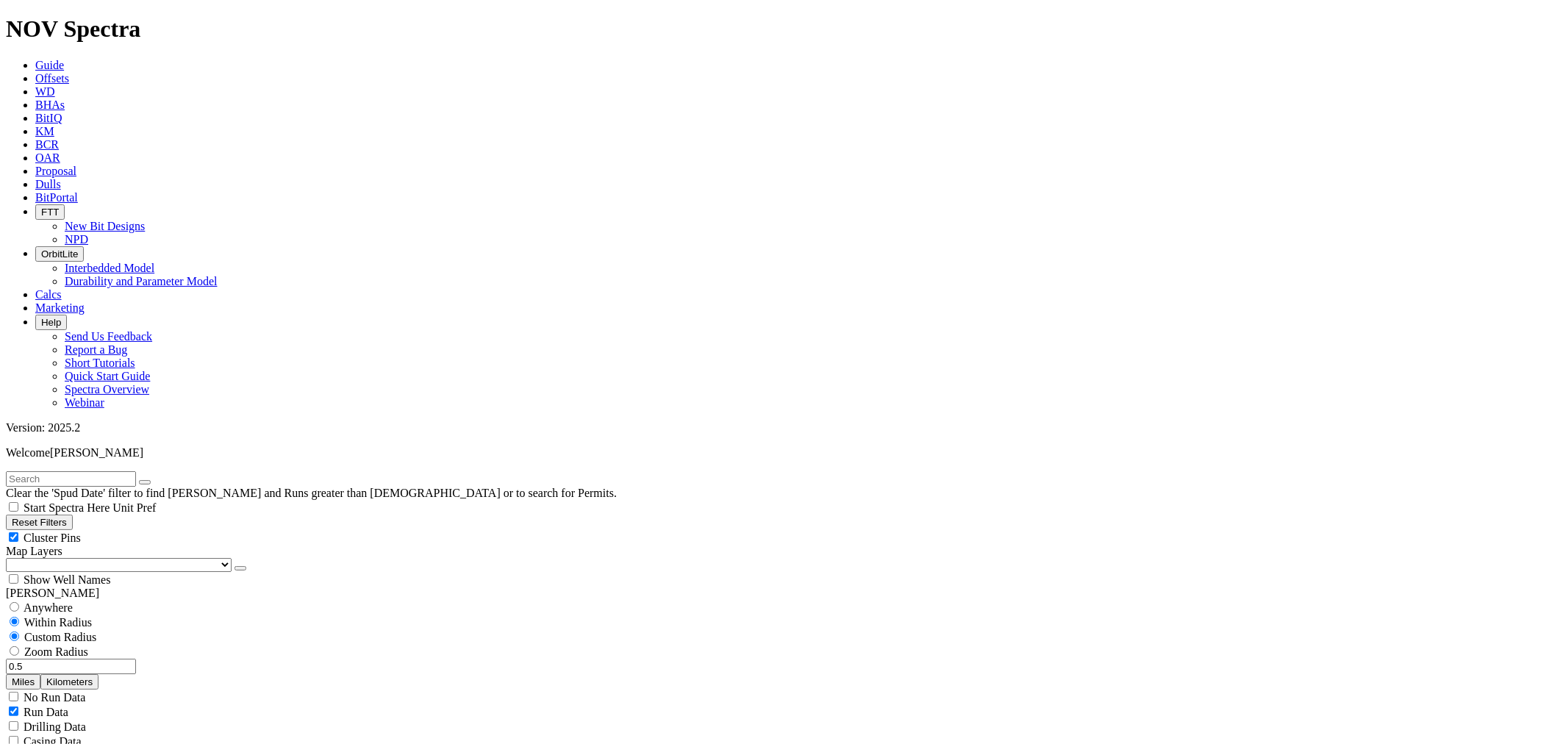
drag, startPoint x: 79, startPoint y: 535, endPoint x: 151, endPoint y: 540, distance: 72.2
type input "5000"
type input "7000"
type input "5000"
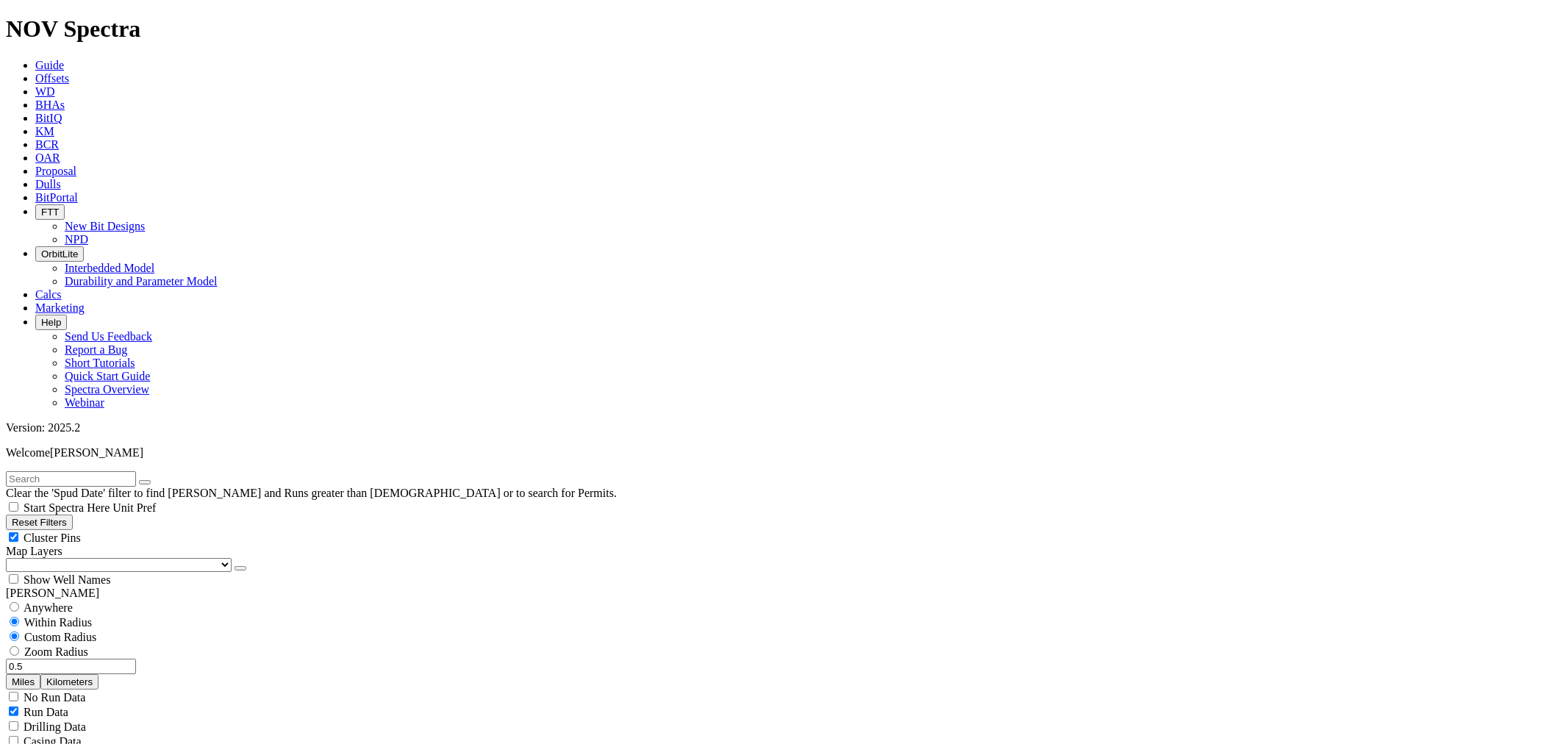
scroll to position [1185, 0]
type input "10000"
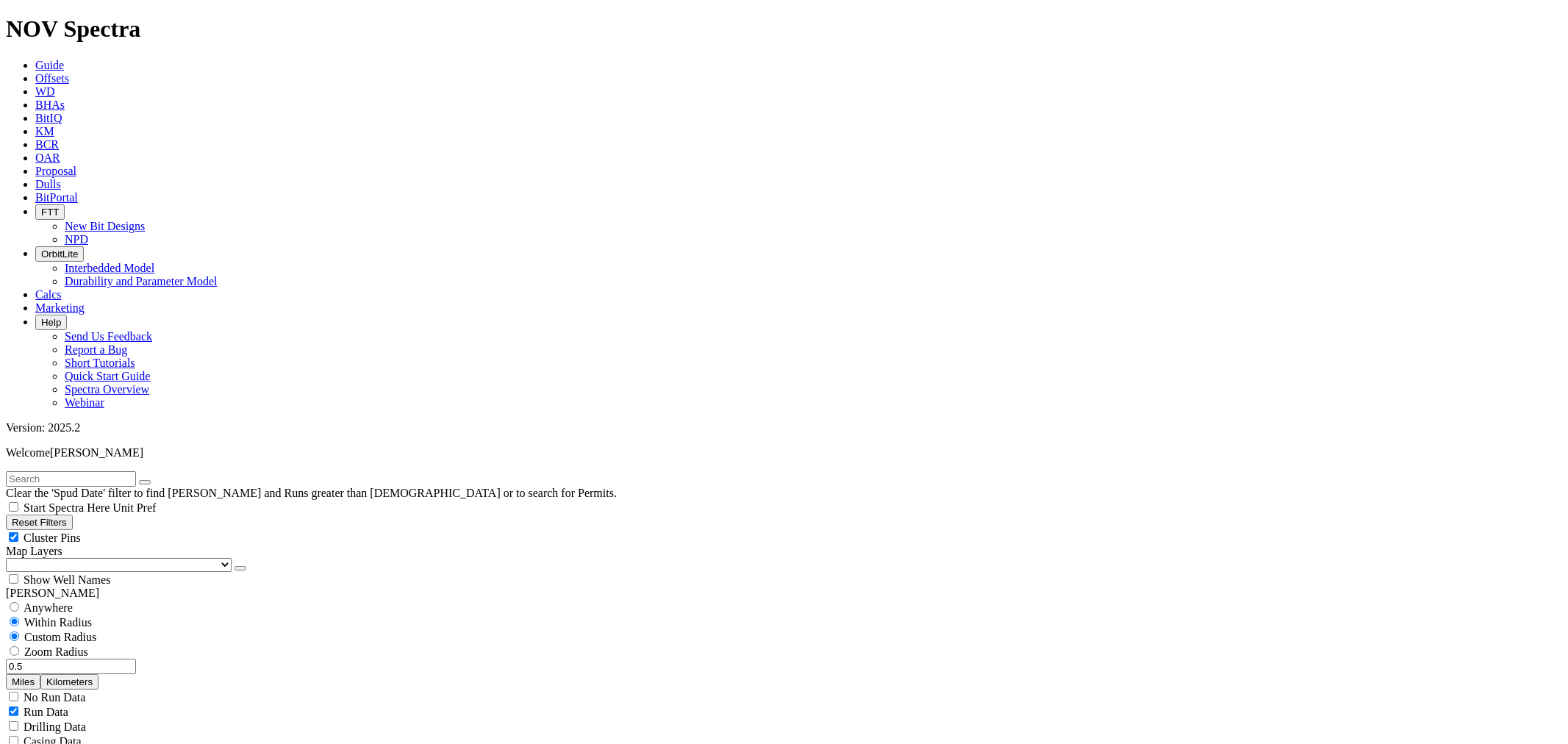
drag, startPoint x: 82, startPoint y: 532, endPoint x: 172, endPoint y: 549, distance: 91.6
type input "8000"
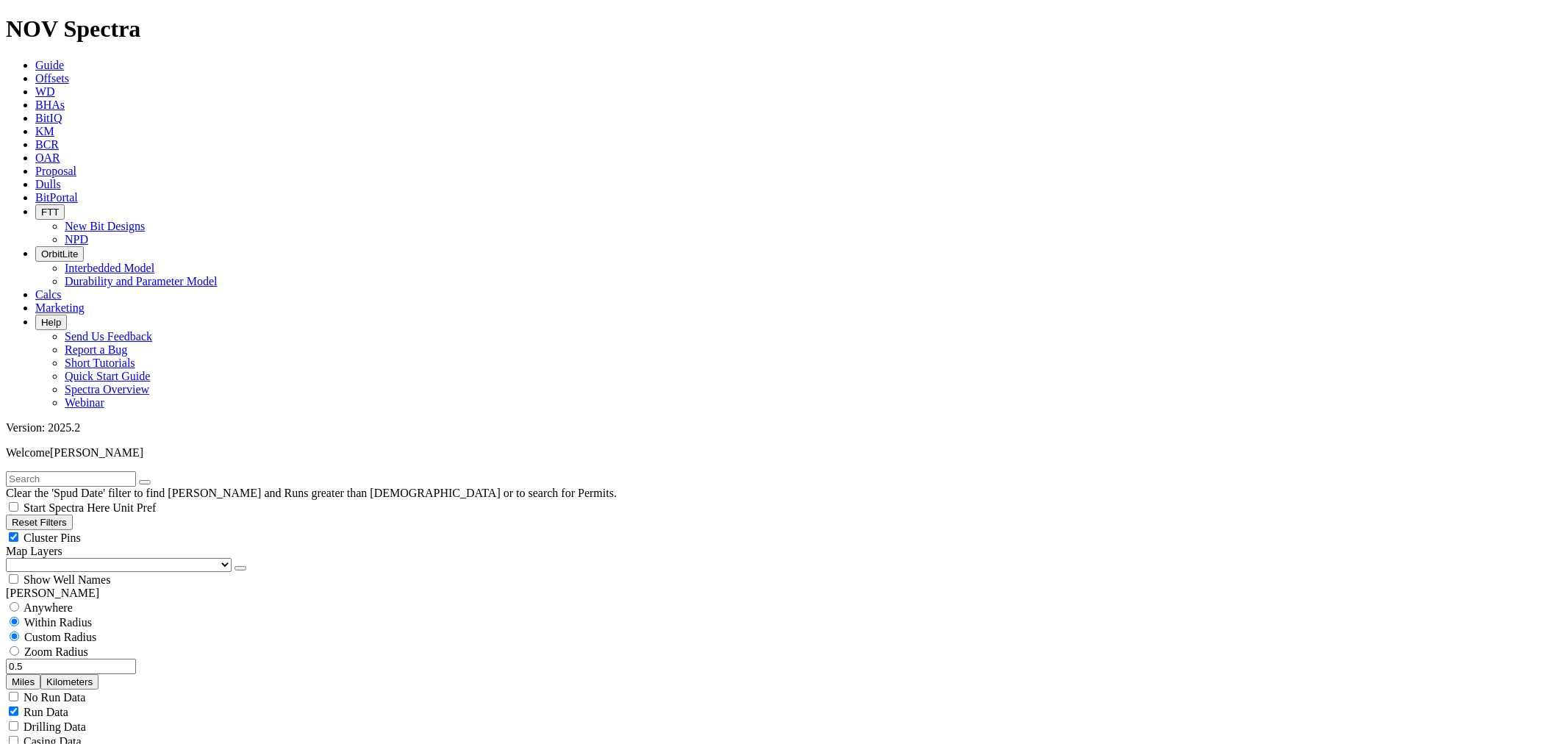
click at [41, 674] on button "Miles" at bounding box center [23, 682] width 35 height 16
drag, startPoint x: 94, startPoint y: 275, endPoint x: 126, endPoint y: 290, distance: 35.3
click at [126, 659] on div "0.5 Miles Kilometers" at bounding box center [784, 674] width 1556 height 31
type input "5"
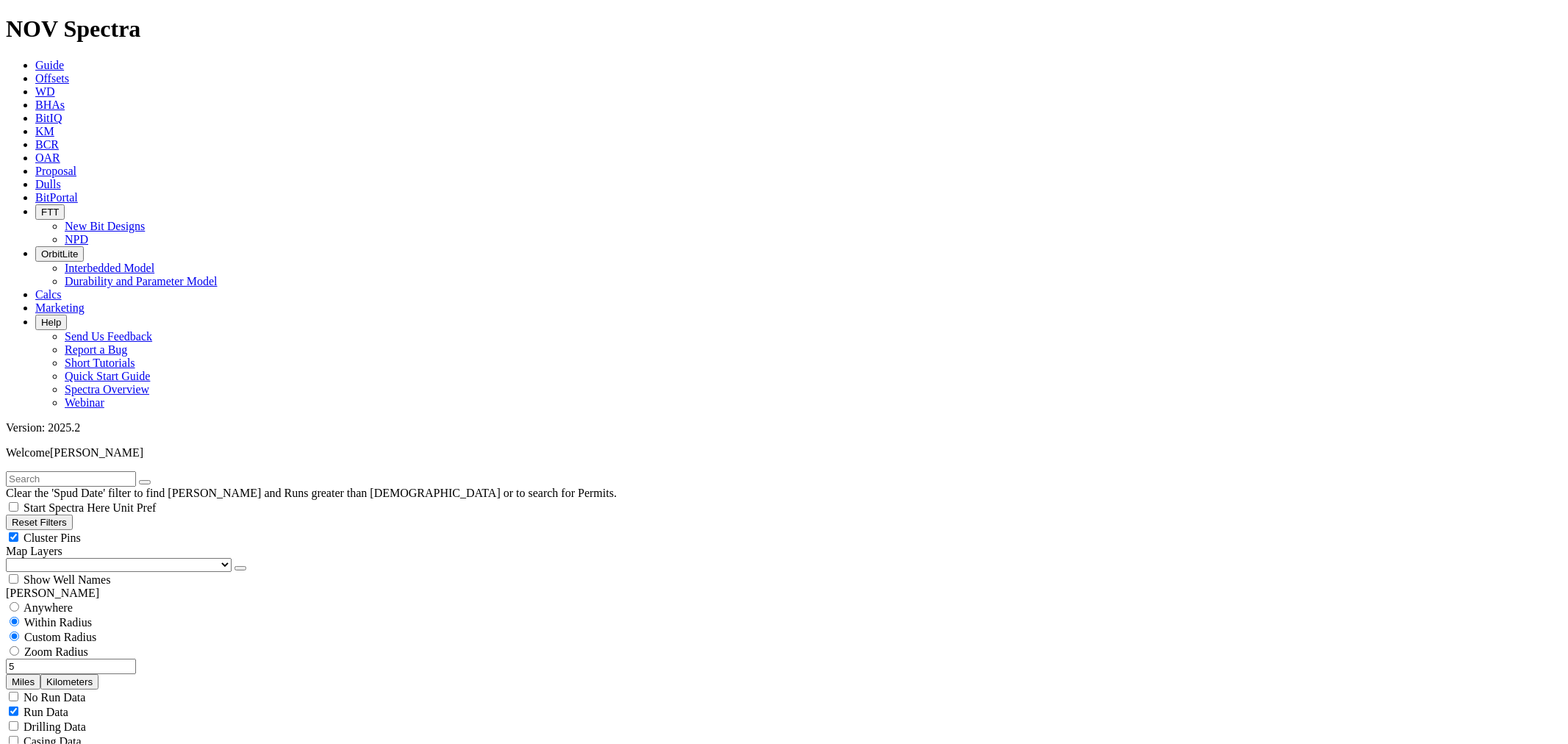
scroll to position [2047, 0]
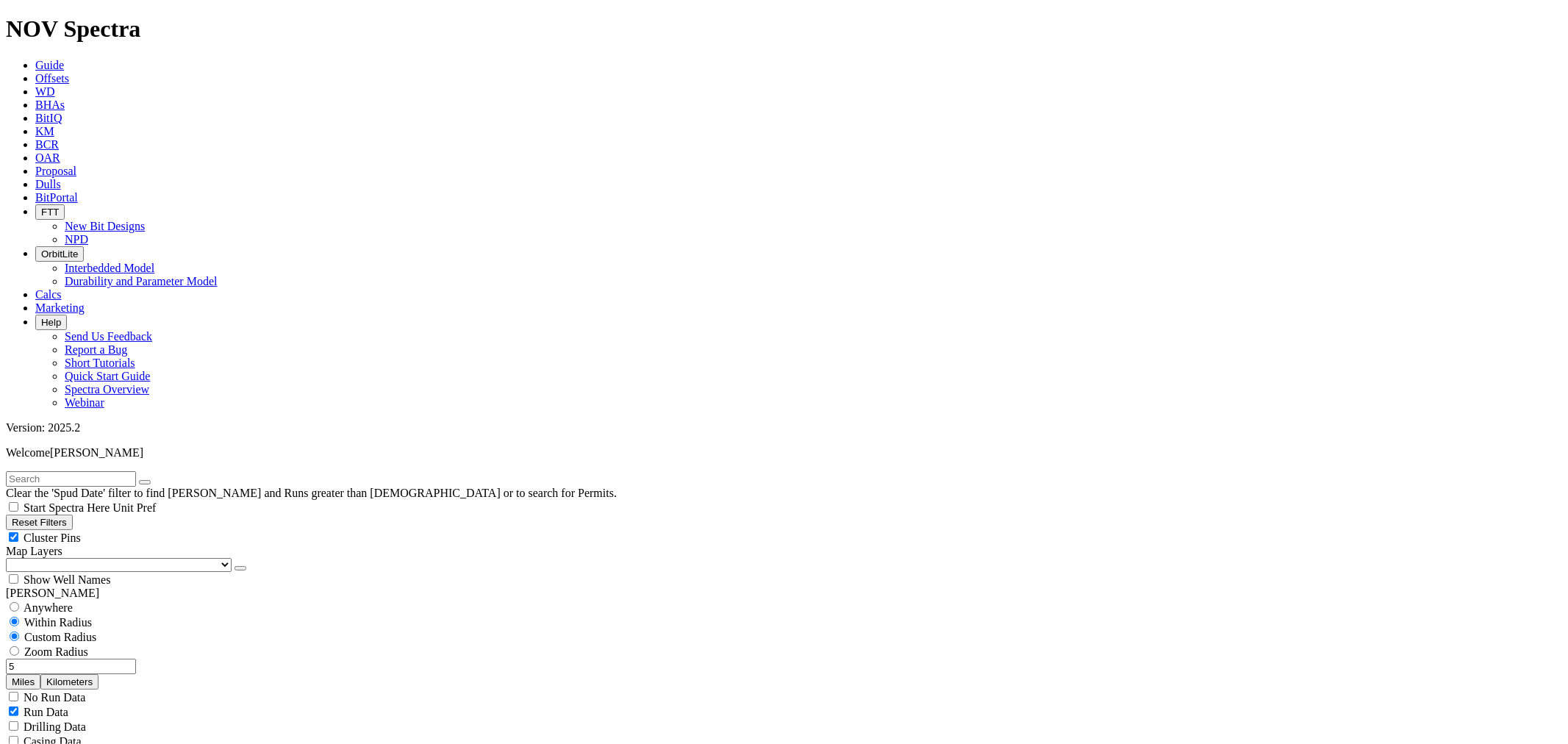
scroll to position [897, 0]
type input "2500"
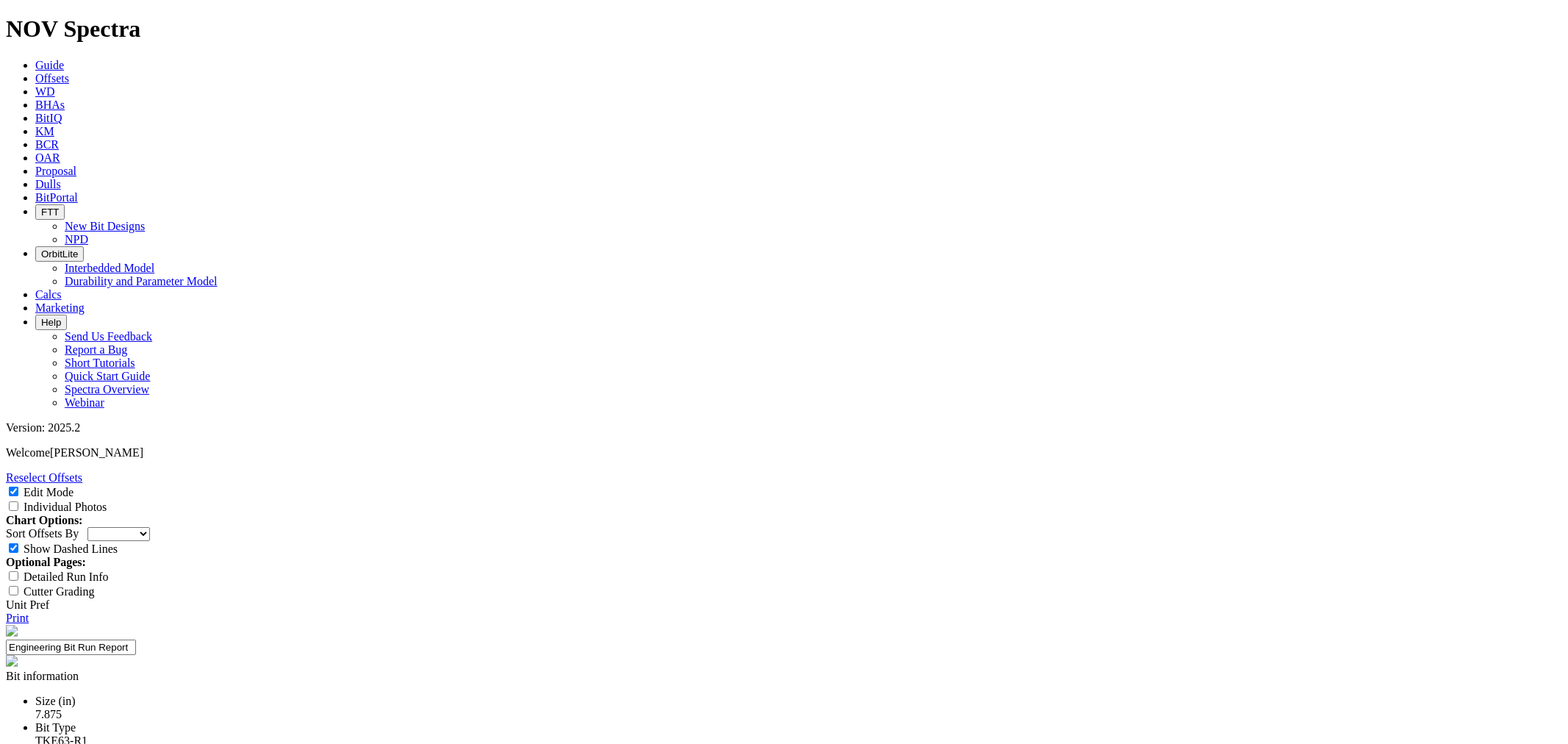
select select "New Bit Design"
drag, startPoint x: 718, startPoint y: 208, endPoint x: 710, endPoint y: 210, distance: 8.2
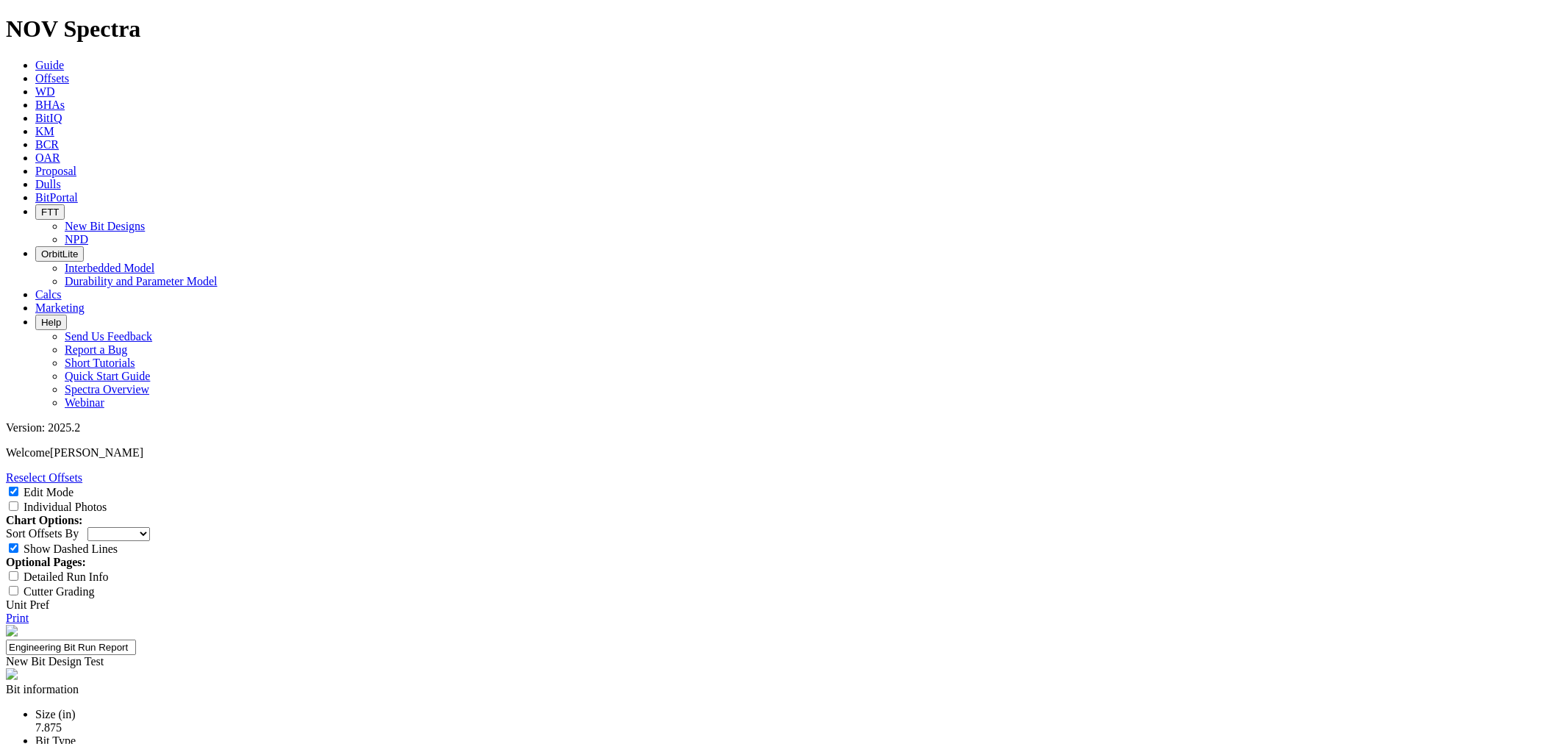
paste input "7.875" TK63-R1"
type input "7.875" TK63-R1"
paste input "Curve Build Rate"
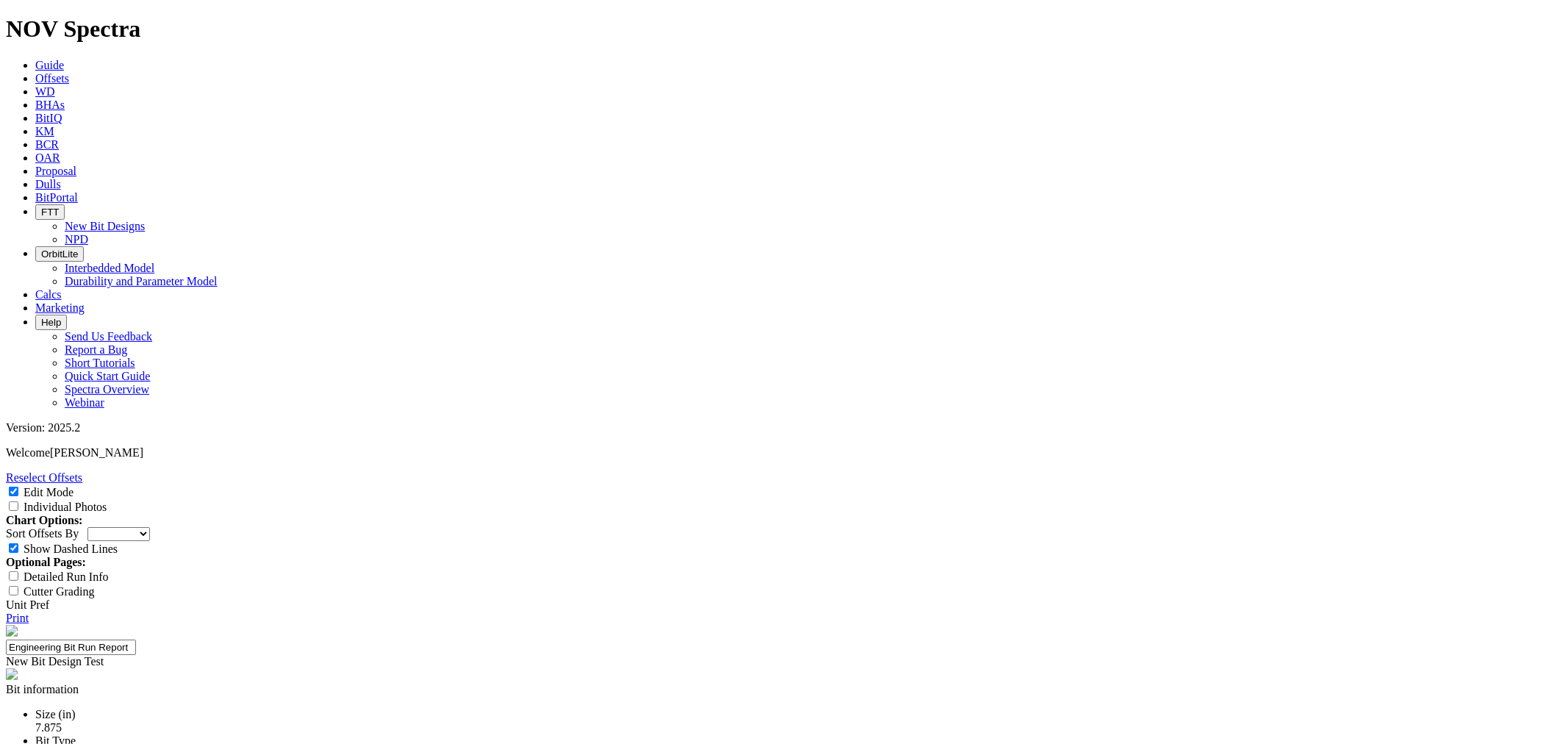
type input "Curve Build Rate"
paste input "Inst. Vertical ROP"
type input "Inst. Vertical ROP"
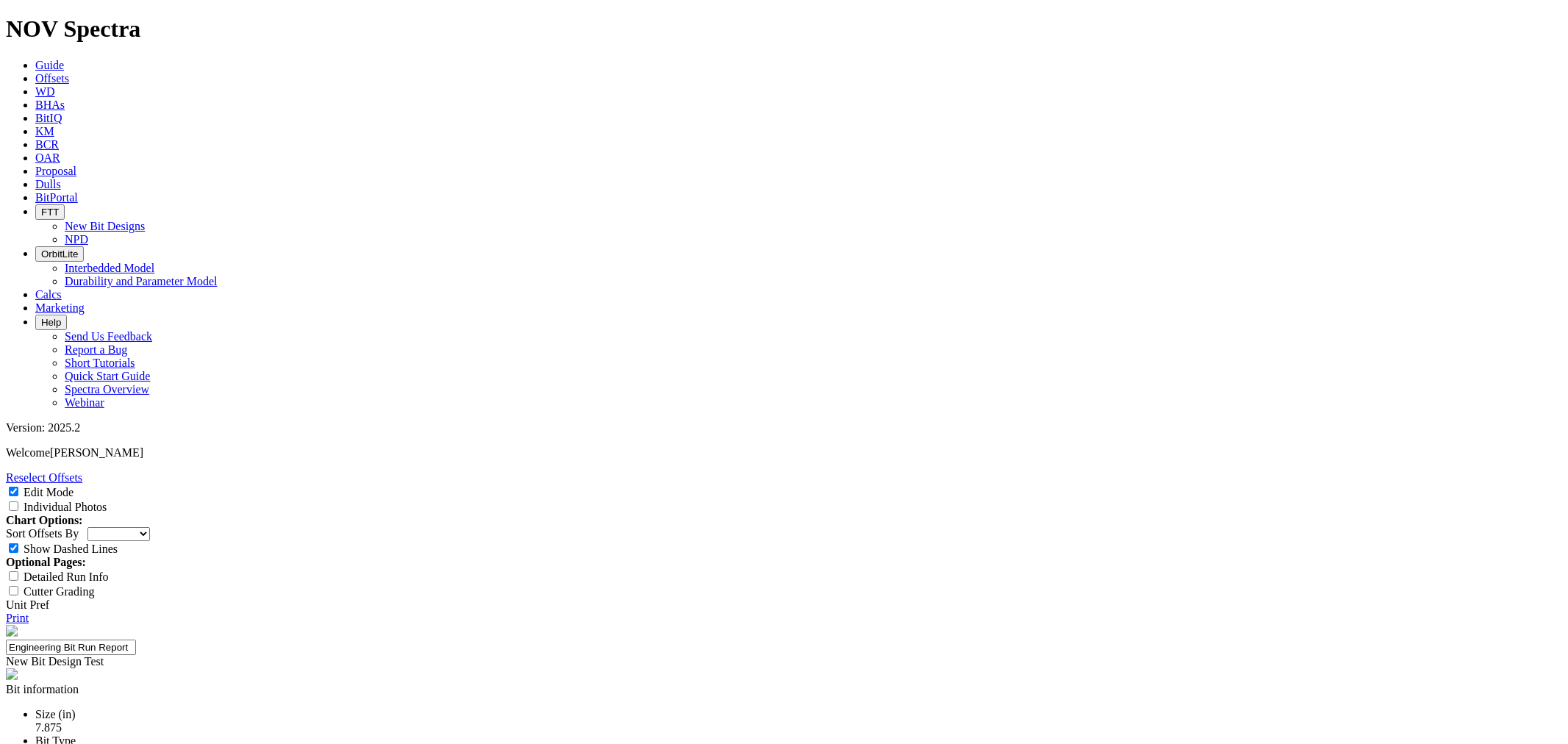
paste input "Inst. Lateral ROP"
type input "Inst. Lateral ROP"
paste input "Dull Condition"
type input "Dull Condition"
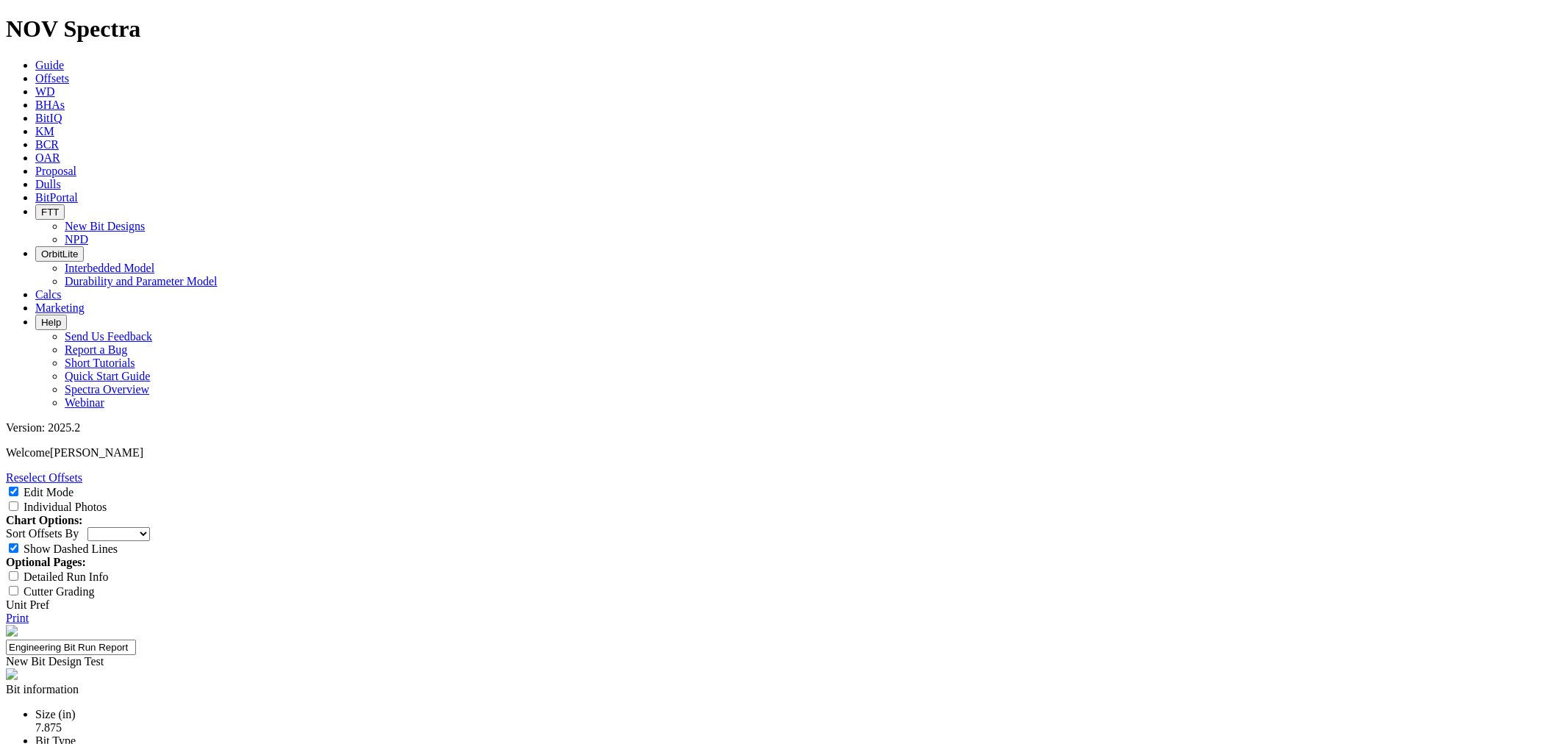
paste input "11°/100 ft"
type input "11°/100 ft"
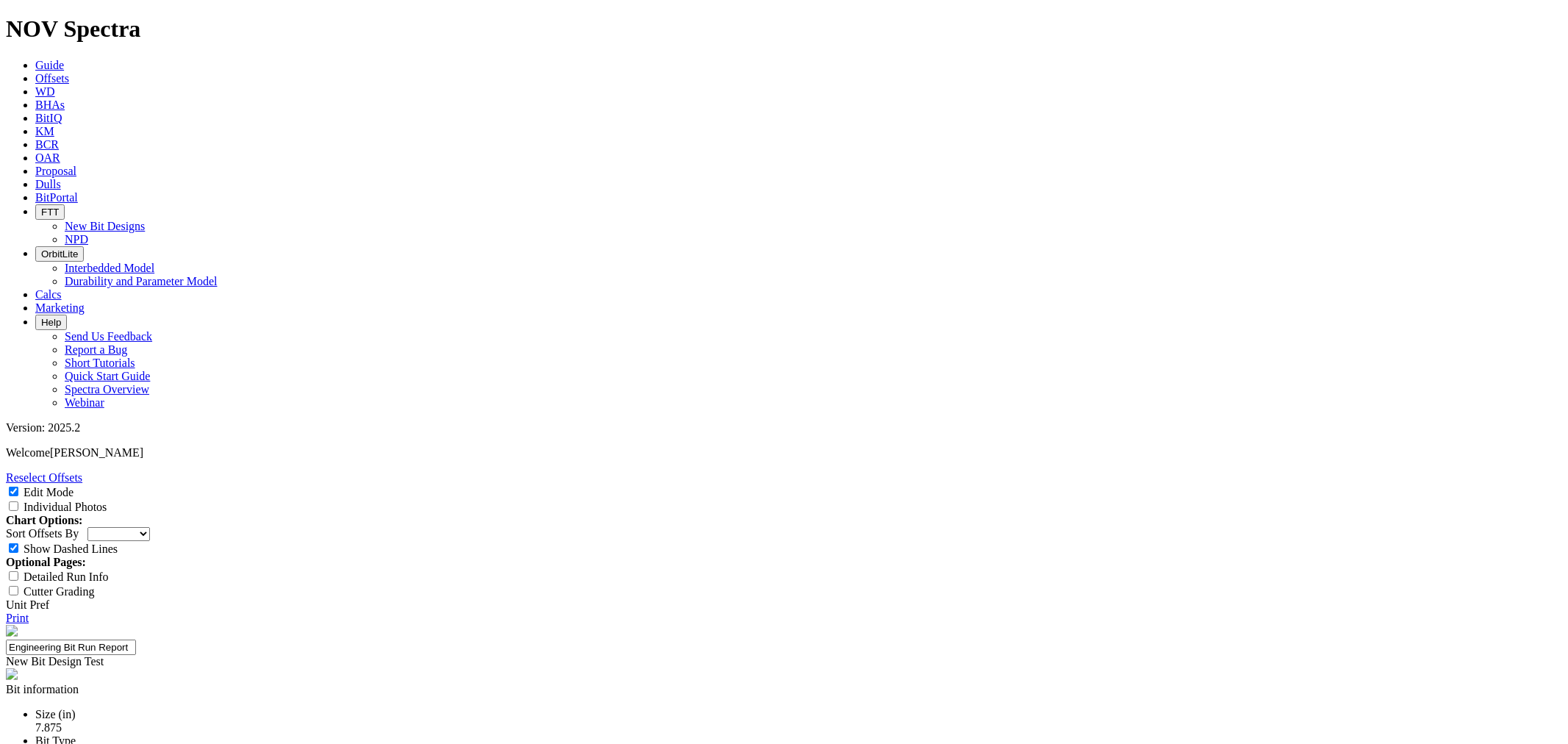
paste input "440 ft/hr"
type input "440 ft/hr"
paste input "[PERSON_NAME]: 160 | 1 BS: 160 | 2 BS: 200 ft/hr"
type input "[PERSON_NAME]: 160 | 1 BS: 160 | 2 BS: 200 ft/hr"
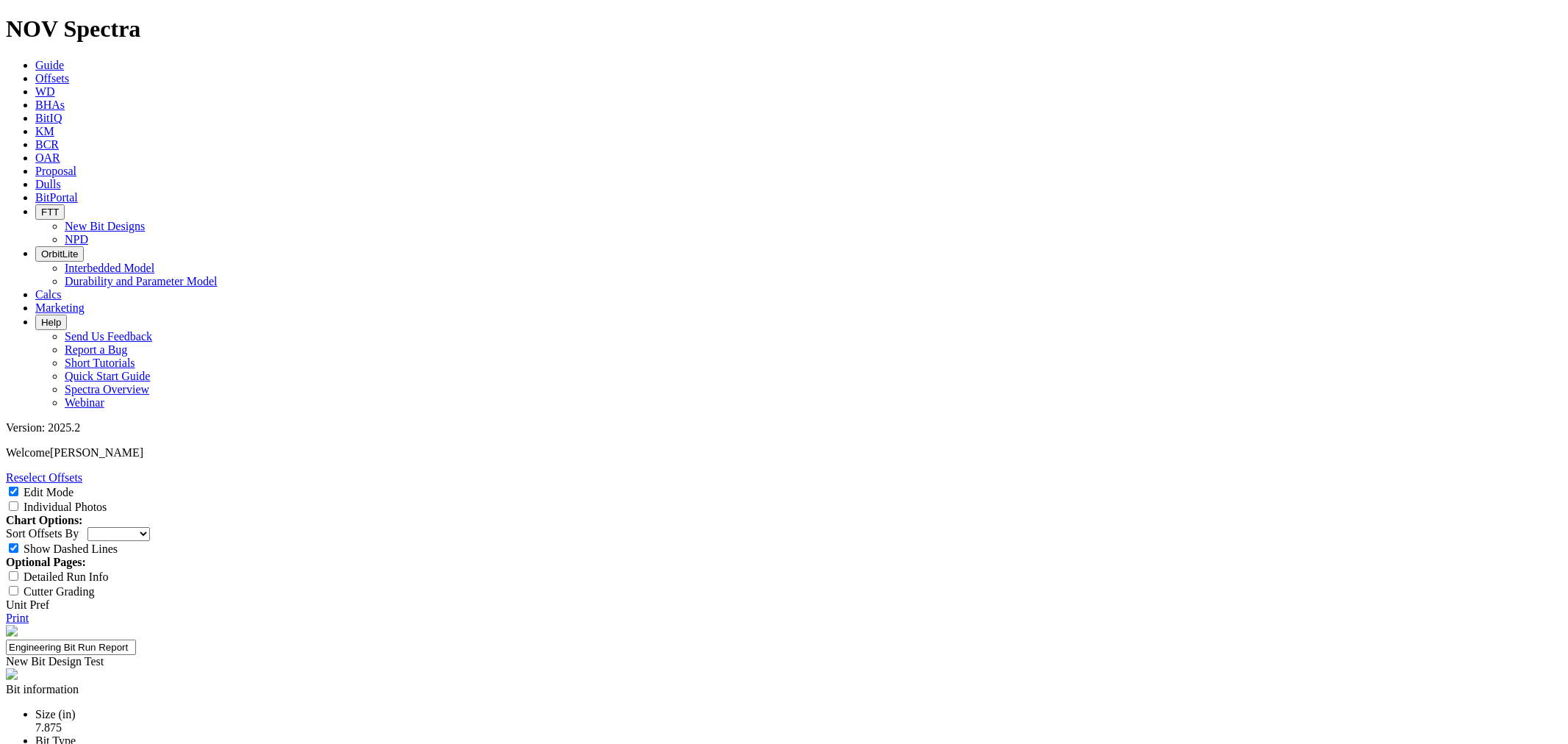
paste input "Repairable at TD"
type input "Repairable at TD"
paste textarea "Designed to increased directional capability compared to reference 7.875 TK66-X…"
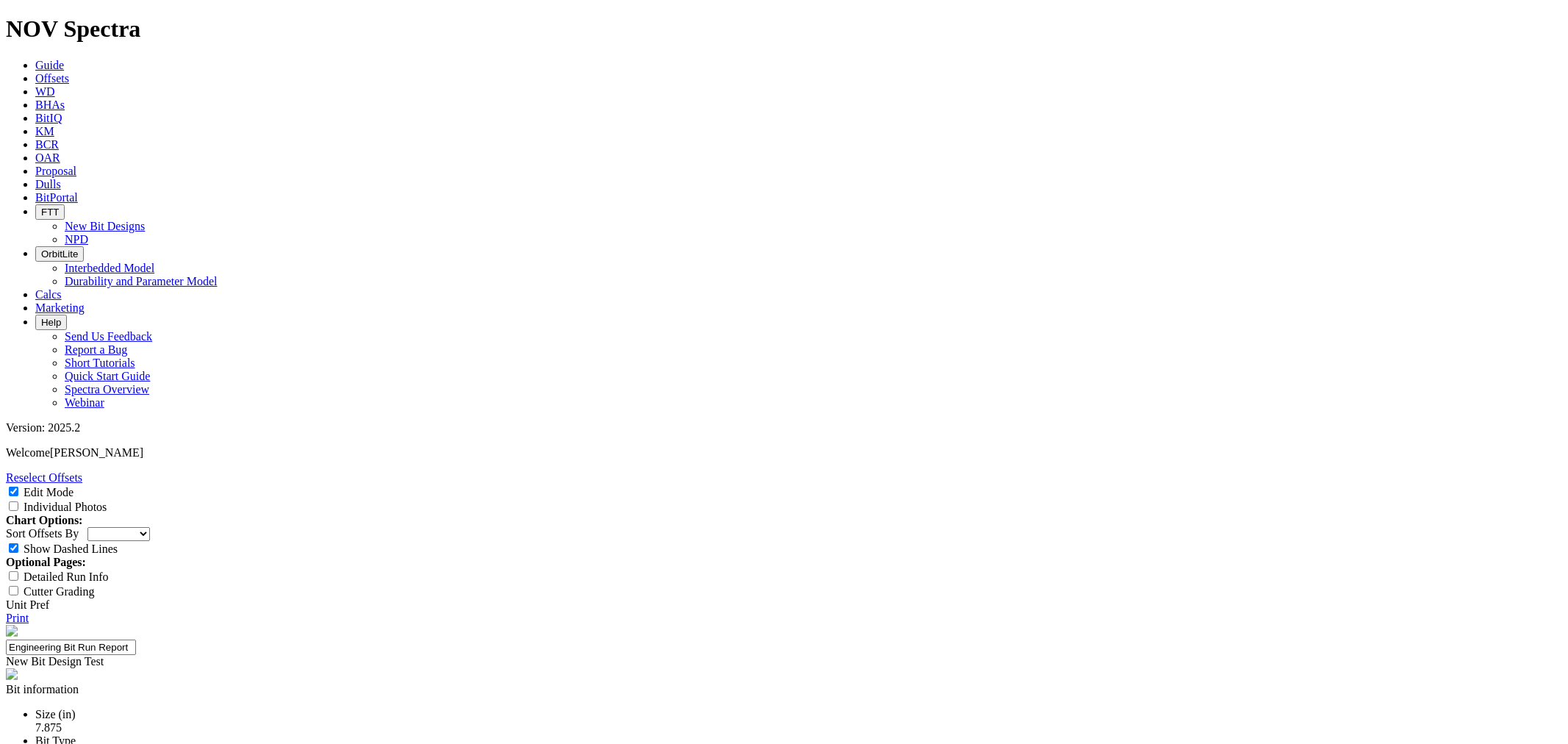
type textarea "Designed to increased directional capability compared to reference 7.875 TK66-X…"
type input "24-0704"
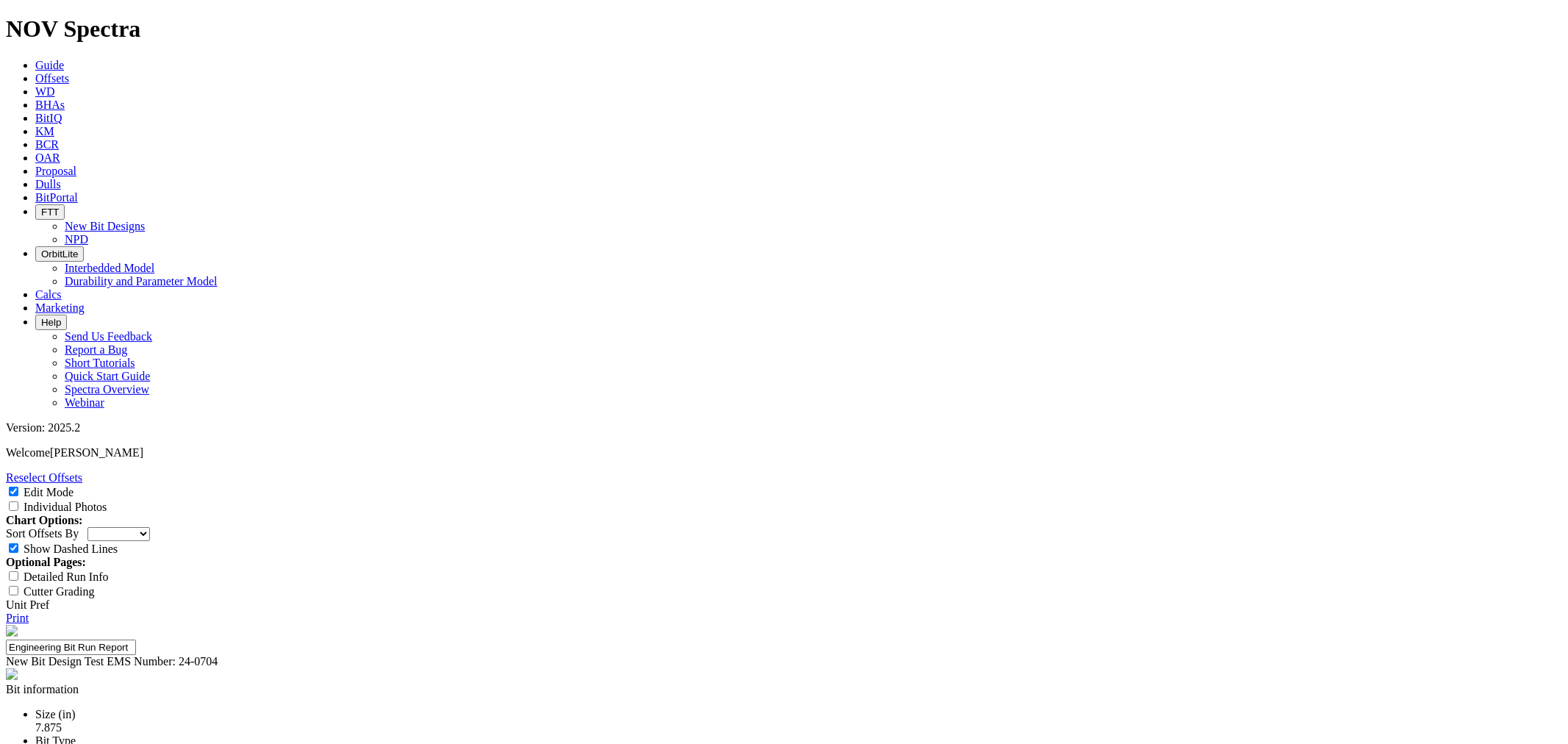
scroll to position [0, 0]
type input "[PERSON_NAME]"
copy div "A317113"
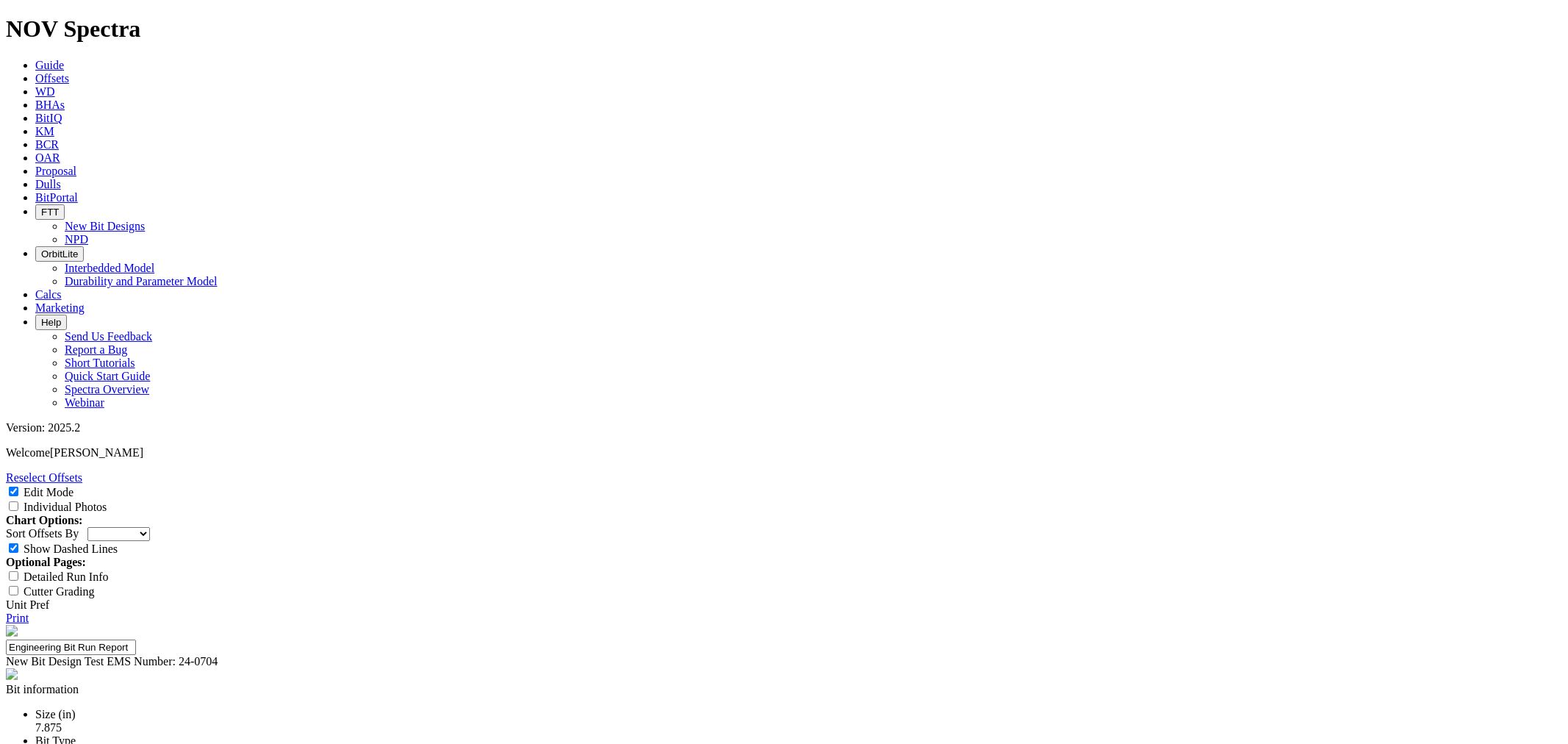
scroll to position [163, 0]
select select "number:2"
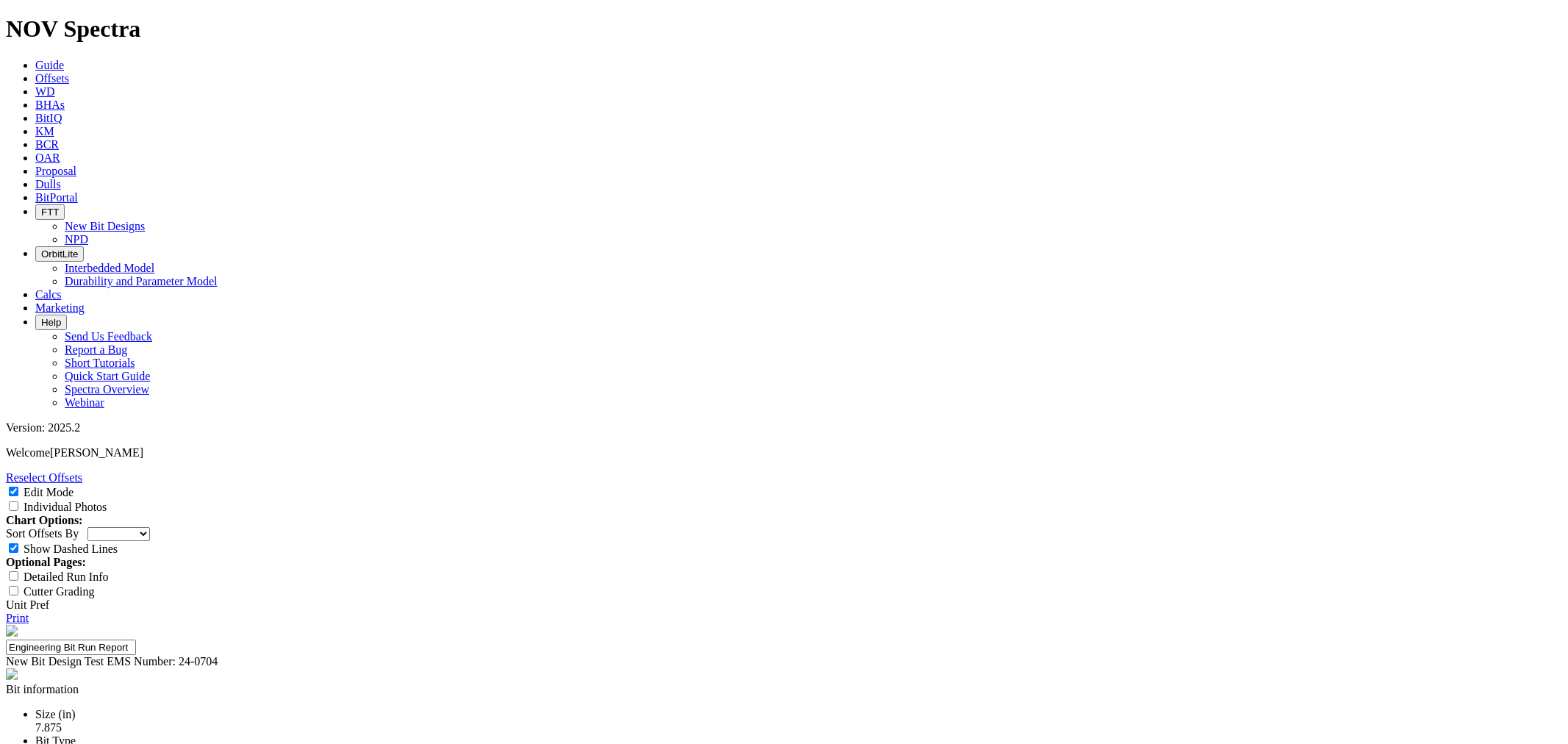
select select "string:CT"
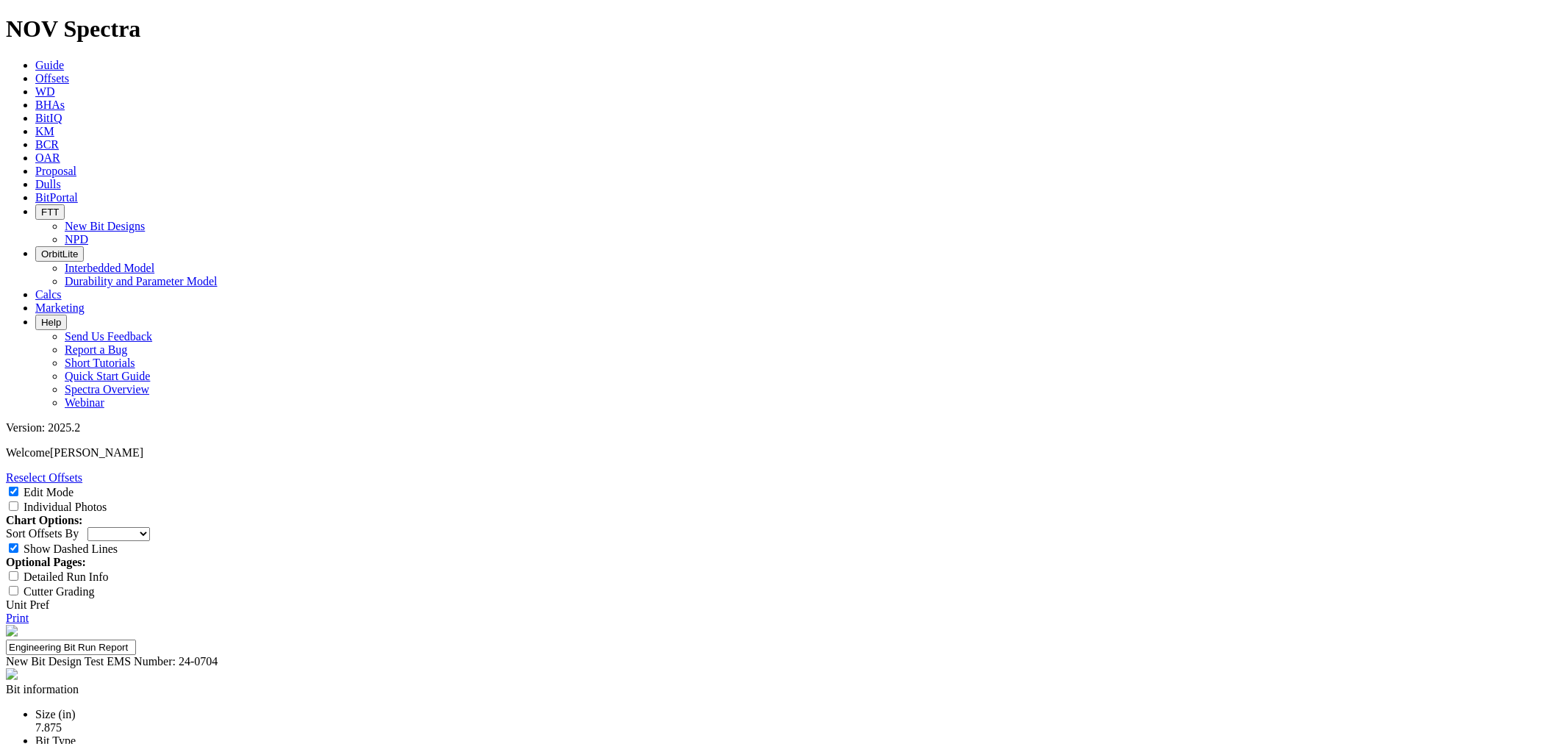
type textarea "b"
type textarea "Bit drilled section to TD, however came out of the hole DBR."
drag, startPoint x: 1535, startPoint y: 501, endPoint x: 1233, endPoint y: 442, distance: 307.7
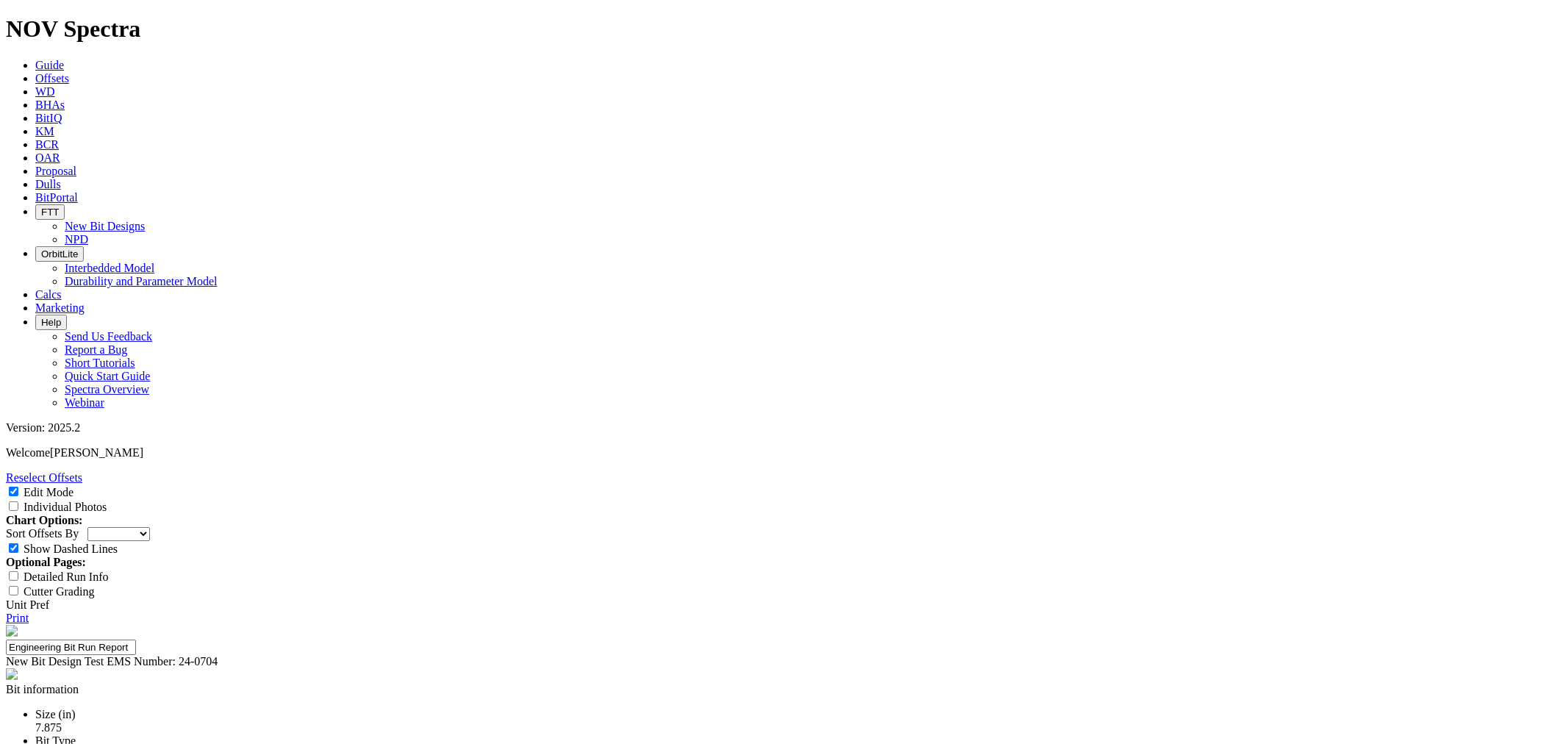
drag, startPoint x: 885, startPoint y: 568, endPoint x: 862, endPoint y: 573, distance: 23.5
type textarea "The bit experienced a severe RO of the shoulder, down to the first row of gauge…"
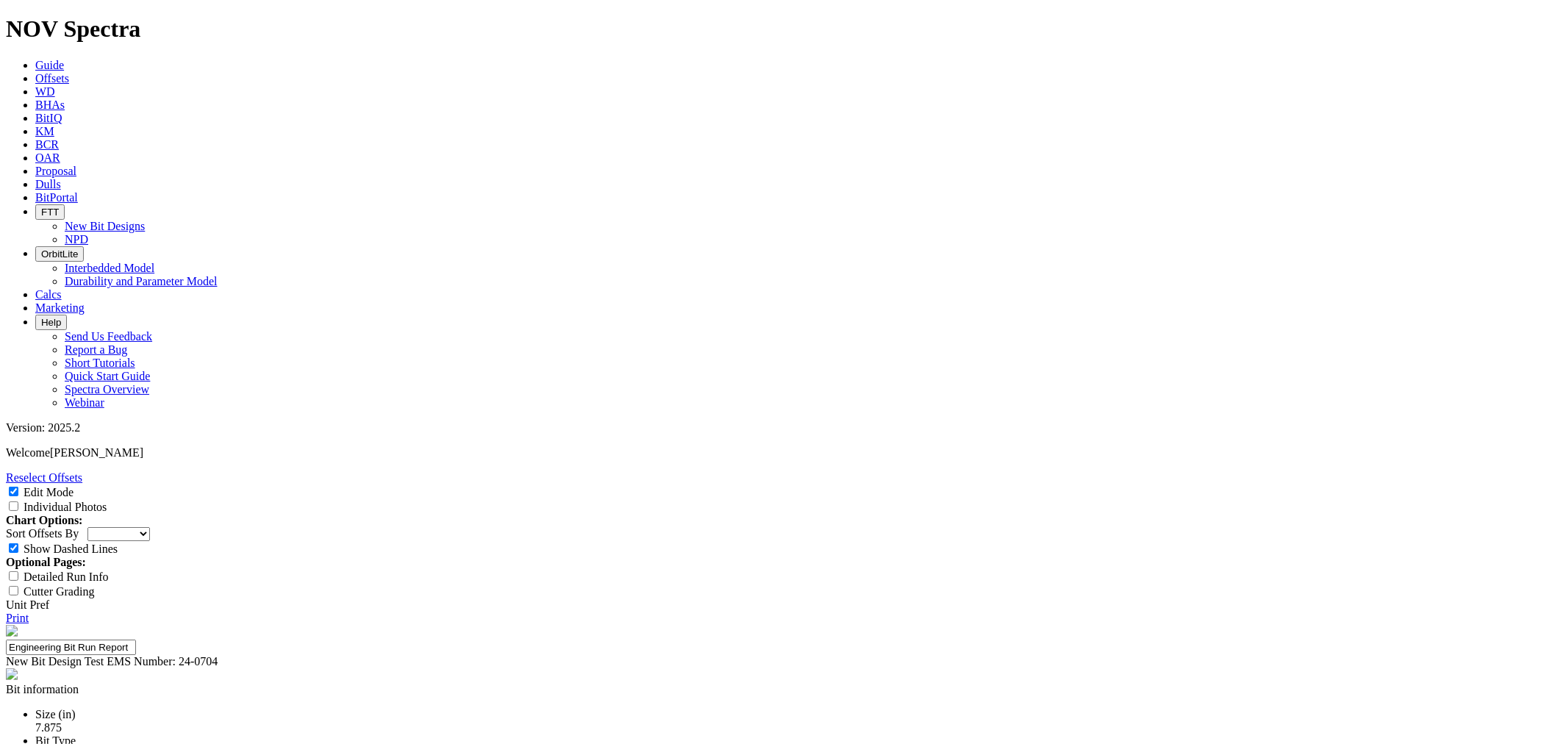
click at [150, 528] on select "Depth In Interval ROP Spud Date" at bounding box center [118, 534] width 62 height 14
select select "string:RunROP"
click at [150, 528] on select "Depth In Interval ROP Spud Date" at bounding box center [118, 534] width 62 height 14
click at [1531, 612] on div "Print" at bounding box center [784, 619] width 1556 height 14
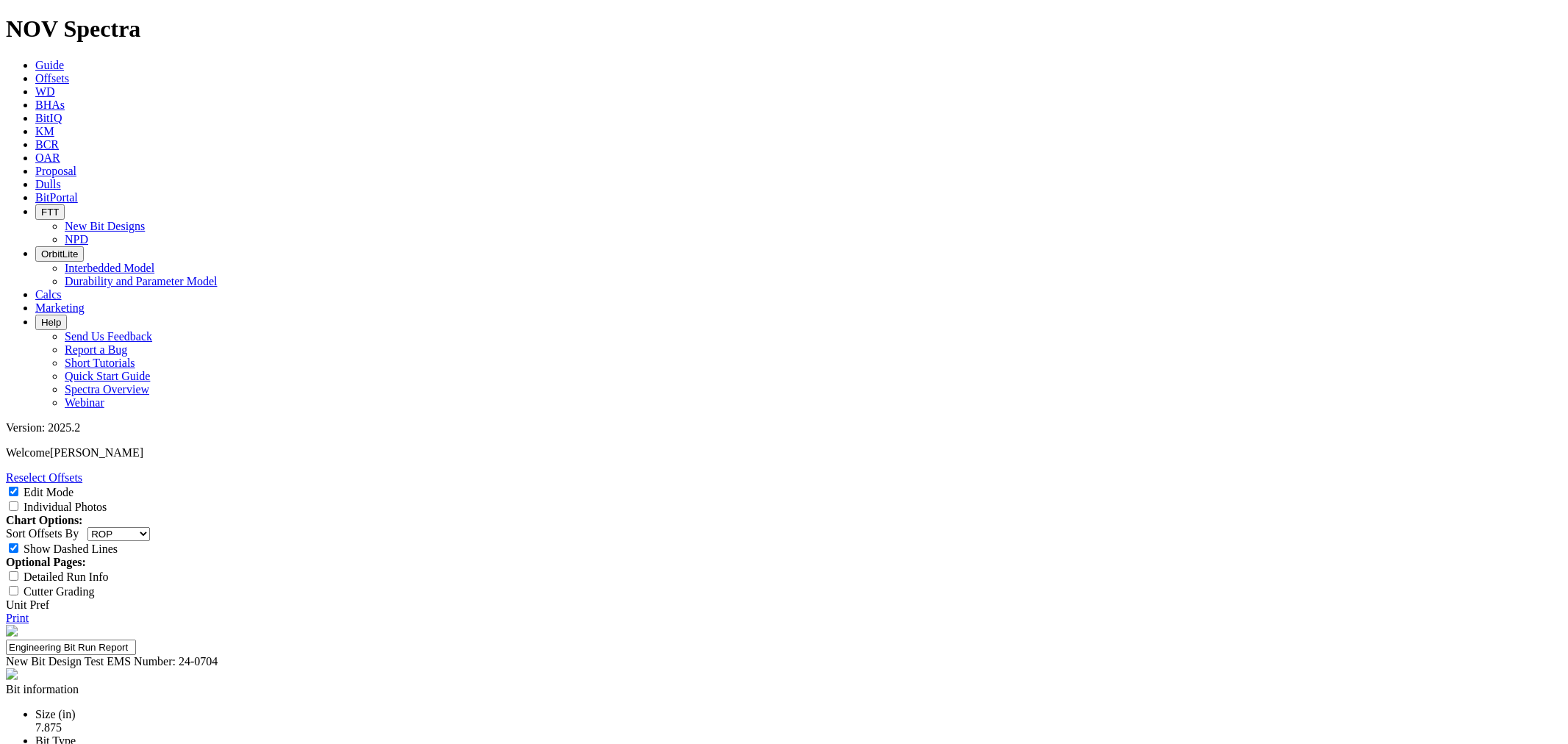
scroll to position [0, 0]
click at [29, 612] on link "Print" at bounding box center [16, 618] width 22 height 13
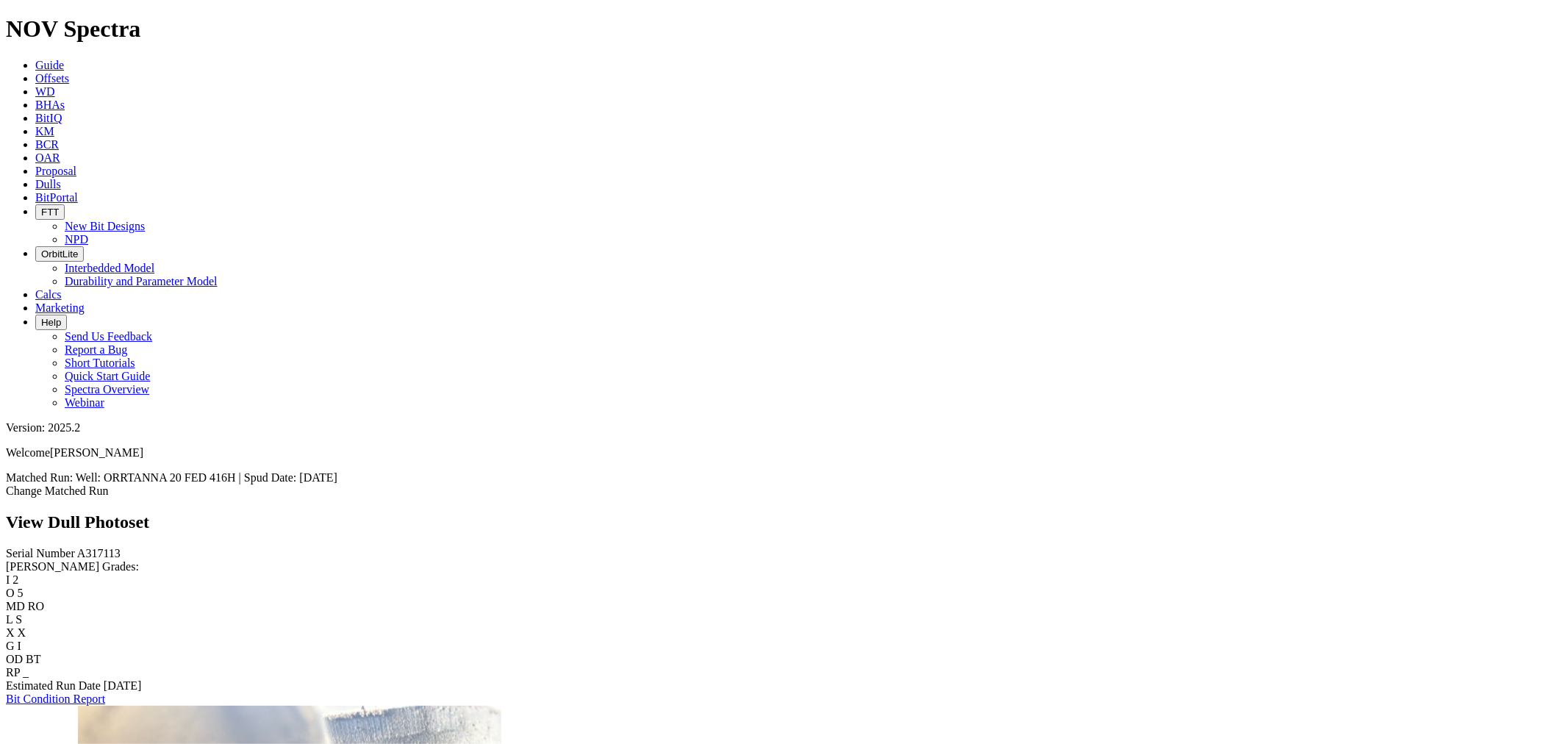
scroll to position [817, 0]
